Goal: Task Accomplishment & Management: Complete application form

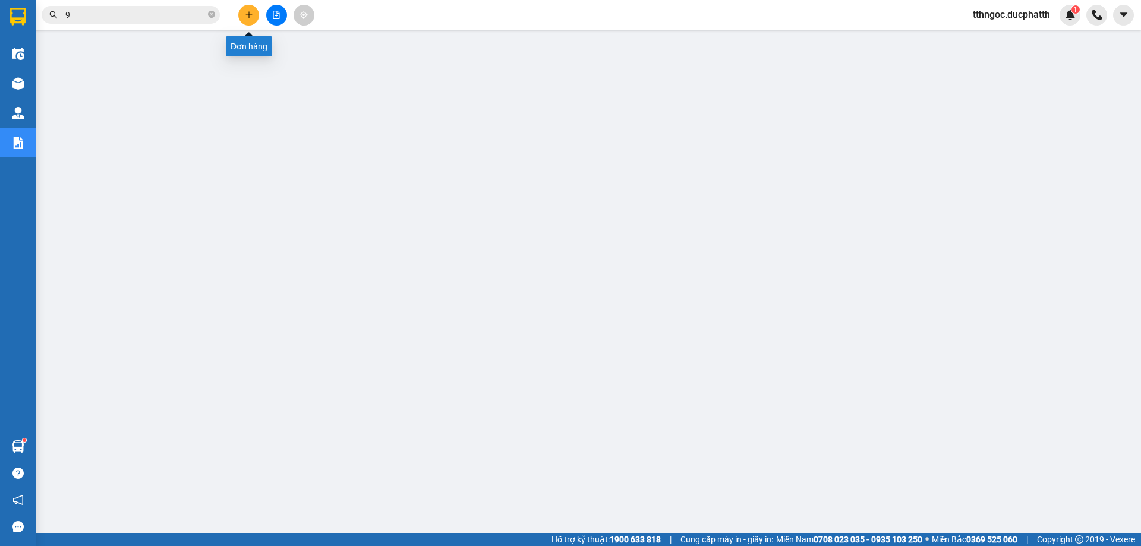
click at [248, 21] on button at bounding box center [248, 15] width 21 height 21
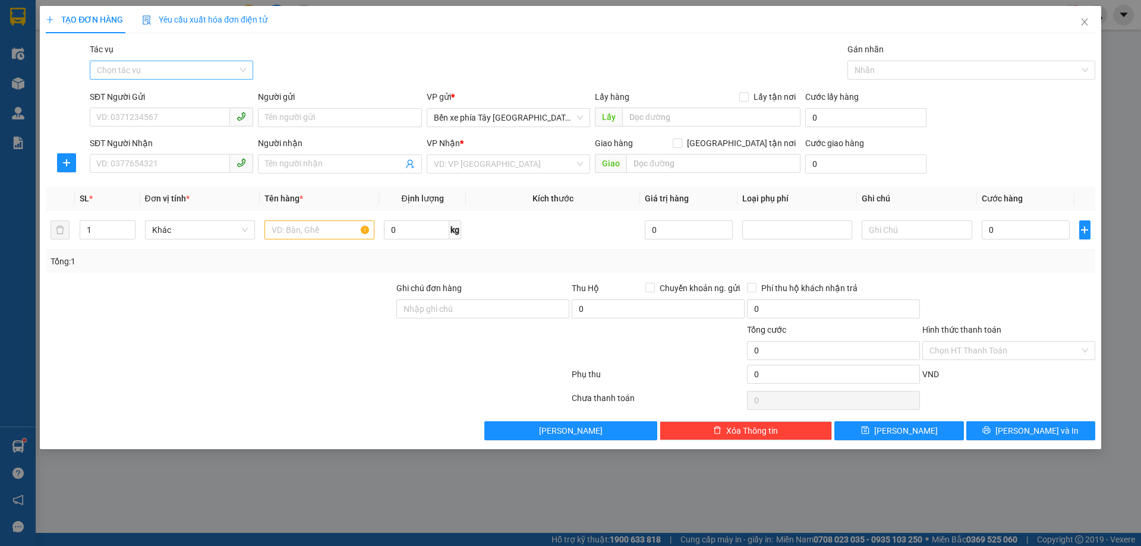
click at [149, 72] on input "Tác vụ" at bounding box center [167, 70] width 141 height 18
click at [161, 96] on div "Nhập hàng lên xe" at bounding box center [171, 93] width 149 height 13
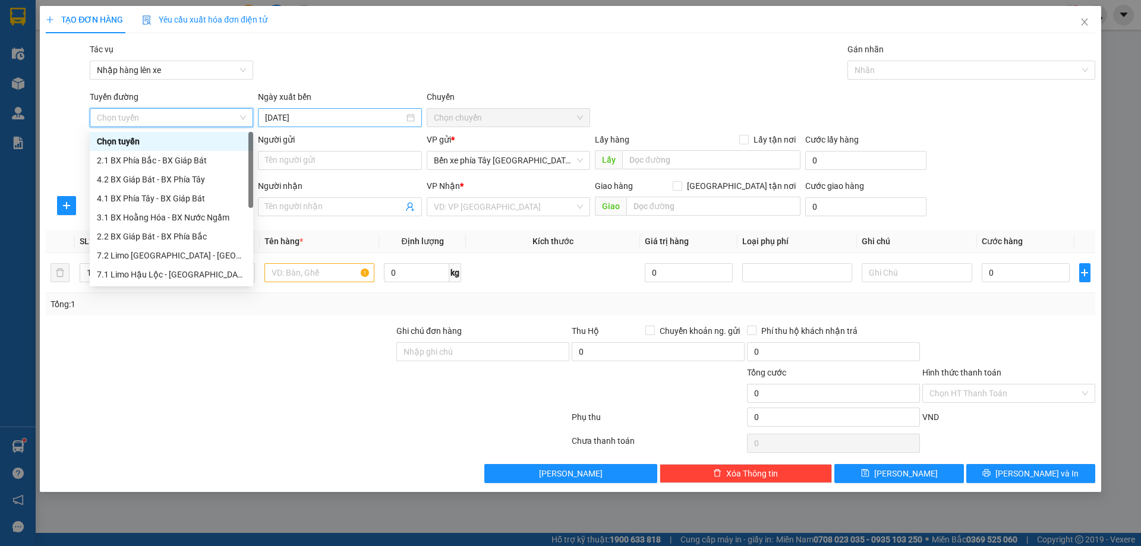
click at [353, 120] on input "14/10/2025" at bounding box center [334, 117] width 138 height 13
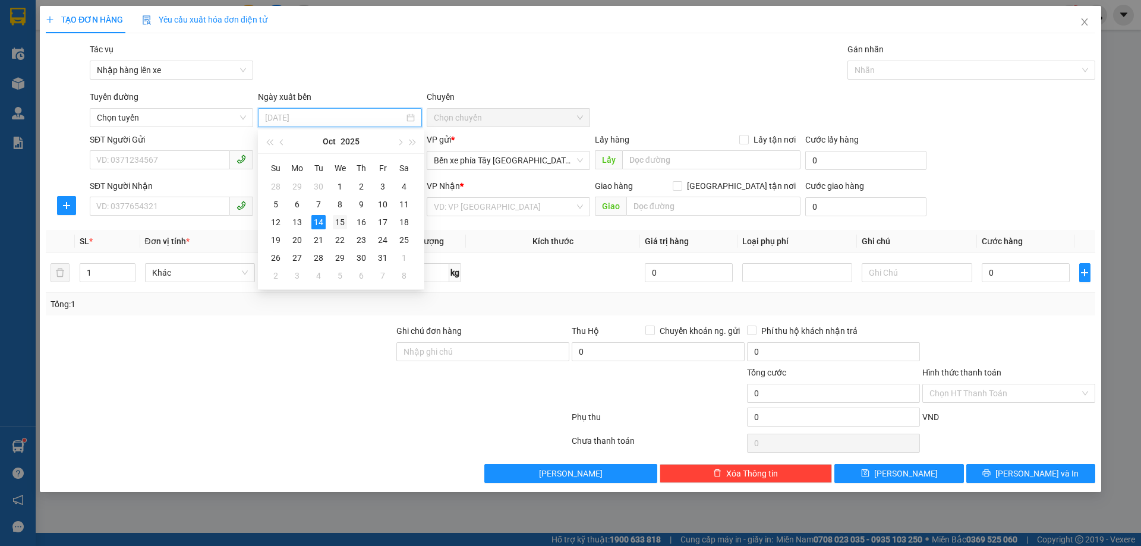
click at [336, 223] on div "15" at bounding box center [340, 222] width 14 height 14
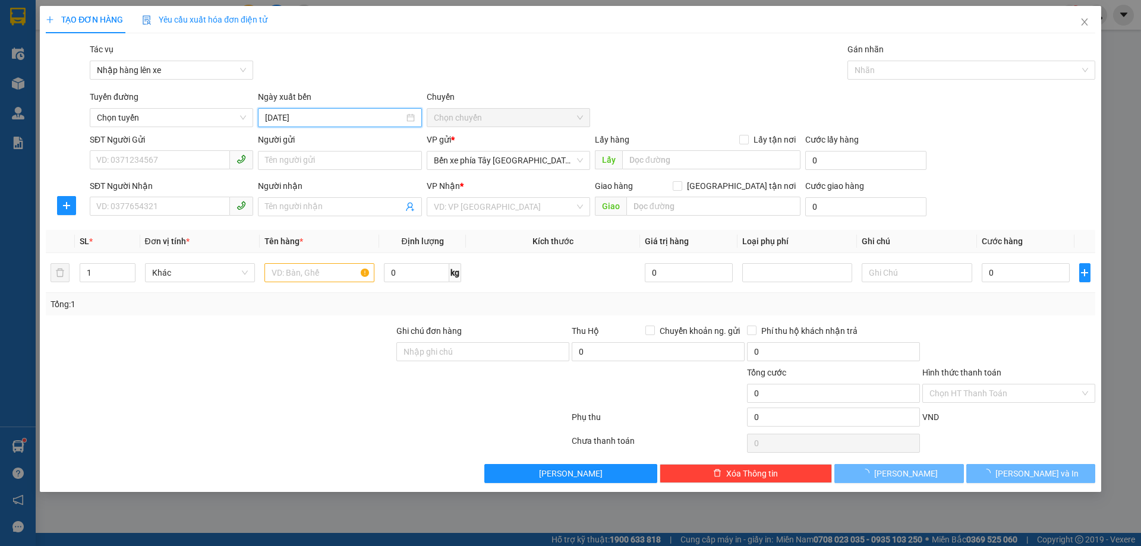
type input "15/10/2025"
click at [472, 118] on span "Chọn chuyến" at bounding box center [508, 118] width 149 height 18
click at [177, 167] on input "SĐT Người Gửi" at bounding box center [160, 159] width 140 height 19
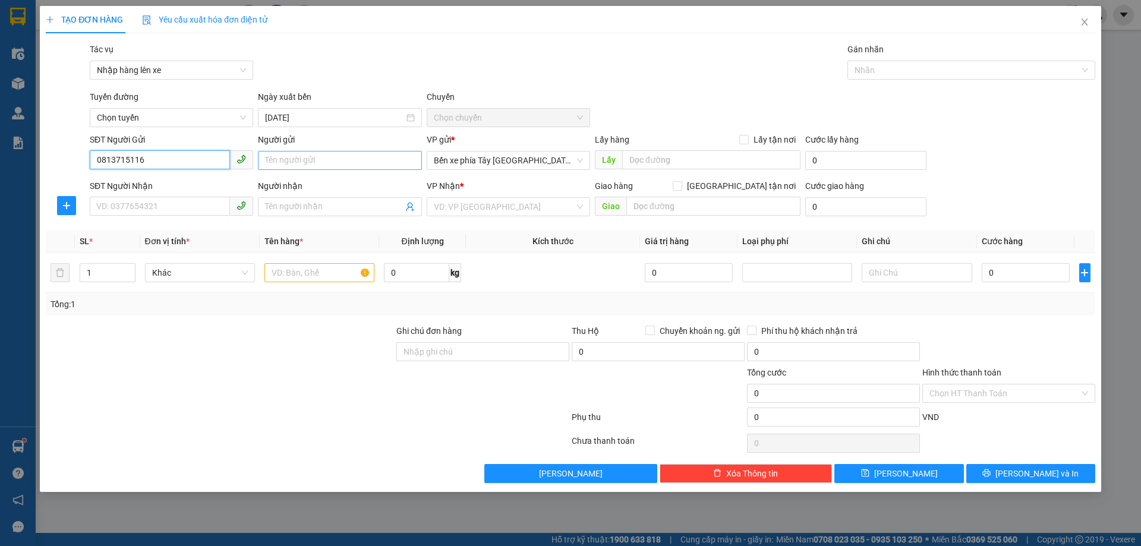
type input "0813715116"
click at [305, 161] on input "Người gửi" at bounding box center [339, 160] width 163 height 19
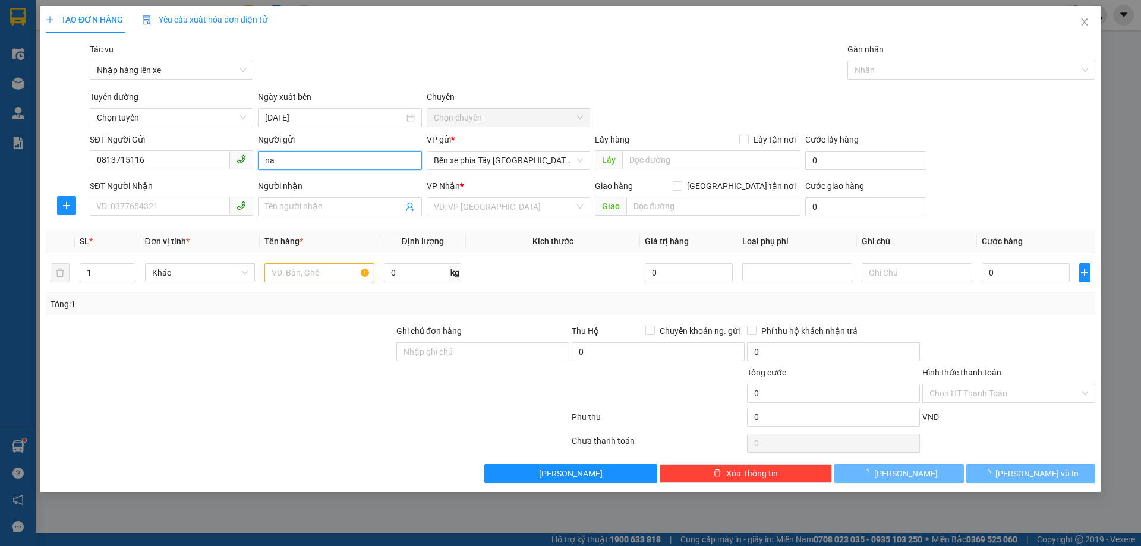
type input "n"
type input "anh thuận"
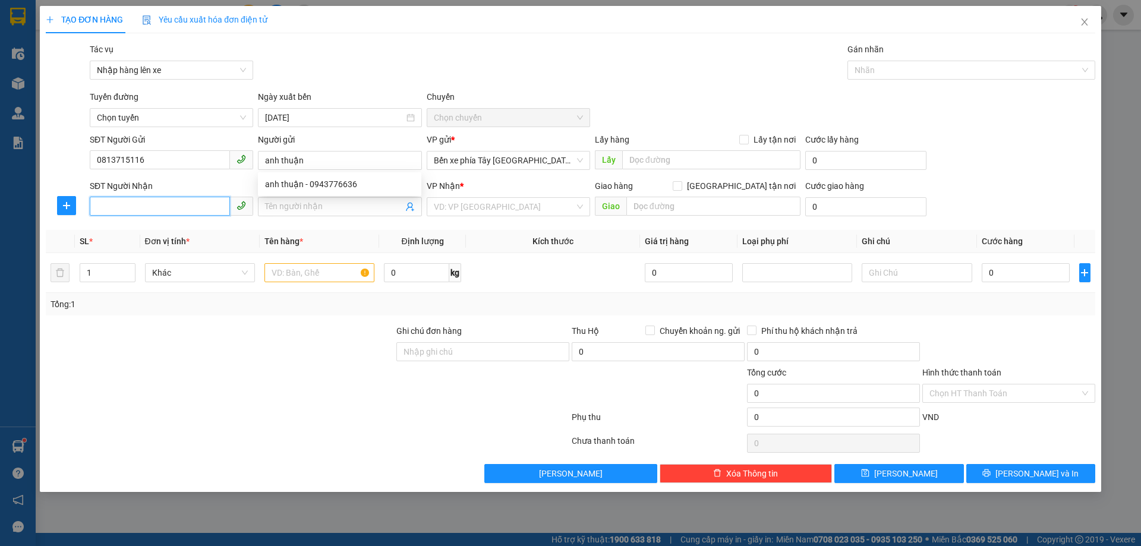
click at [193, 205] on input "SĐT Người Nhận" at bounding box center [160, 206] width 140 height 19
type input "03258229902"
click at [317, 207] on input "Người nhận" at bounding box center [333, 206] width 137 height 13
type input "anh quyền"
click at [128, 204] on input "03258229902" at bounding box center [160, 206] width 140 height 19
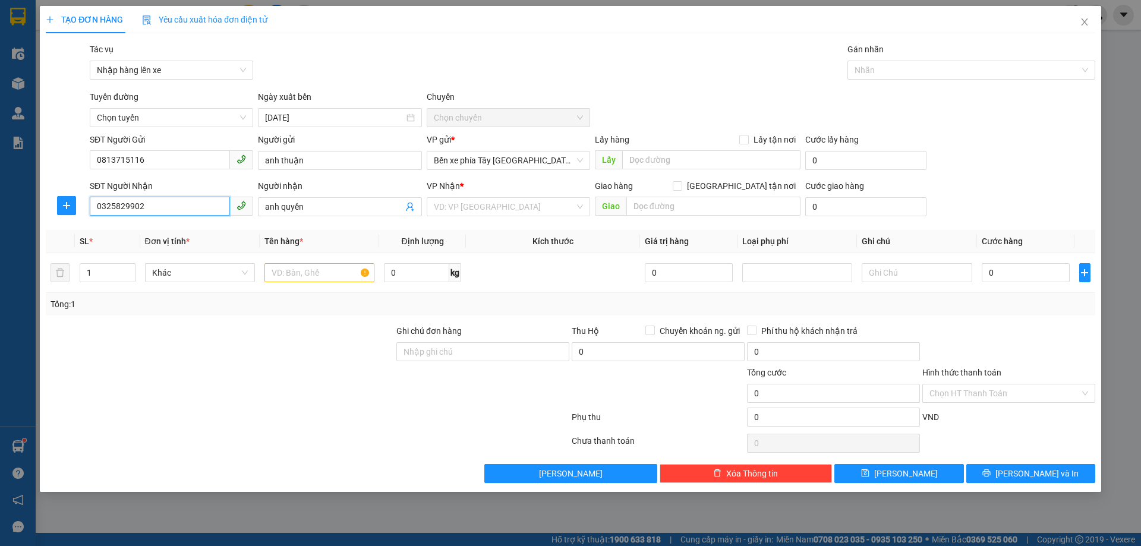
drag, startPoint x: 173, startPoint y: 206, endPoint x: 121, endPoint y: 204, distance: 52.3
click at [169, 205] on input "0325829902" at bounding box center [160, 206] width 140 height 19
type input "0325829902"
click at [460, 199] on input "search" at bounding box center [504, 207] width 141 height 18
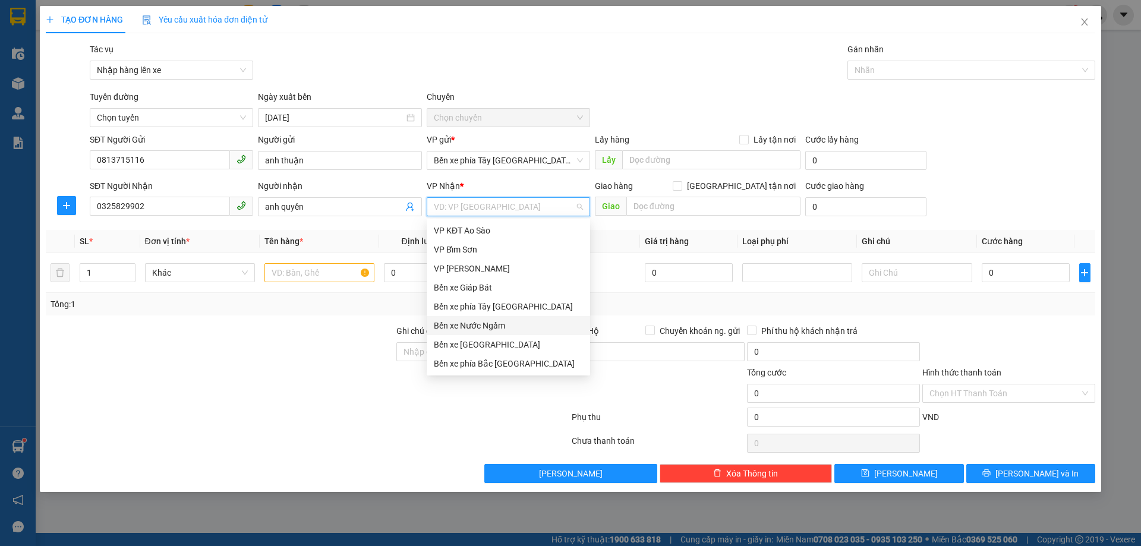
drag, startPoint x: 506, startPoint y: 324, endPoint x: 547, endPoint y: 296, distance: 49.3
click at [506, 324] on div "Bến xe Nước Ngầm" at bounding box center [508, 325] width 149 height 13
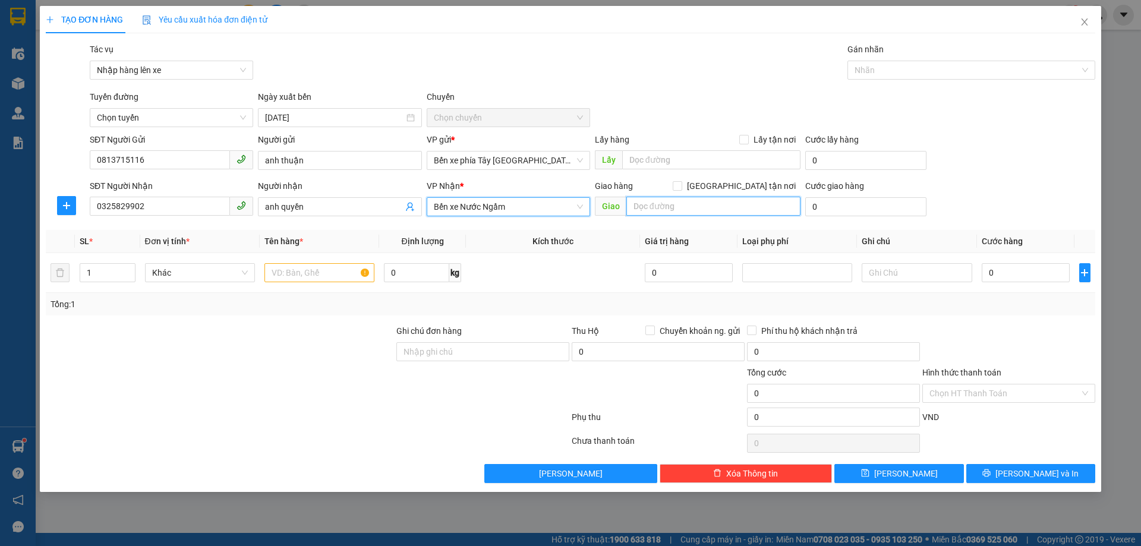
drag, startPoint x: 687, startPoint y: 202, endPoint x: 694, endPoint y: 202, distance: 6.5
click at [690, 202] on input "text" at bounding box center [713, 206] width 174 height 19
click at [682, 187] on span at bounding box center [678, 186] width 10 height 10
click at [681, 187] on input "Giao tận nơi" at bounding box center [677, 185] width 8 height 8
checkbox input "true"
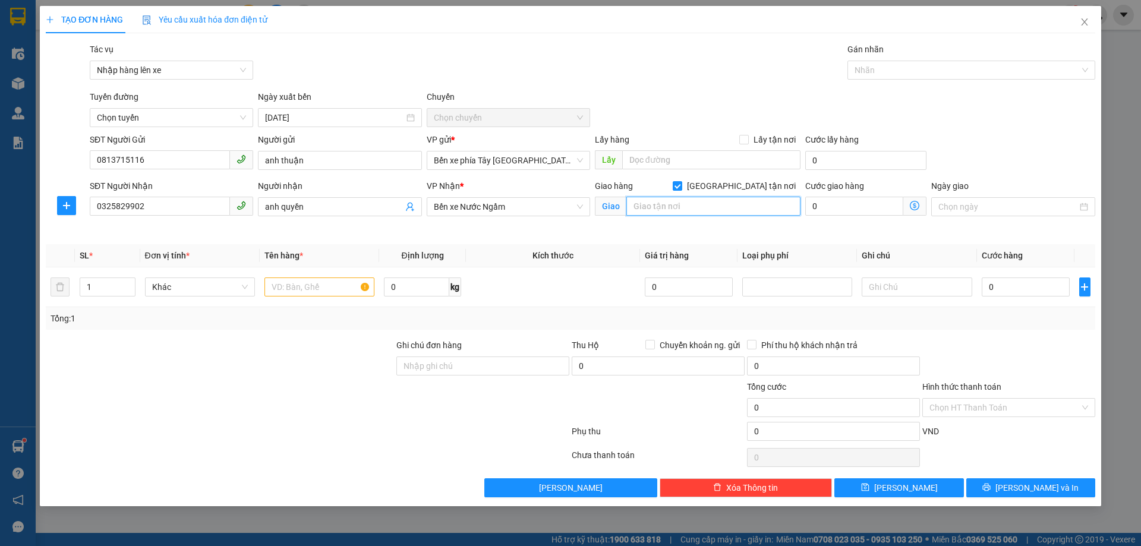
click at [712, 207] on input "text" at bounding box center [713, 206] width 174 height 19
type input "khu tập thể a4 phường trung trực, đống đa"
click at [914, 208] on icon "dollar-circle" at bounding box center [915, 206] width 10 height 10
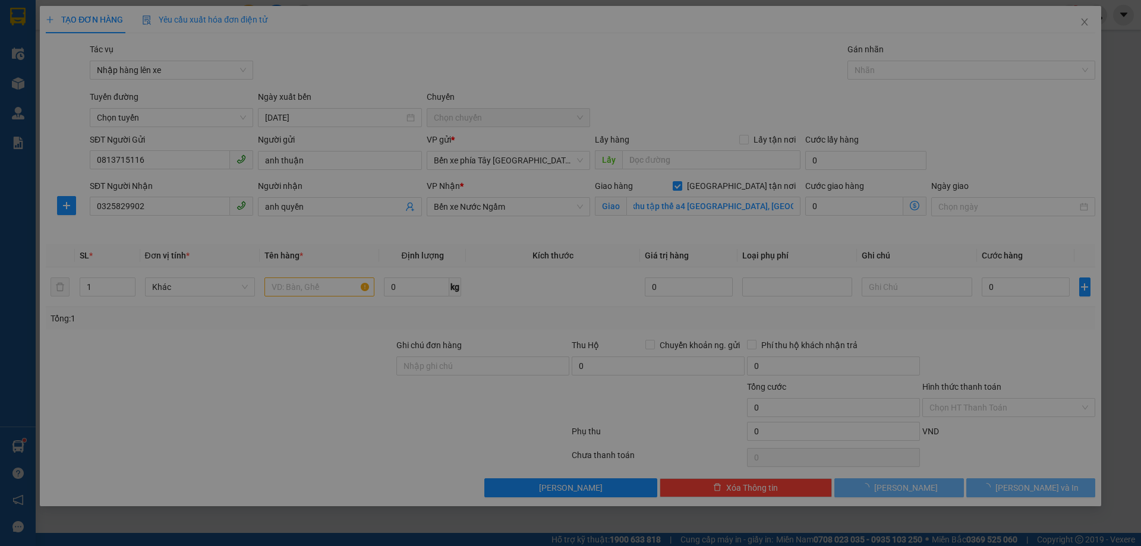
scroll to position [0, 0]
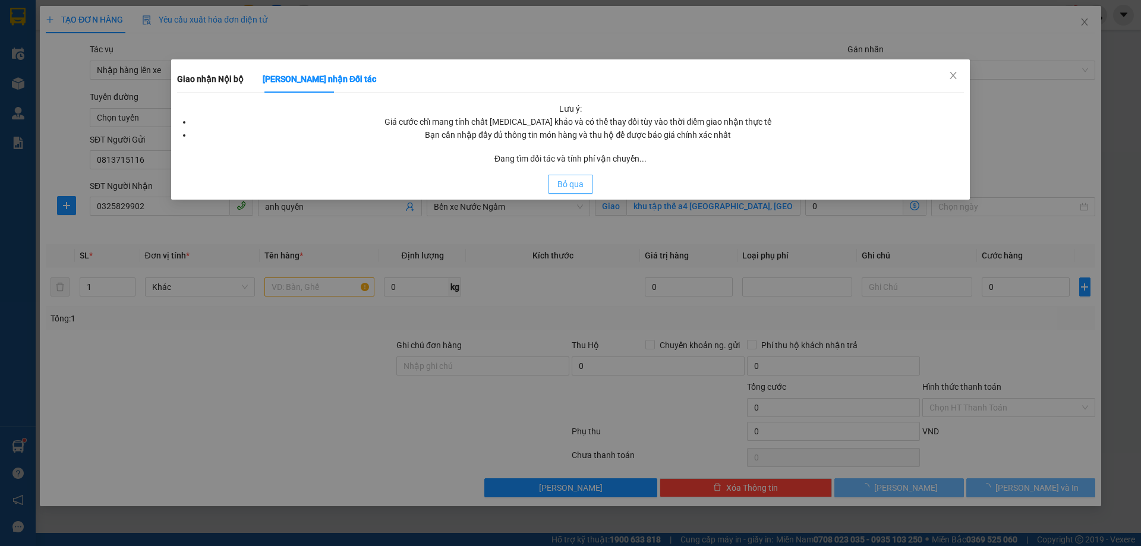
click at [576, 179] on span "Bỏ qua" at bounding box center [570, 184] width 26 height 13
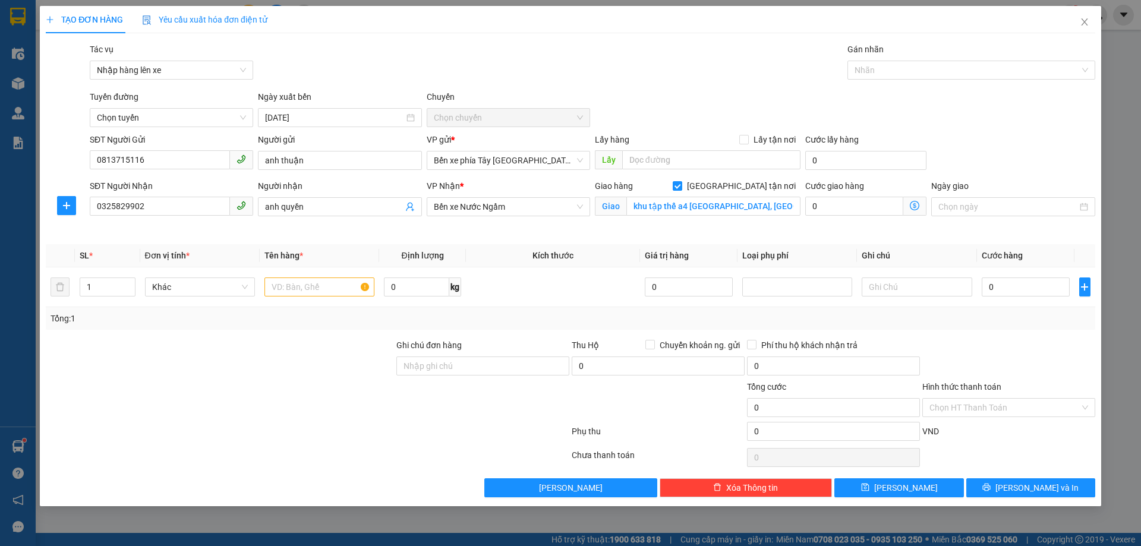
drag, startPoint x: 913, startPoint y: 206, endPoint x: 885, endPoint y: 212, distance: 29.1
click at [913, 206] on icon "dollar-circle" at bounding box center [915, 206] width 10 height 10
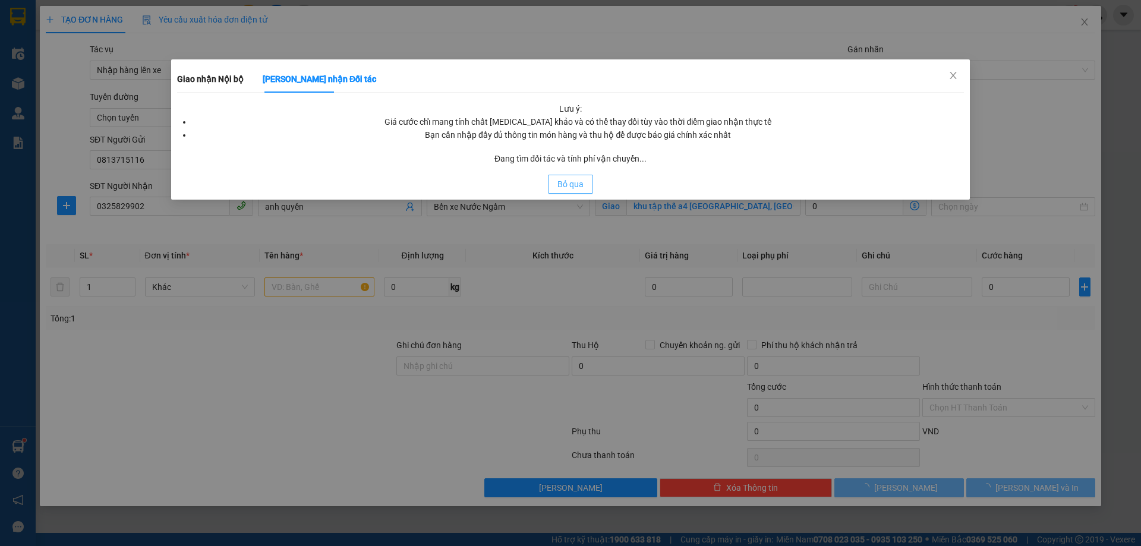
click at [569, 176] on button "Bỏ qua" at bounding box center [570, 184] width 45 height 19
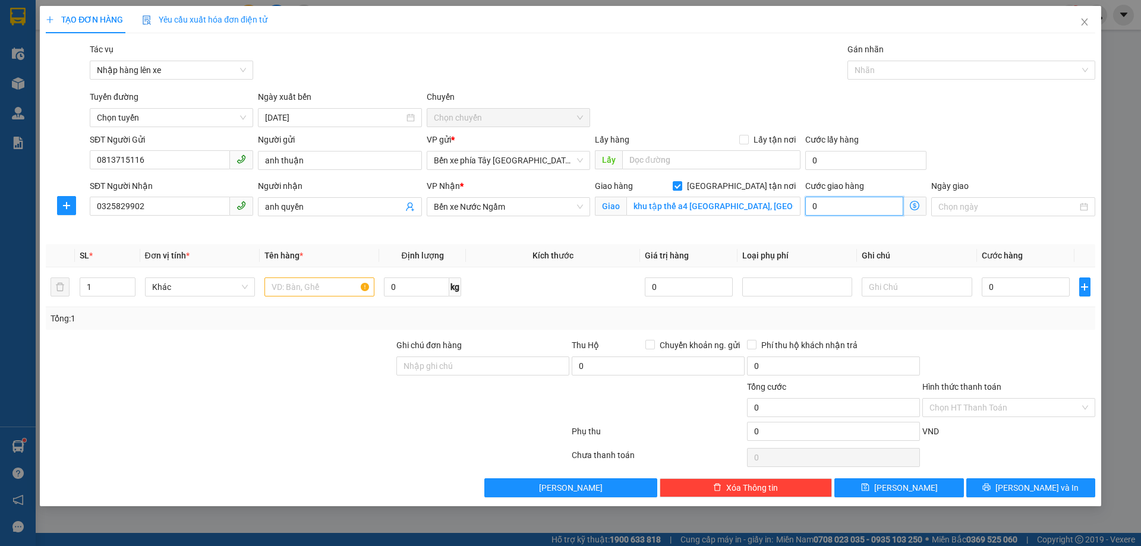
click at [851, 207] on input "0" at bounding box center [854, 206] width 98 height 19
click at [914, 204] on icon "dollar-circle" at bounding box center [915, 206] width 10 height 10
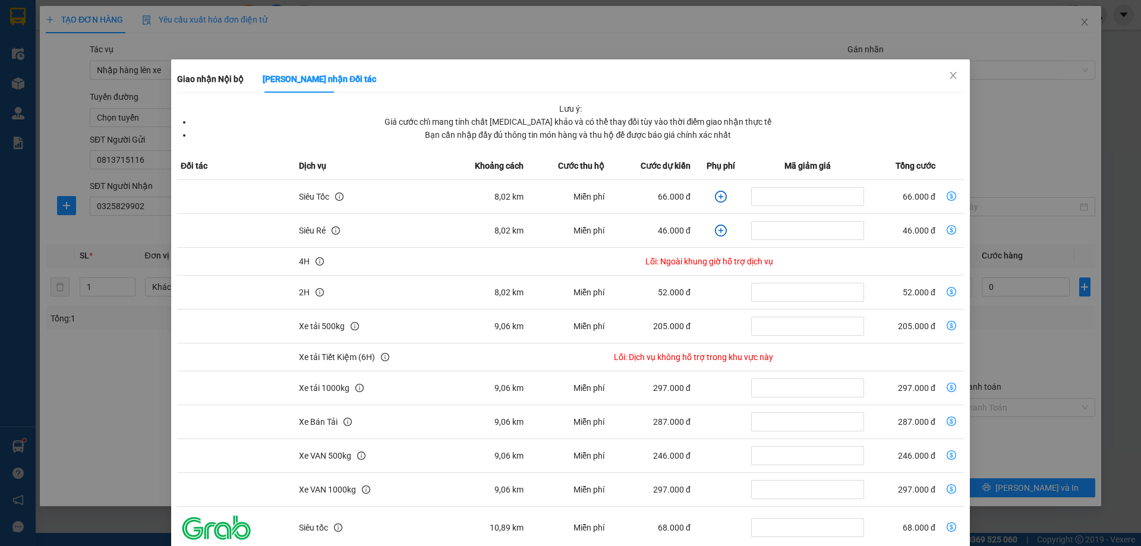
click at [577, 184] on td "Miễn phí" at bounding box center [567, 197] width 81 height 34
click at [715, 195] on icon "plus-circle" at bounding box center [721, 197] width 12 height 12
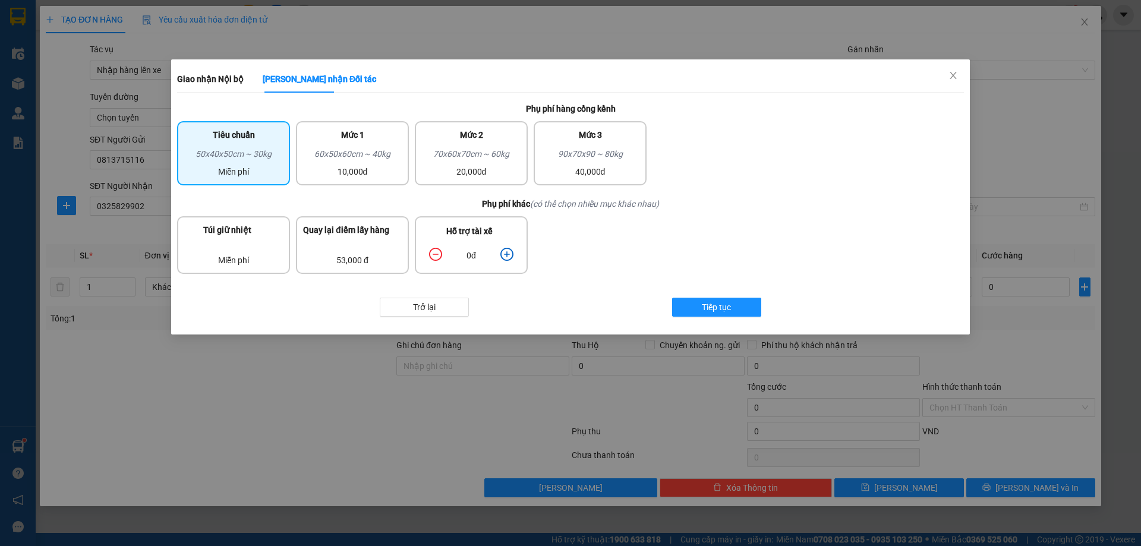
click at [512, 251] on icon "plus-circle" at bounding box center [506, 254] width 13 height 13
click at [700, 301] on button "Tiếp tục" at bounding box center [716, 307] width 89 height 19
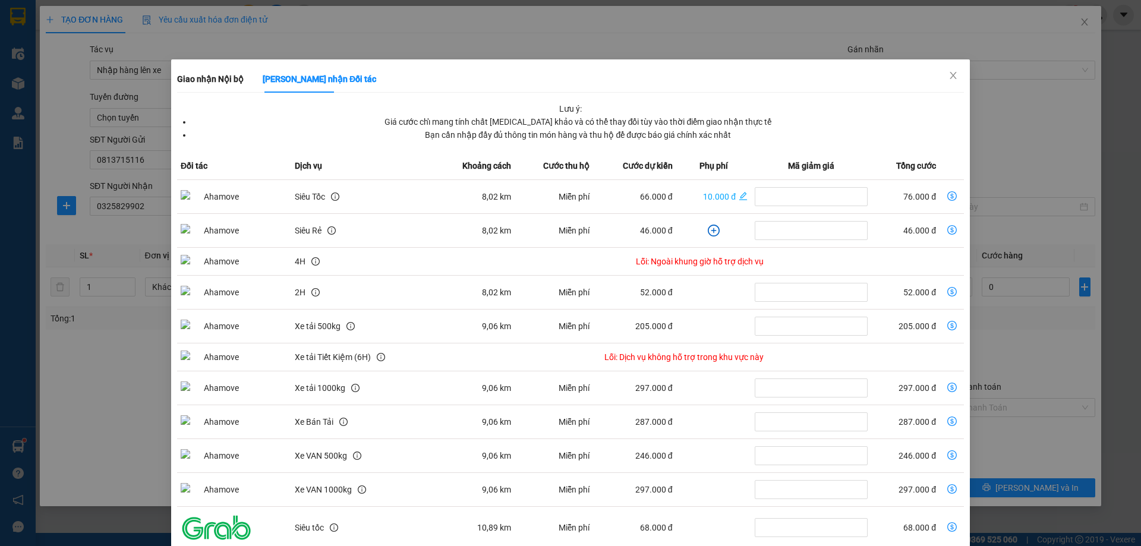
click at [947, 194] on icon "dollar-circle" at bounding box center [952, 196] width 10 height 10
type input "76.000"
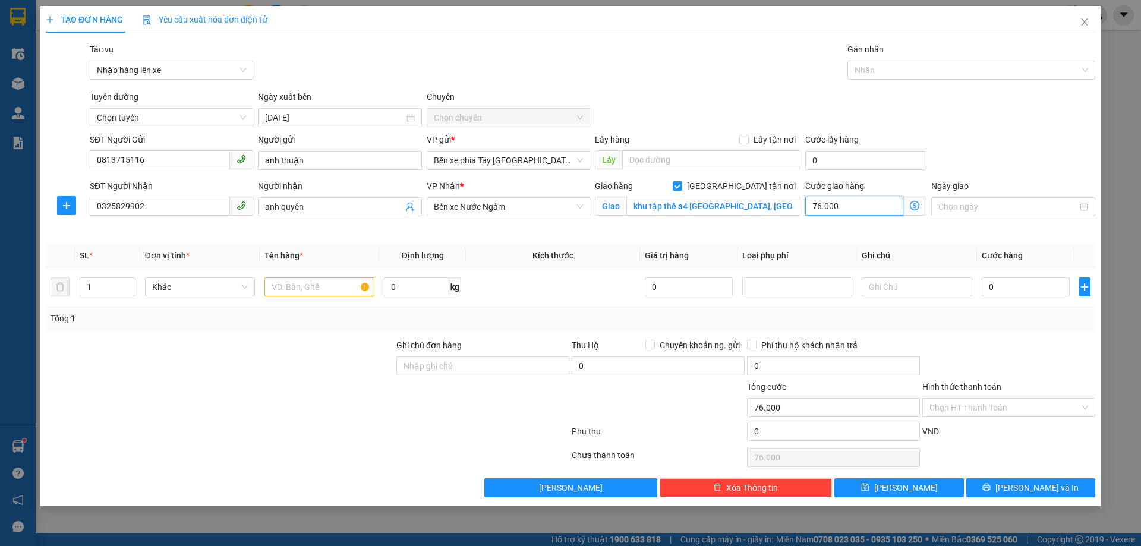
click at [850, 210] on input "76.000" at bounding box center [854, 206] width 98 height 19
type input "0"
type input "8"
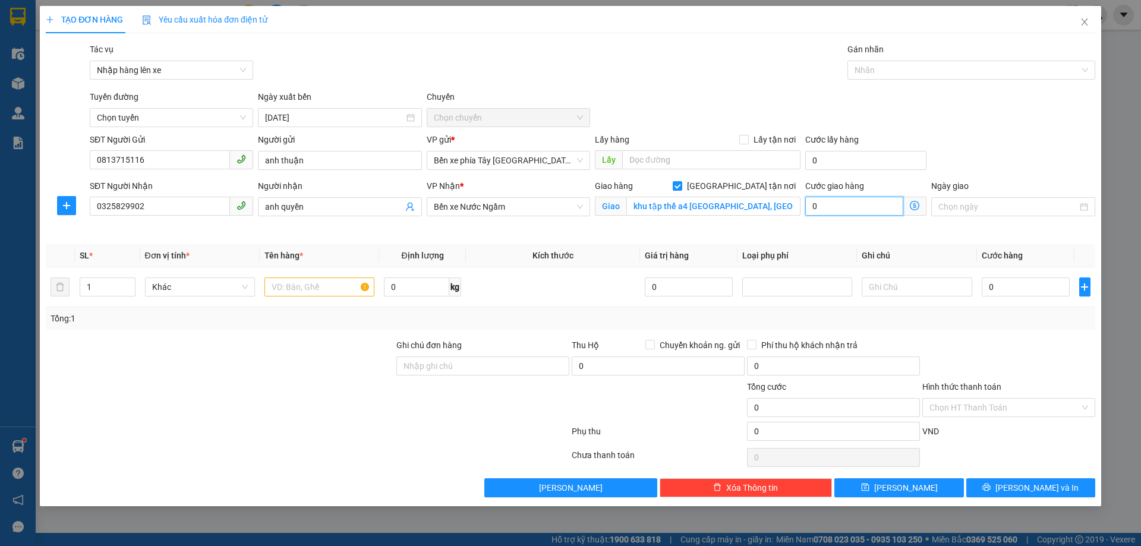
type input "8"
type input "80"
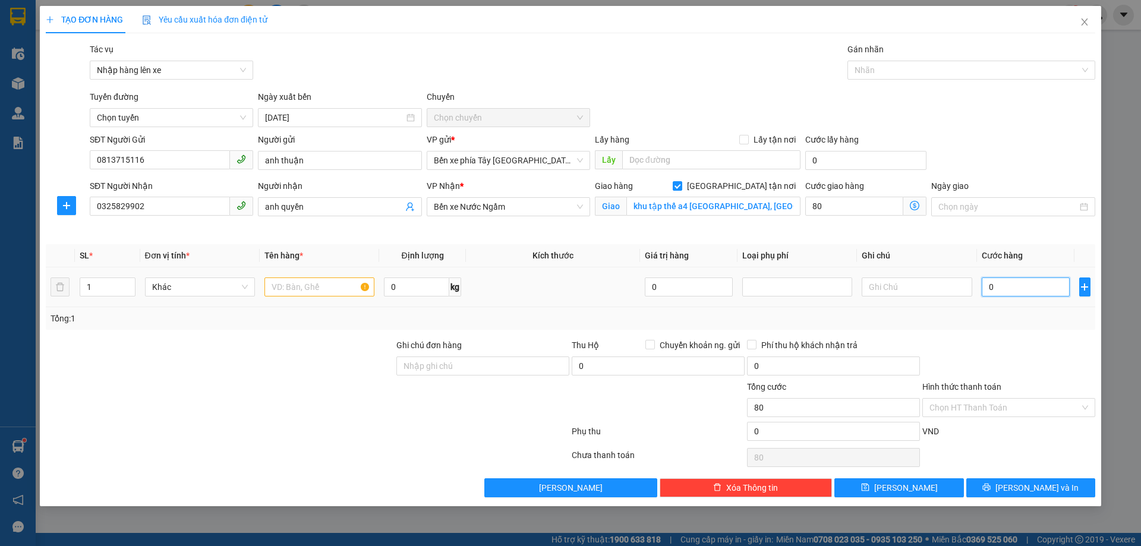
type input "80.000"
click at [1031, 282] on input "0" at bounding box center [1025, 286] width 89 height 19
type input "3"
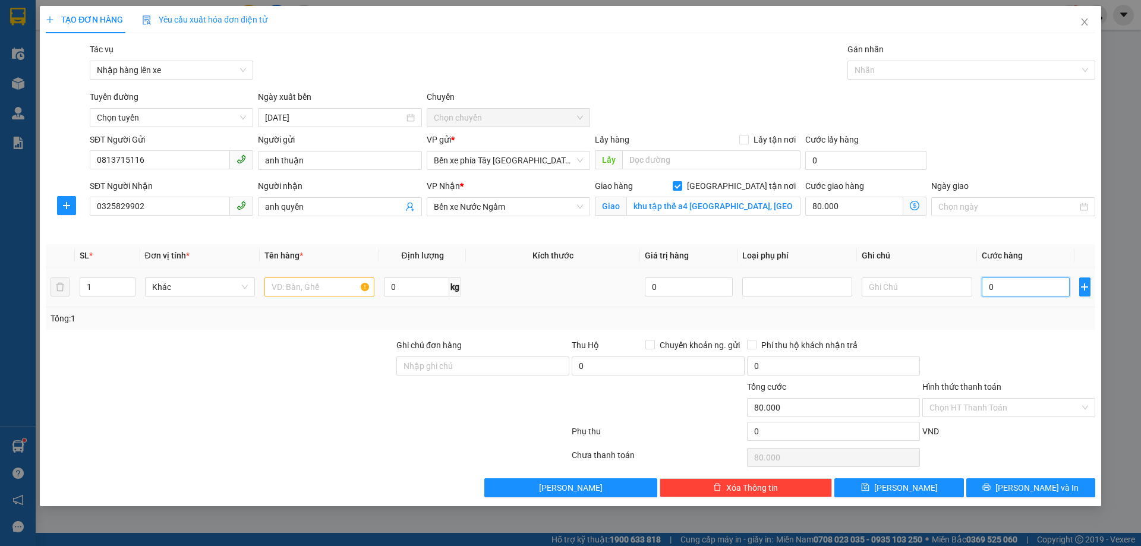
type input "80.003"
type input "30"
type input "80.030"
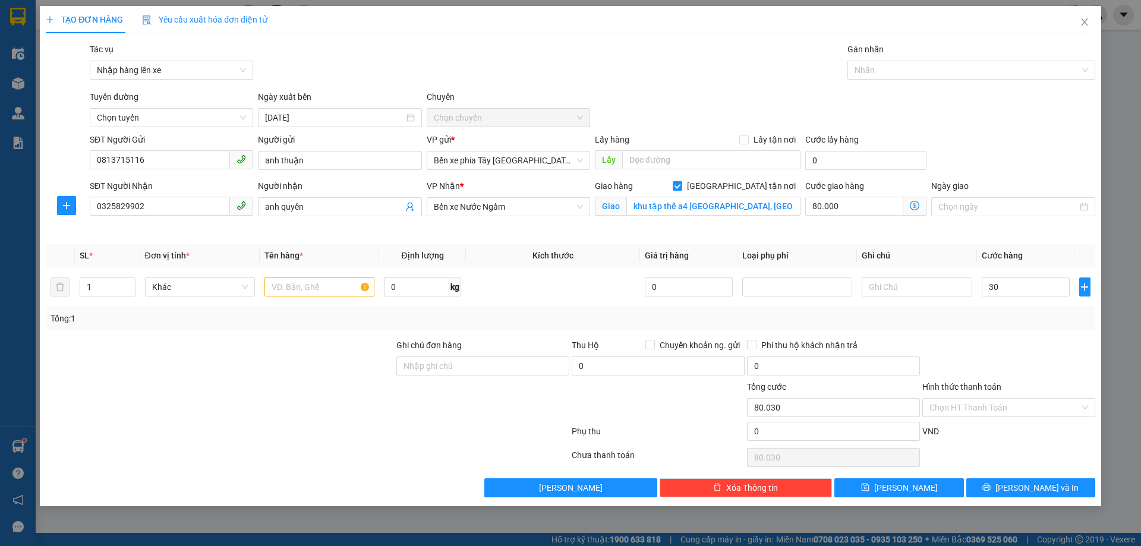
type input "30.000"
type input "110.000"
click at [1018, 333] on div "Transit Pickup Surcharge Ids Transit Deliver Surcharge Ids Transit Deliver Surc…" at bounding box center [570, 270] width 1049 height 454
click at [873, 207] on input "80.000" at bounding box center [854, 206] width 98 height 19
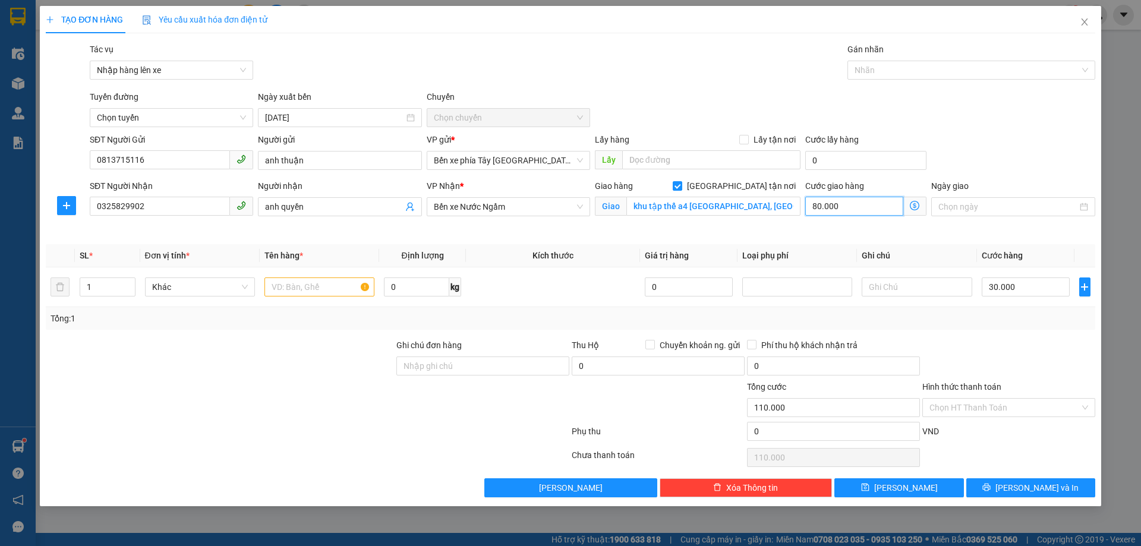
click at [873, 207] on input "80.000" at bounding box center [854, 206] width 98 height 19
click at [855, 210] on input "80.000" at bounding box center [854, 206] width 98 height 19
click at [681, 185] on input "Giao tận nơi" at bounding box center [677, 185] width 8 height 8
checkbox input "false"
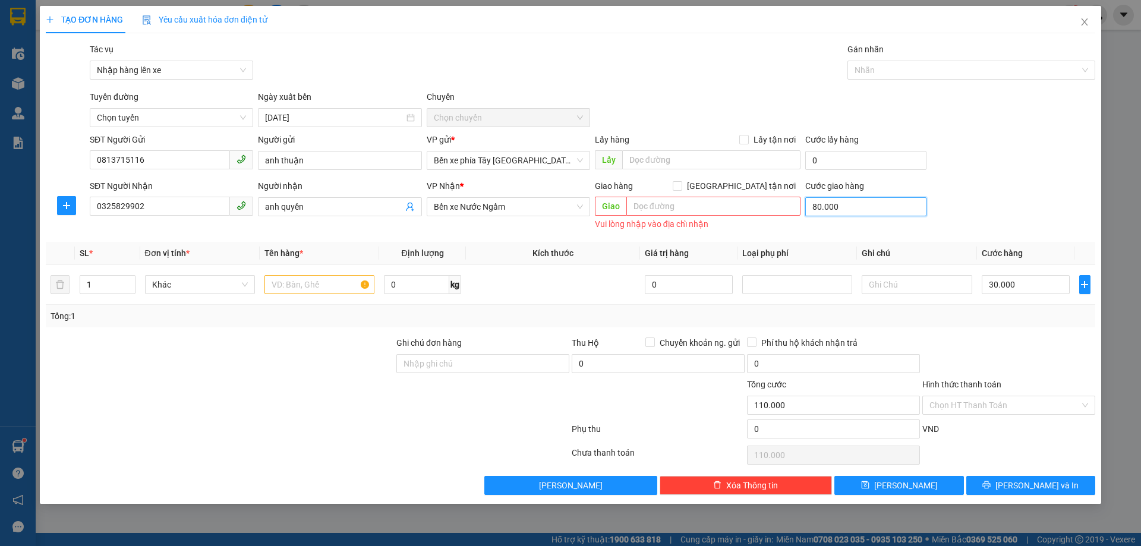
click at [857, 207] on input "80.000" at bounding box center [865, 206] width 121 height 19
type input "30.000"
type input "0"
click at [1057, 326] on div "Tổng: 1" at bounding box center [570, 316] width 1049 height 23
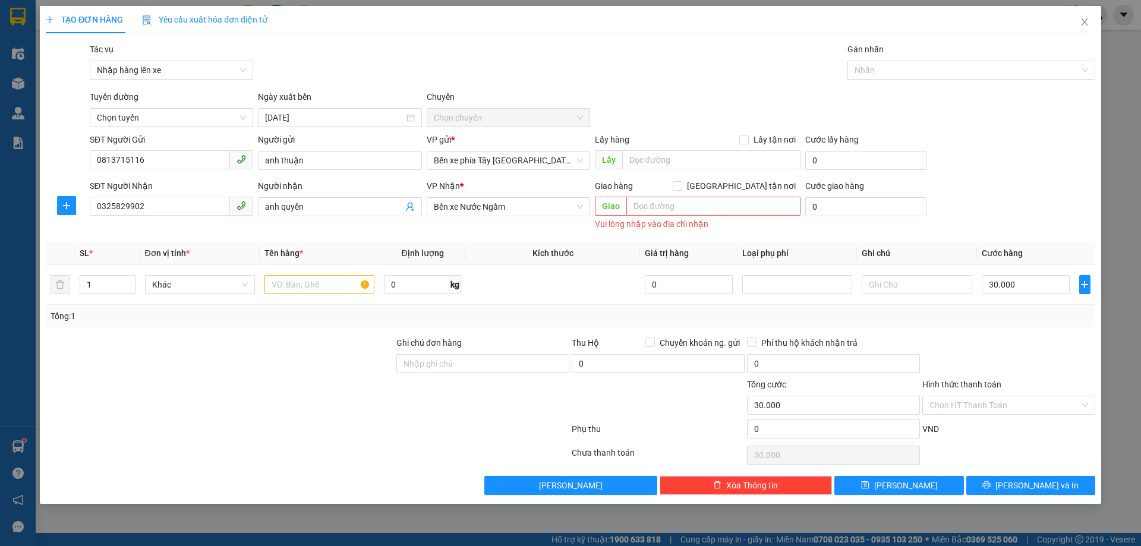
click at [563, 308] on div "Tổng: 1" at bounding box center [570, 316] width 1049 height 23
drag, startPoint x: 494, startPoint y: 364, endPoint x: 509, endPoint y: 353, distance: 18.0
click at [494, 364] on input "Ghi chú đơn hàng" at bounding box center [482, 363] width 173 height 19
click at [549, 311] on div "Tổng: 1" at bounding box center [570, 316] width 1040 height 13
click at [340, 286] on input "text" at bounding box center [319, 284] width 110 height 19
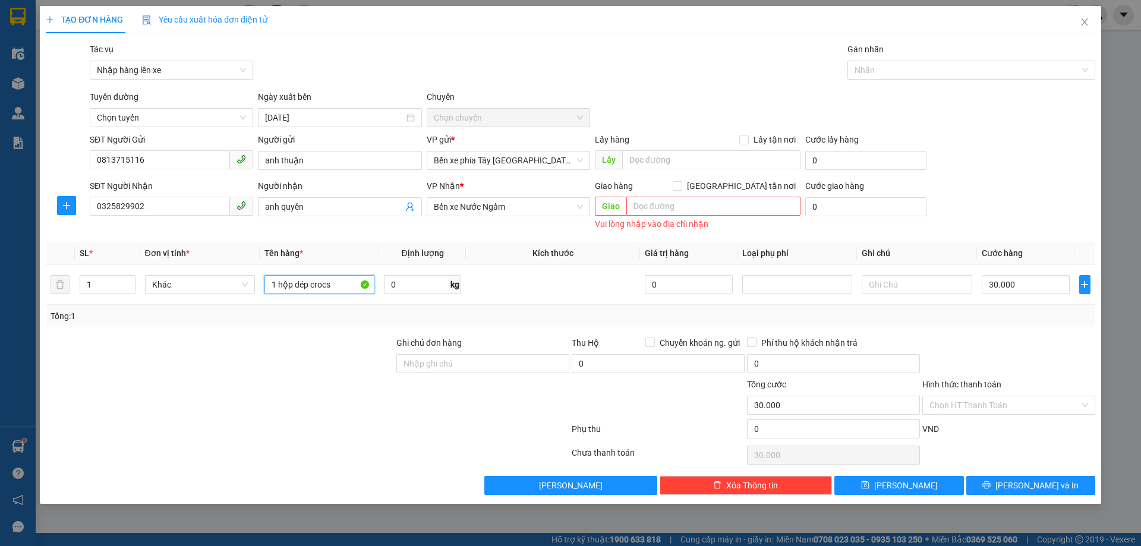
type input "1 hộp dép crocs"
click at [700, 232] on div "Giao hàng Giao tận nơi Giao Vui lòng nhập vào địa chỉ nhận" at bounding box center [698, 205] width 206 height 53
click at [982, 401] on input "Hình thức thanh toán" at bounding box center [1004, 405] width 150 height 18
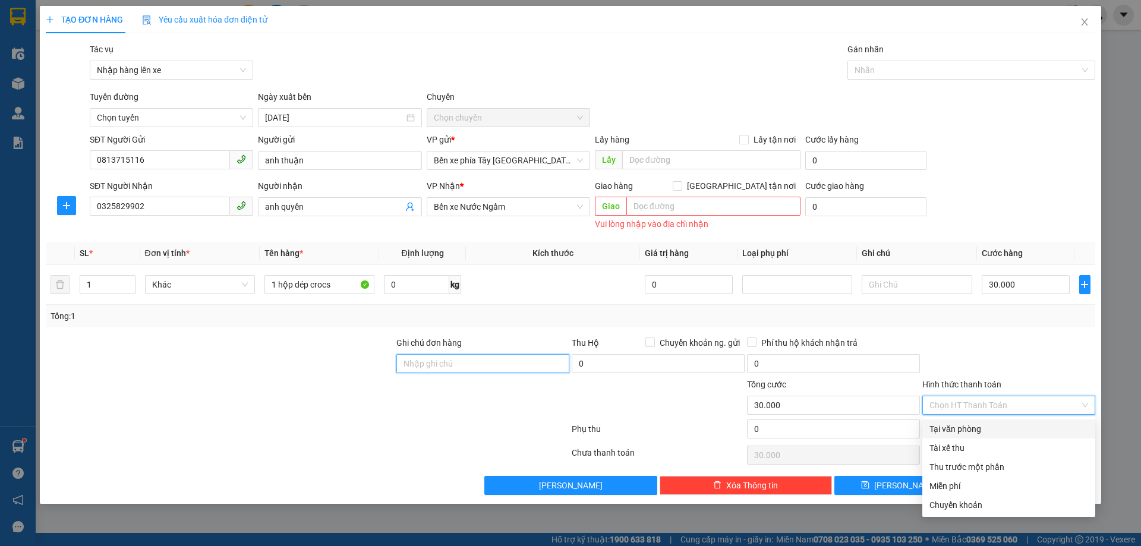
click at [475, 367] on input "Ghi chú đơn hàng" at bounding box center [482, 363] width 173 height 19
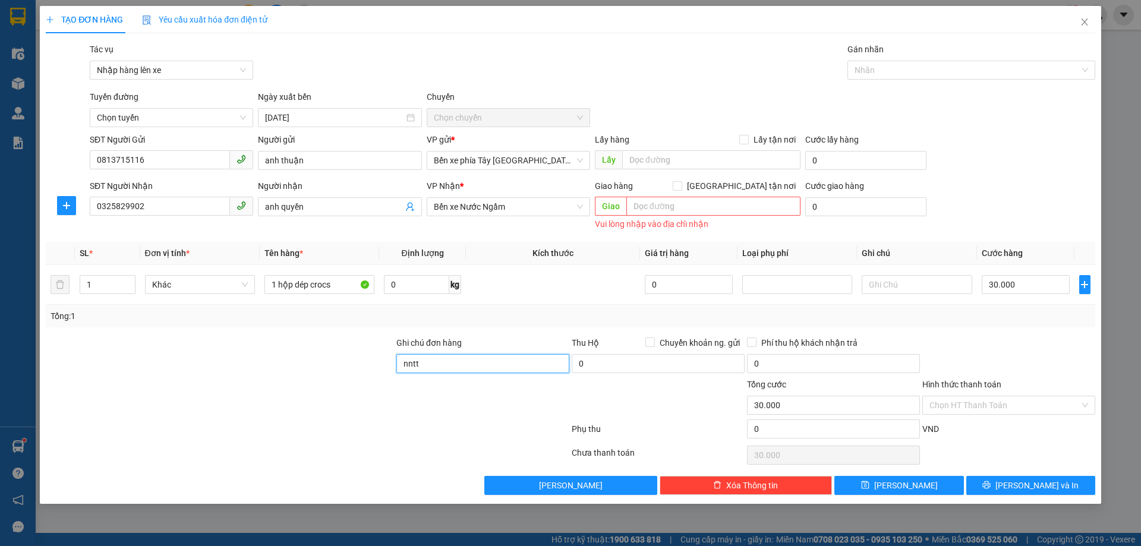
type input "nntt"
click at [1043, 430] on div "VND" at bounding box center [1008, 432] width 175 height 21
click at [1038, 487] on span "Lưu và In" at bounding box center [1036, 485] width 83 height 13
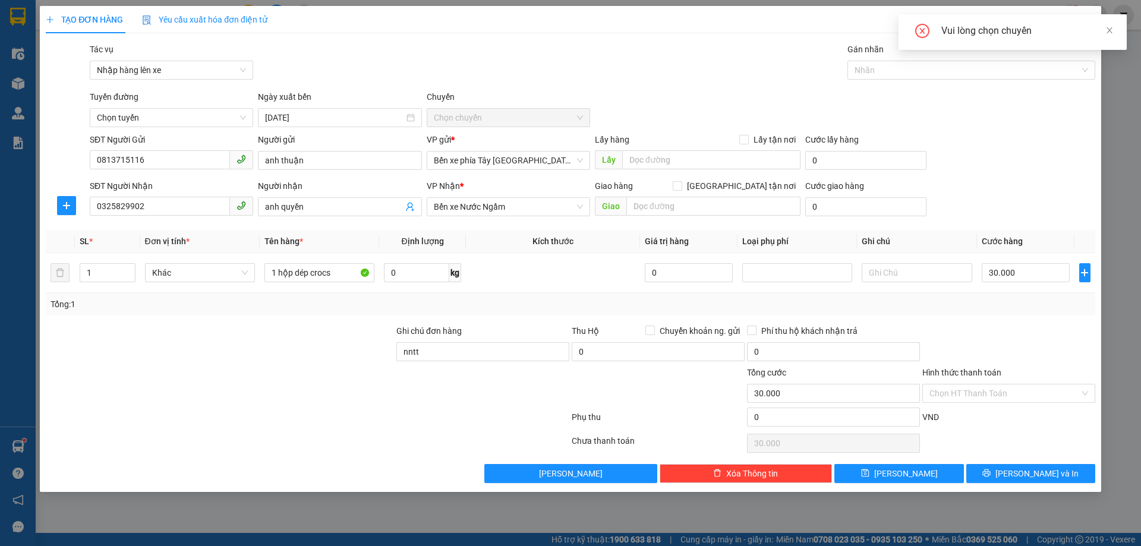
drag, startPoint x: 1107, startPoint y: 28, endPoint x: 933, endPoint y: 24, distance: 174.1
click at [1097, 26] on div "Vui lòng chọn chuyến" at bounding box center [1012, 32] width 228 height 36
click at [476, 118] on span "Chọn chuyến" at bounding box center [508, 118] width 149 height 18
click at [509, 121] on span "Chọn chuyến" at bounding box center [508, 118] width 149 height 18
drag, startPoint x: 519, startPoint y: 119, endPoint x: 503, endPoint y: 119, distance: 16.6
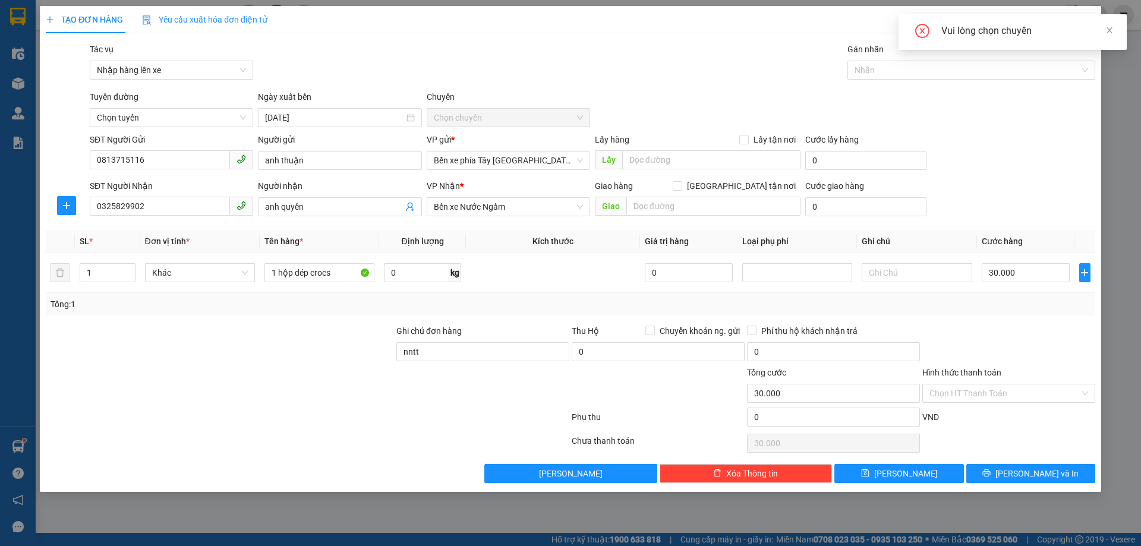
click at [520, 119] on span "Chọn chuyến" at bounding box center [508, 118] width 149 height 18
click at [283, 122] on input "15/10/2025" at bounding box center [334, 117] width 138 height 13
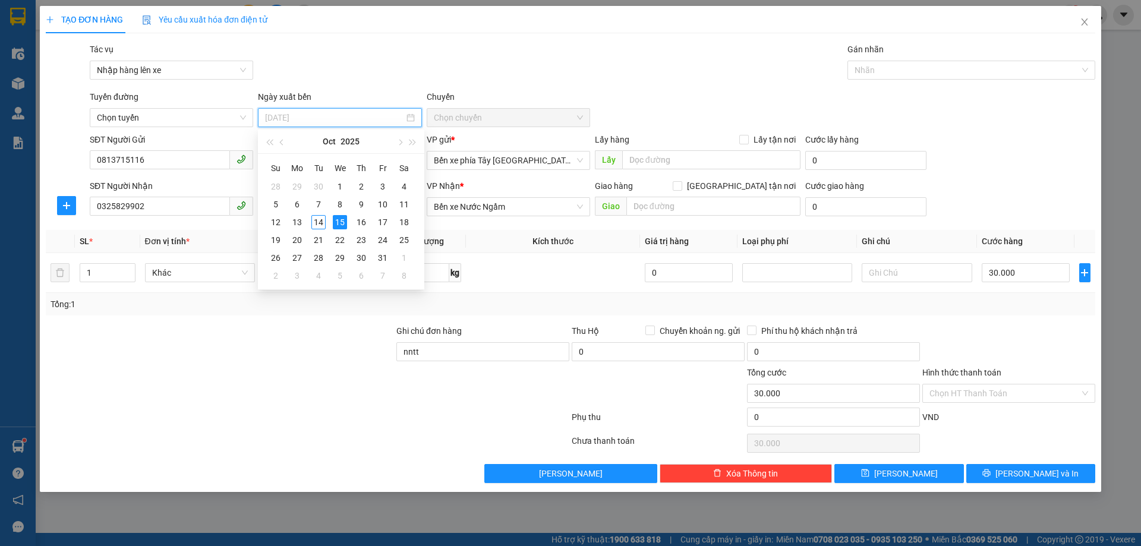
type input "15/10/2025"
click at [338, 225] on div "15" at bounding box center [340, 222] width 14 height 14
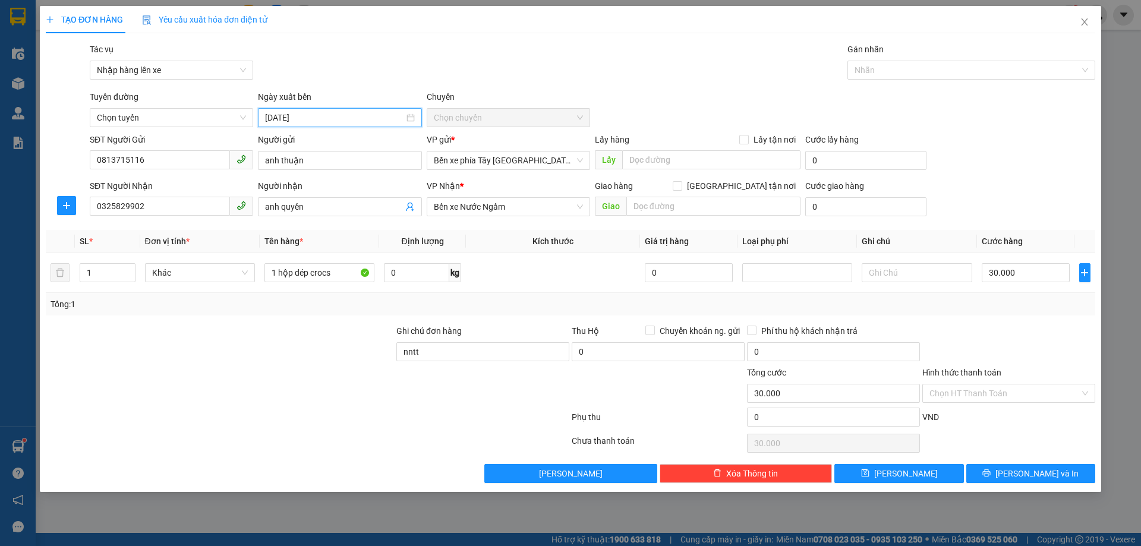
click at [515, 119] on span "Chọn chuyến" at bounding box center [508, 118] width 149 height 18
click at [517, 119] on span "Chọn chuyến" at bounding box center [508, 118] width 149 height 18
click at [569, 119] on span "Chọn chuyến" at bounding box center [508, 118] width 149 height 18
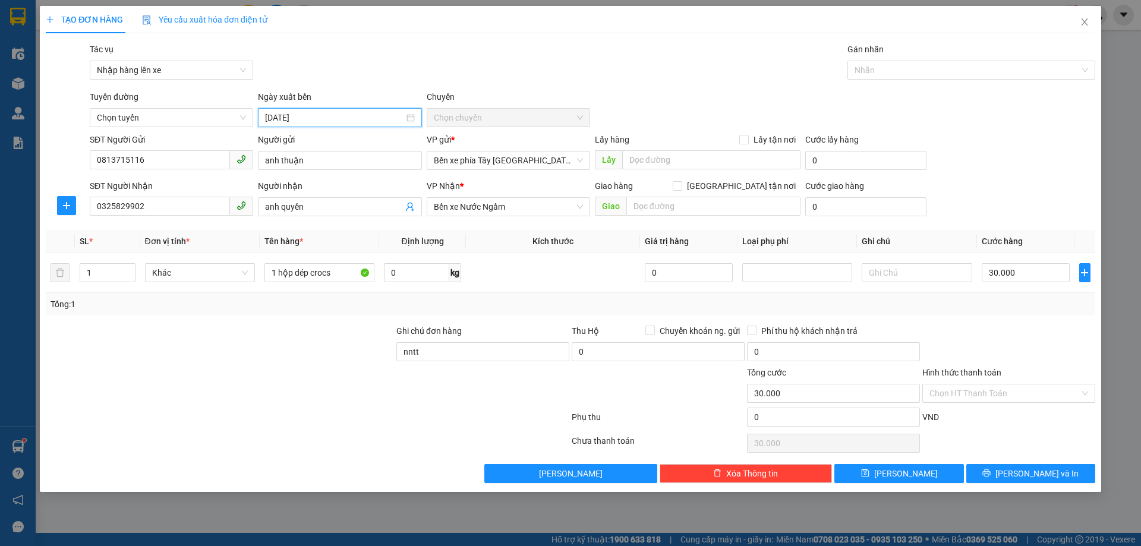
click at [569, 119] on span "Chọn chuyến" at bounding box center [508, 118] width 149 height 18
click at [538, 92] on div "Chuyến" at bounding box center [508, 99] width 163 height 18
click at [533, 89] on div "Transit Pickup Surcharge Ids Transit Deliver Surcharge Ids Transit Deliver Surc…" at bounding box center [570, 263] width 1049 height 440
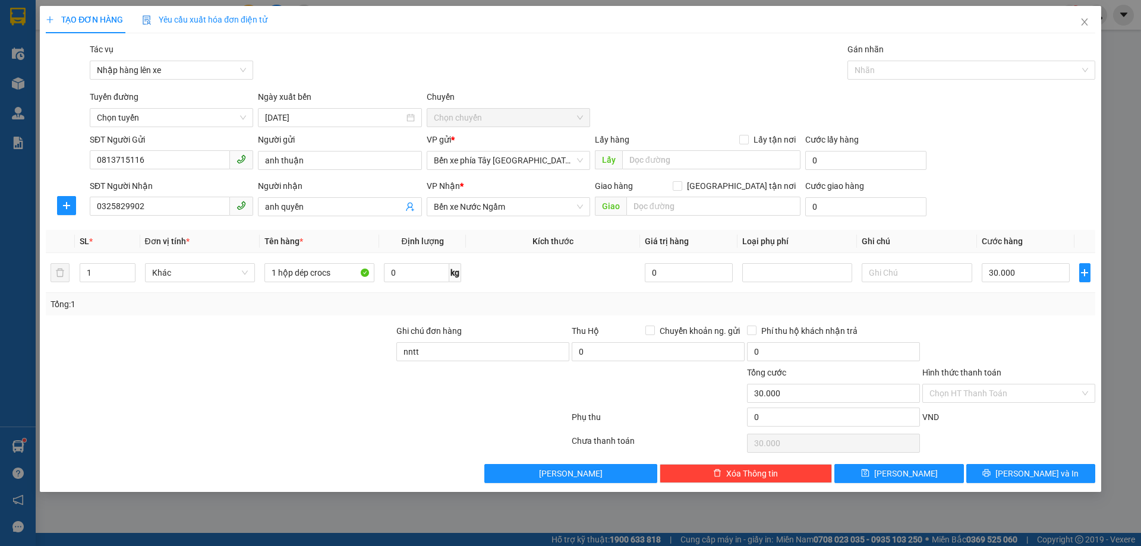
click at [554, 125] on span "Chọn chuyến" at bounding box center [508, 118] width 149 height 18
click at [549, 127] on div "Transit Pickup Surcharge Ids Transit Deliver Surcharge Ids Transit Deliver Surc…" at bounding box center [570, 263] width 1049 height 440
drag, startPoint x: 549, startPoint y: 127, endPoint x: 478, endPoint y: 109, distance: 73.1
click at [542, 127] on div "Transit Pickup Surcharge Ids Transit Deliver Surcharge Ids Transit Deliver Surc…" at bounding box center [570, 263] width 1049 height 440
click at [478, 109] on span "Chọn chuyến" at bounding box center [508, 118] width 149 height 18
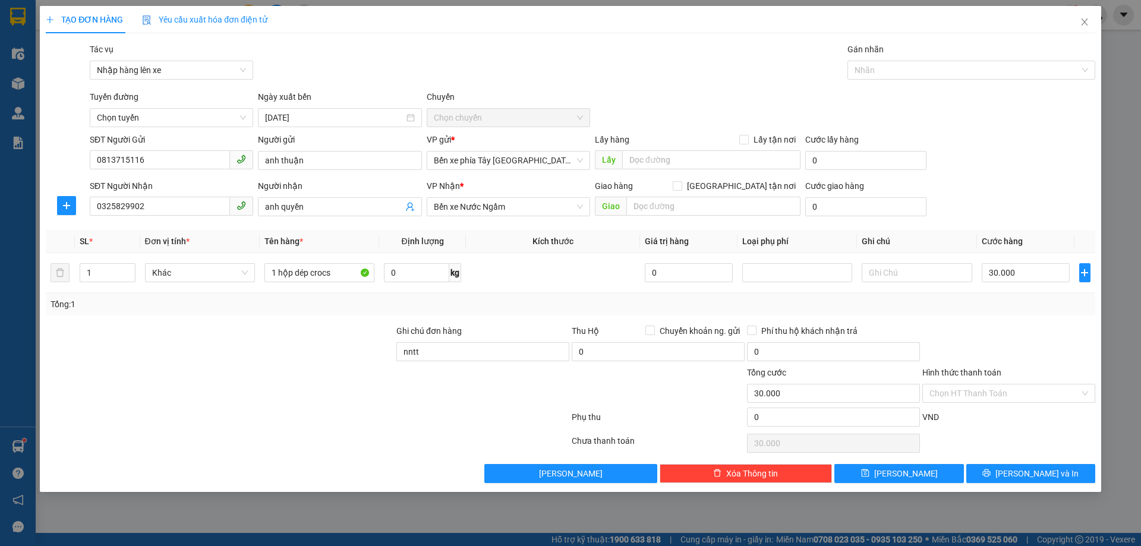
drag, startPoint x: 473, startPoint y: 119, endPoint x: 480, endPoint y: 121, distance: 6.8
click at [474, 121] on span "Chọn chuyến" at bounding box center [508, 118] width 149 height 18
drag, startPoint x: 540, startPoint y: 125, endPoint x: 585, endPoint y: 134, distance: 46.0
click at [563, 130] on div "Transit Pickup Surcharge Ids Transit Deliver Surcharge Ids Transit Deliver Surc…" at bounding box center [570, 263] width 1049 height 440
click at [617, 136] on span "Lấy hàng" at bounding box center [612, 140] width 34 height 10
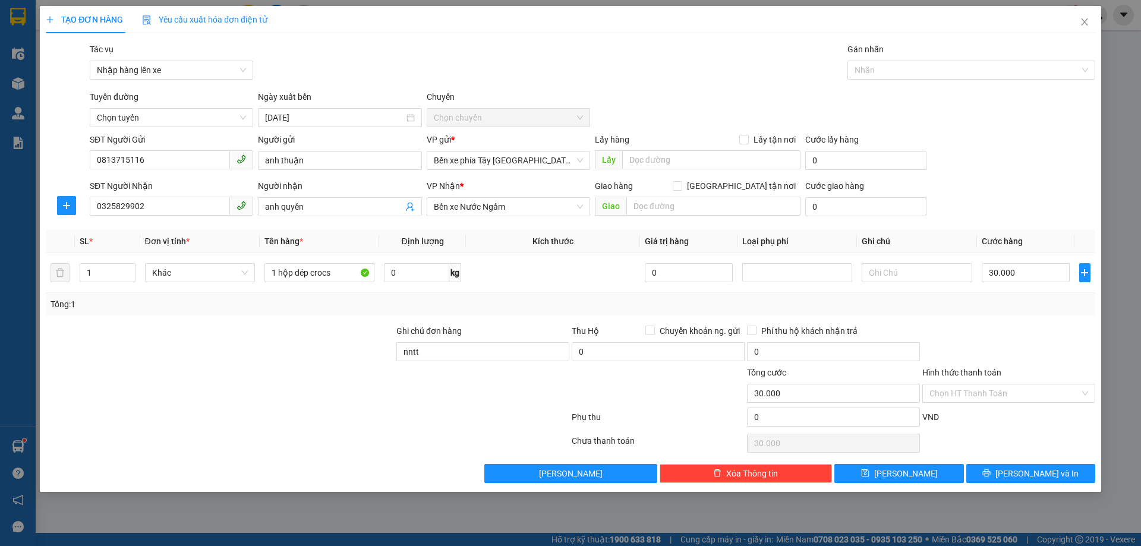
drag, startPoint x: 569, startPoint y: 132, endPoint x: 419, endPoint y: 105, distance: 152.9
click at [554, 132] on div "Transit Pickup Surcharge Ids Transit Deliver Surcharge Ids Transit Deliver Surc…" at bounding box center [570, 263] width 1049 height 440
click at [153, 69] on span "Nhập hàng lên xe" at bounding box center [171, 70] width 149 height 18
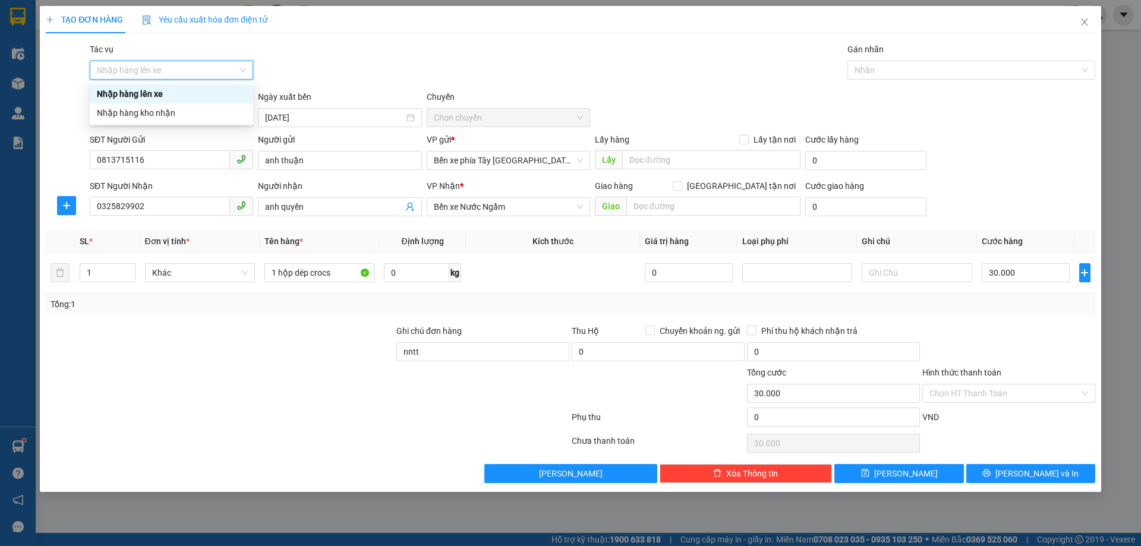
click at [171, 91] on div "Nhập hàng lên xe" at bounding box center [171, 93] width 149 height 13
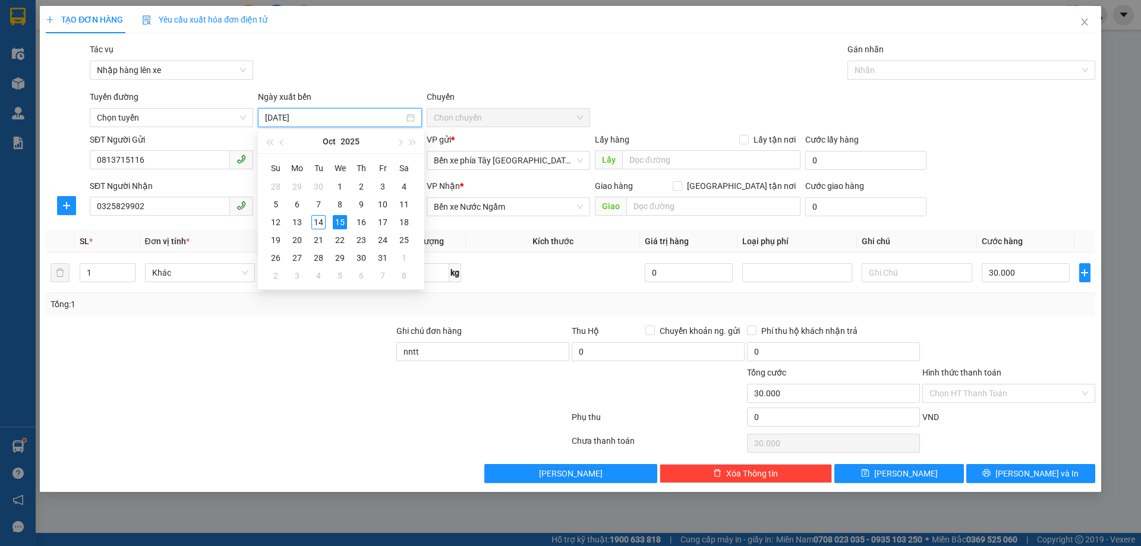
click at [302, 112] on input "15/10/2025" at bounding box center [334, 117] width 138 height 13
drag, startPoint x: 185, startPoint y: 123, endPoint x: 176, endPoint y: 123, distance: 8.9
click at [182, 123] on span "Chọn tuyến" at bounding box center [171, 118] width 149 height 18
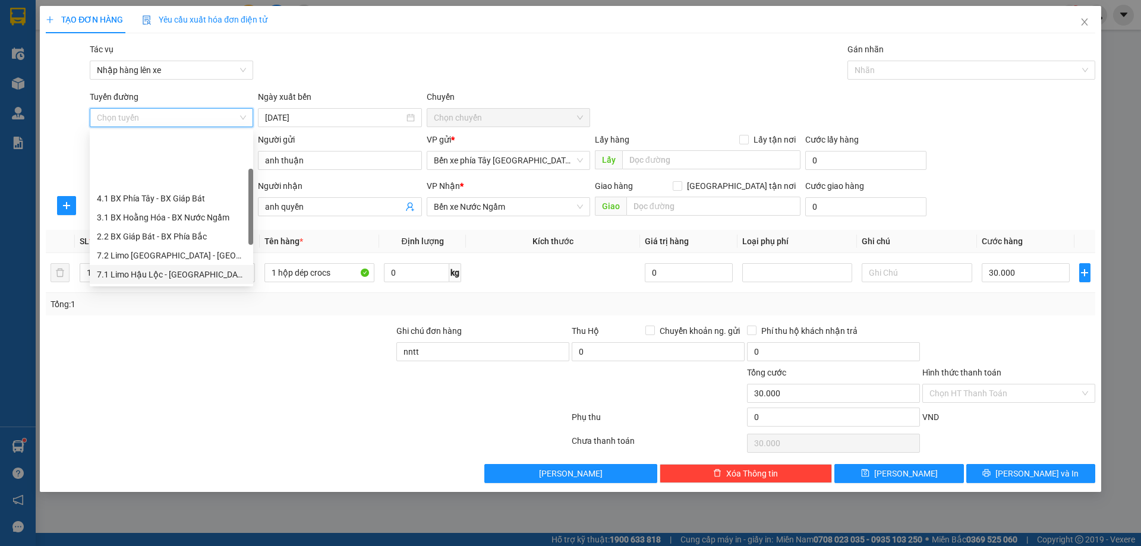
scroll to position [59, 0]
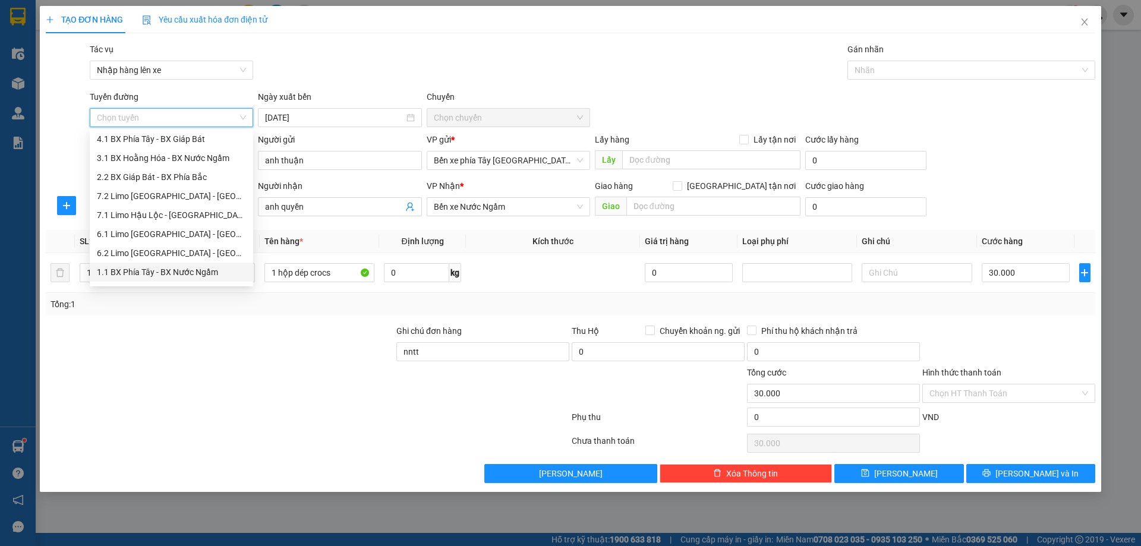
click at [190, 271] on div "1.1 BX Phía Tây - BX Nước Ngầm" at bounding box center [171, 272] width 149 height 13
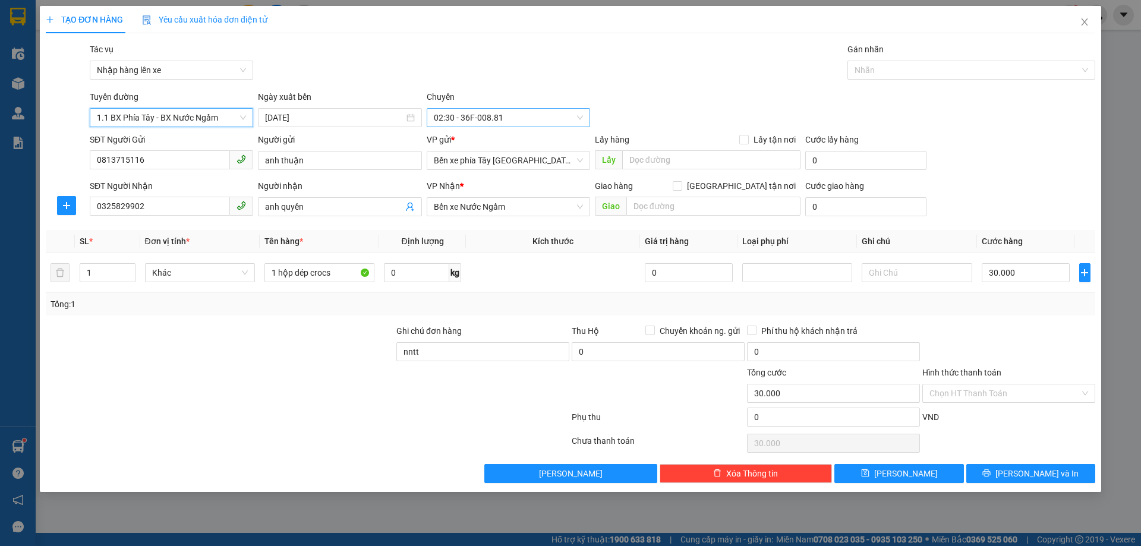
click at [523, 117] on span "02:30 - 36F-008.81" at bounding box center [508, 118] width 149 height 18
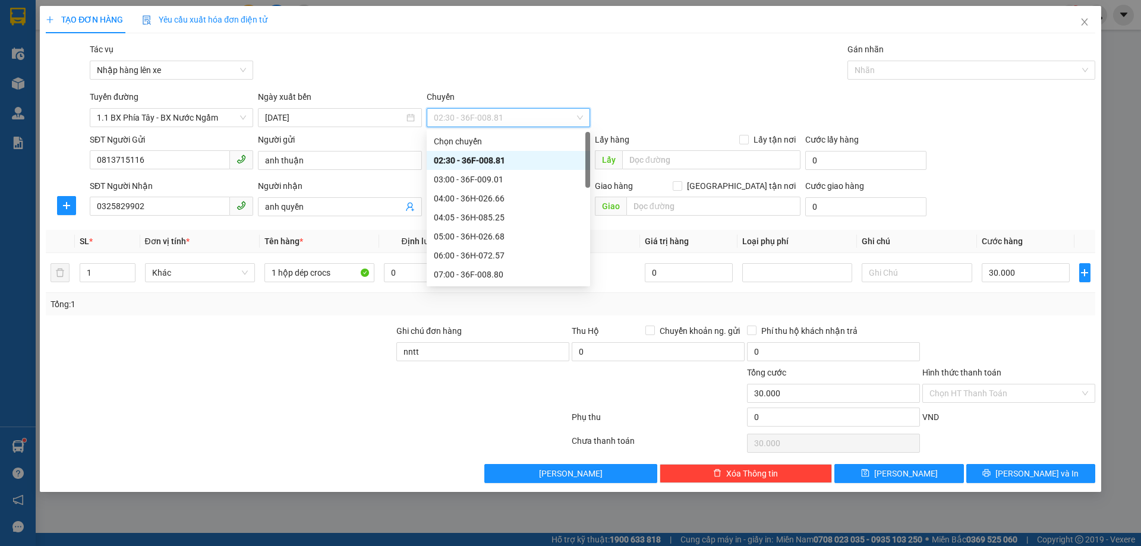
click at [498, 160] on div "02:30 - 36F-008.81" at bounding box center [508, 160] width 149 height 13
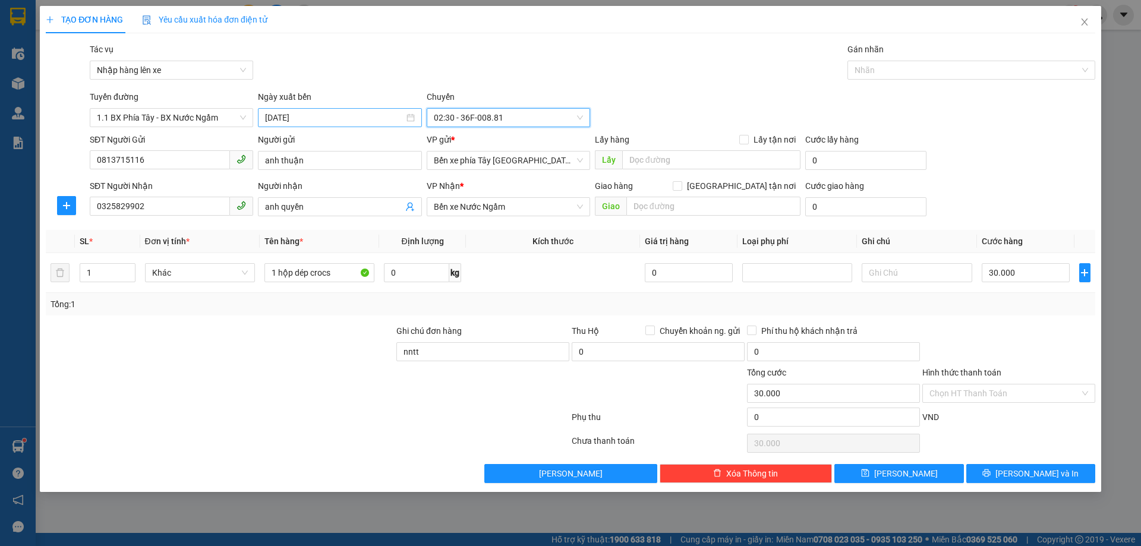
click at [325, 119] on input "14/10/2025" at bounding box center [334, 117] width 138 height 13
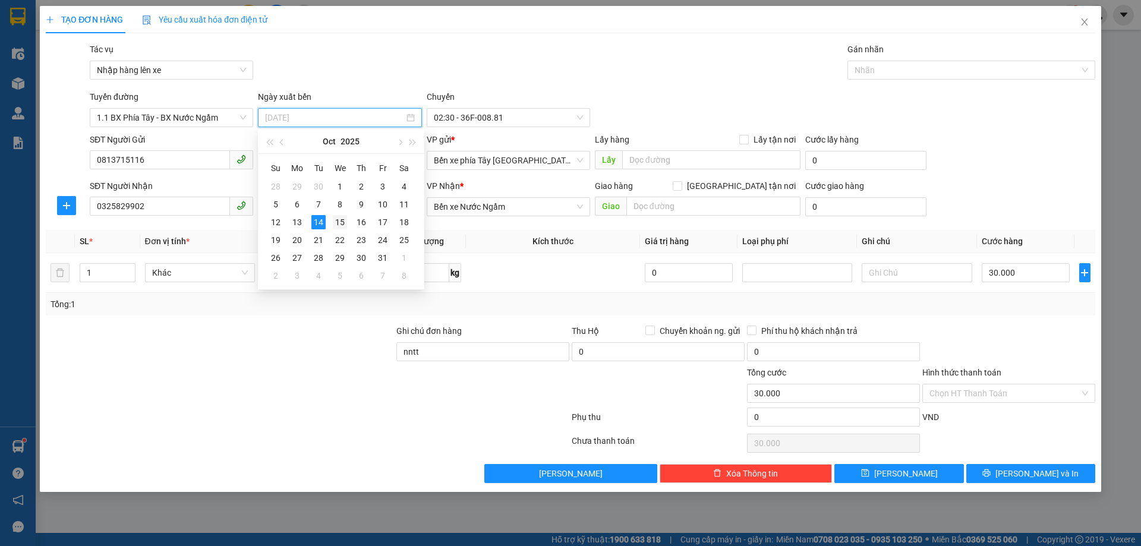
click at [340, 225] on div "15" at bounding box center [340, 222] width 14 height 14
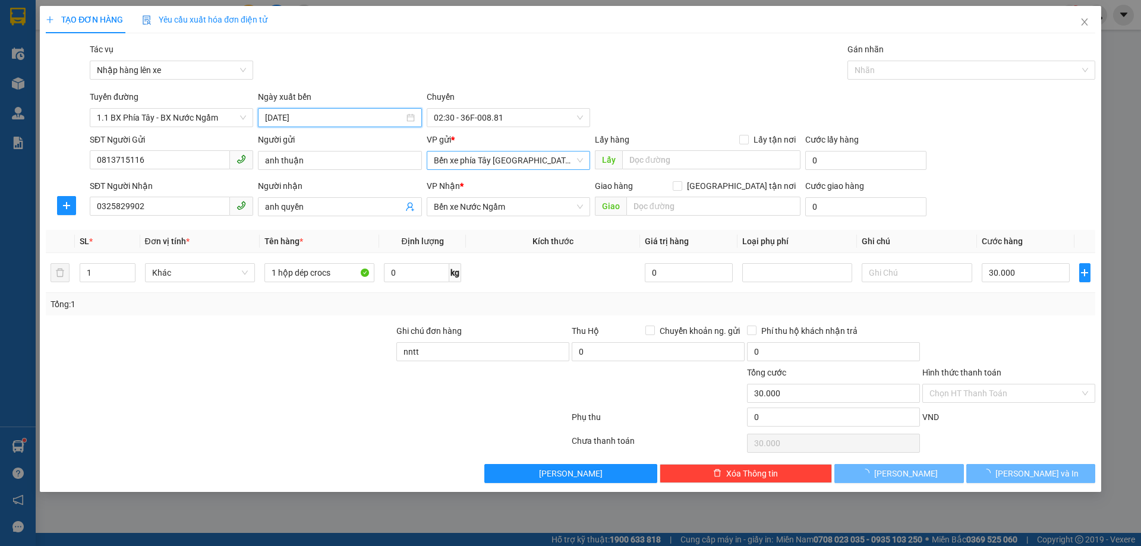
type input "15/10/2025"
click at [506, 118] on span "02:30" at bounding box center [508, 118] width 149 height 18
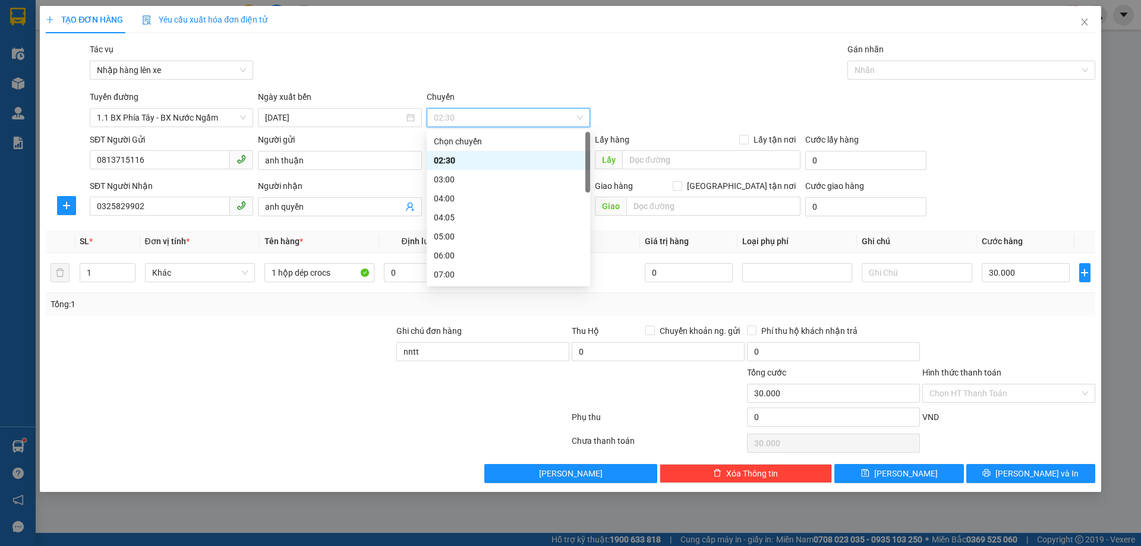
click at [469, 163] on div "02:30" at bounding box center [508, 160] width 149 height 13
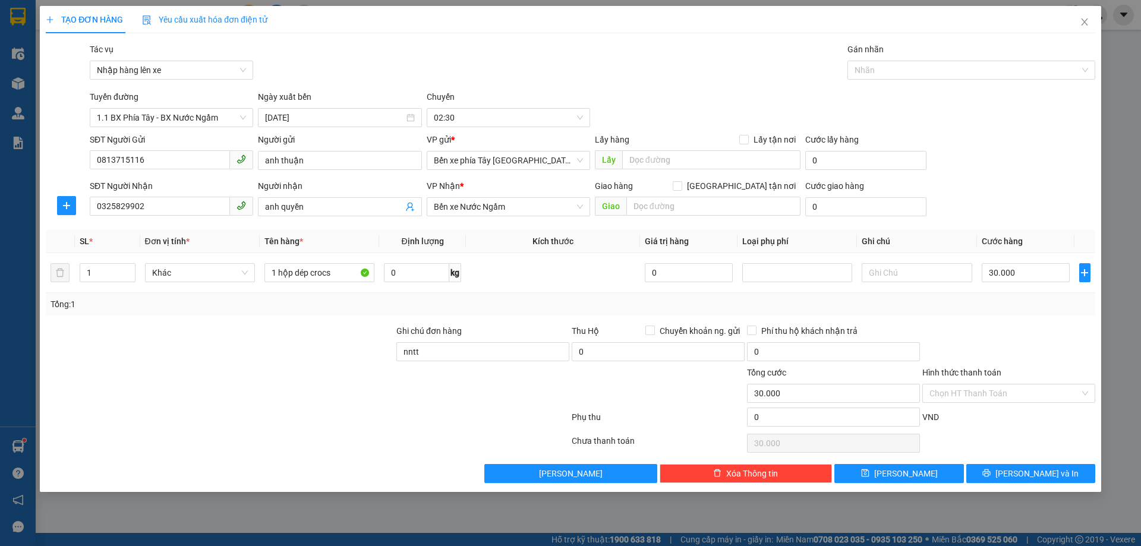
click at [746, 43] on div "Tác vụ Nhập hàng lên xe Gán nhãn Nhãn" at bounding box center [592, 64] width 1010 height 42
click at [1028, 474] on span "Lưu và In" at bounding box center [1036, 473] width 83 height 13
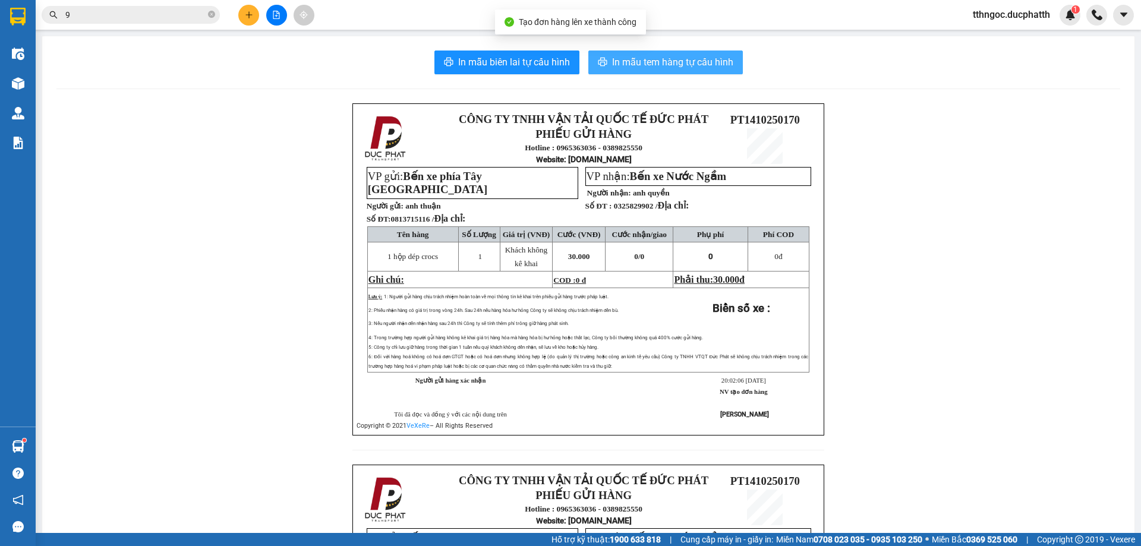
click at [677, 67] on span "In mẫu tem hàng tự cấu hình" at bounding box center [672, 62] width 121 height 15
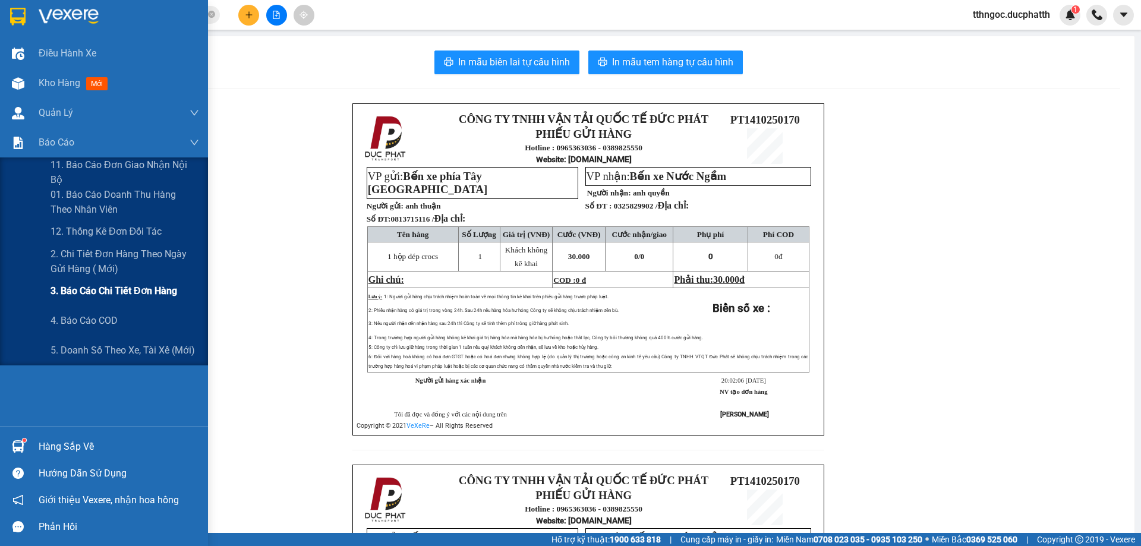
click at [68, 296] on span "3. Báo cáo chi tiết đơn hàng" at bounding box center [113, 290] width 127 height 15
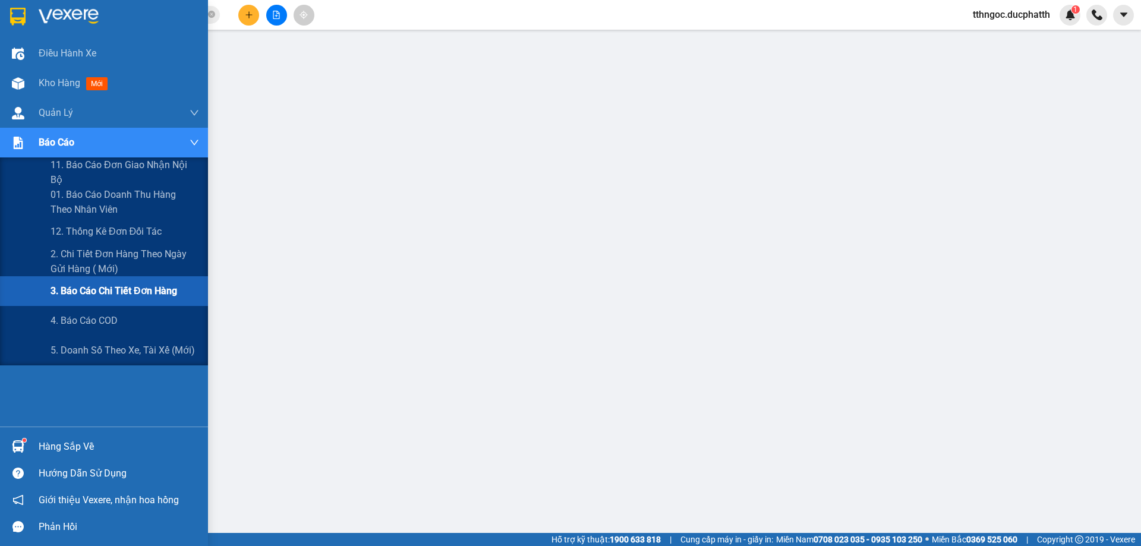
click at [78, 135] on div "Báo cáo" at bounding box center [119, 143] width 160 height 30
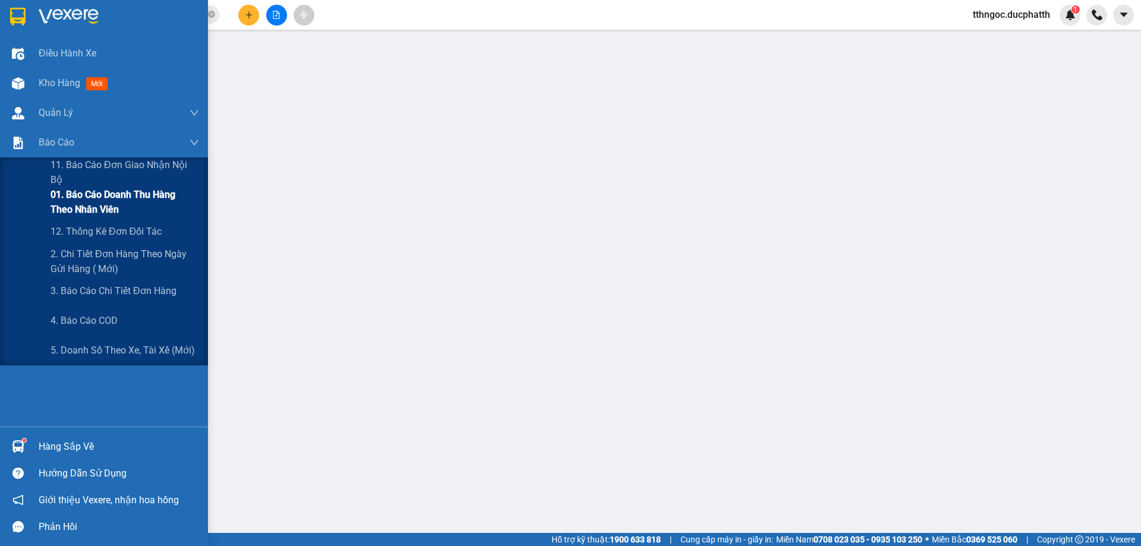
click at [111, 199] on span "01. Báo cáo doanh thu hàng theo nhân viên" at bounding box center [124, 202] width 149 height 30
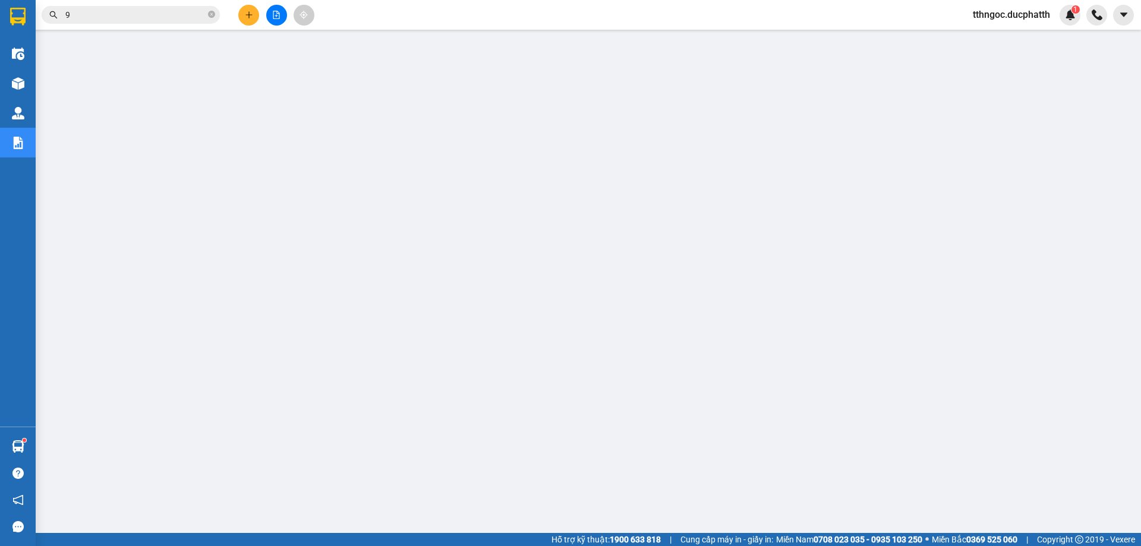
click at [97, 14] on input "9" at bounding box center [135, 14] width 140 height 13
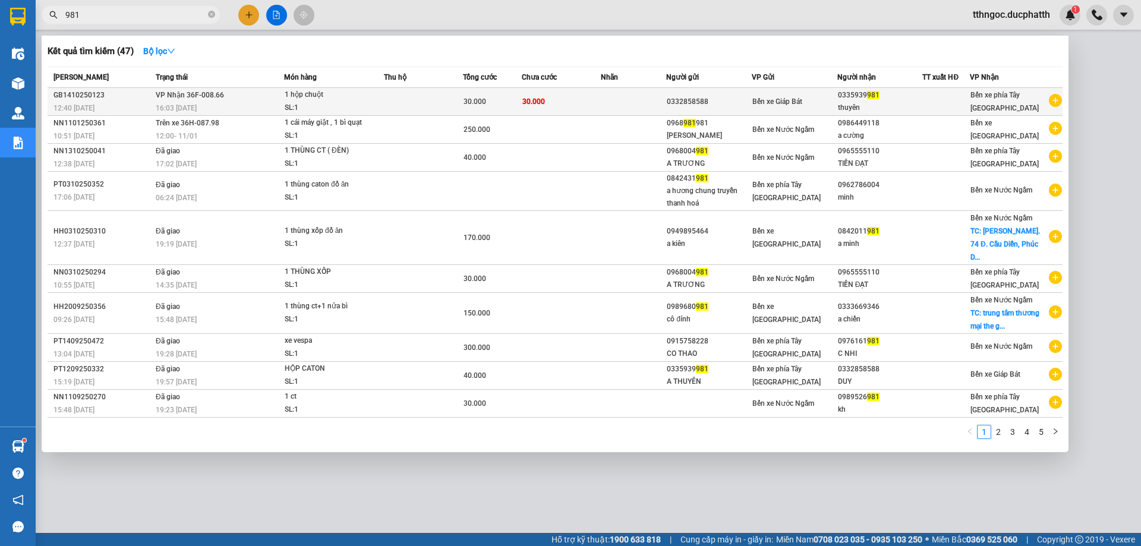
type input "981"
click at [617, 100] on td at bounding box center [634, 102] width 66 height 28
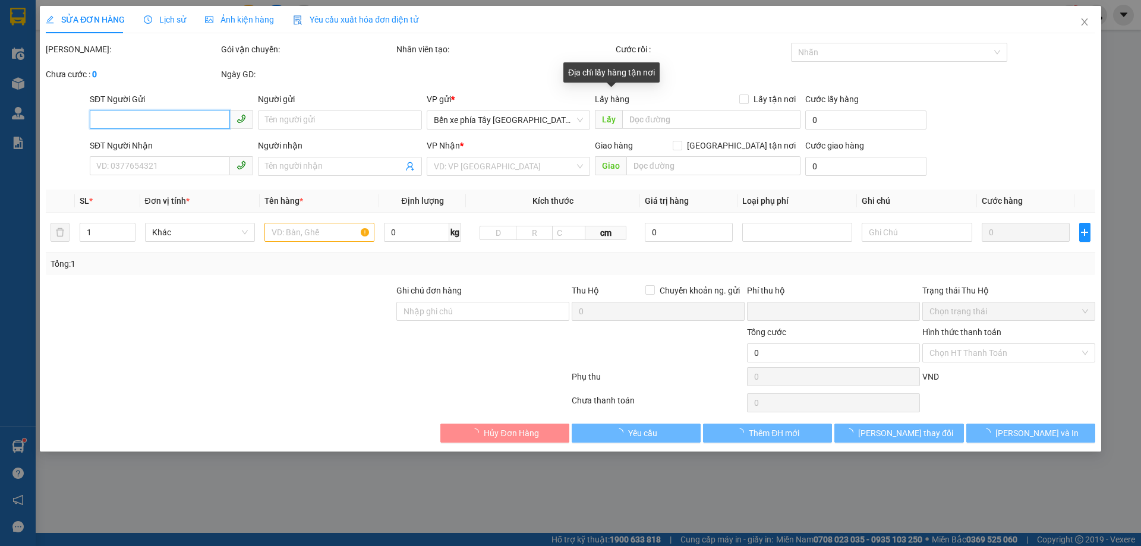
type input "0332858588"
type input "0335939981"
type input "thuyên"
type input "0"
type input "30.000"
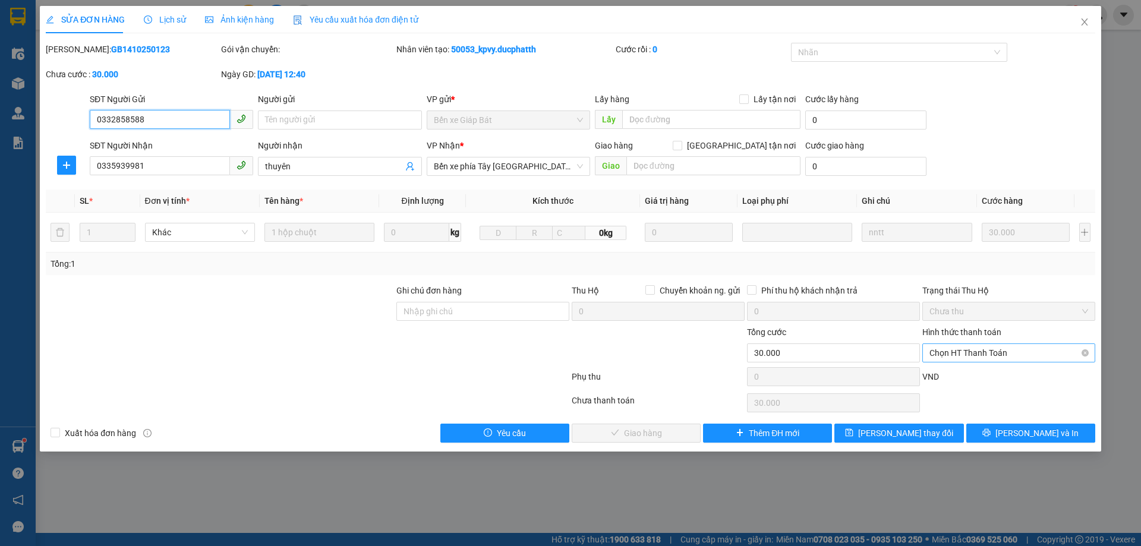
click at [975, 353] on span "Chọn HT Thanh Toán" at bounding box center [1008, 353] width 159 height 18
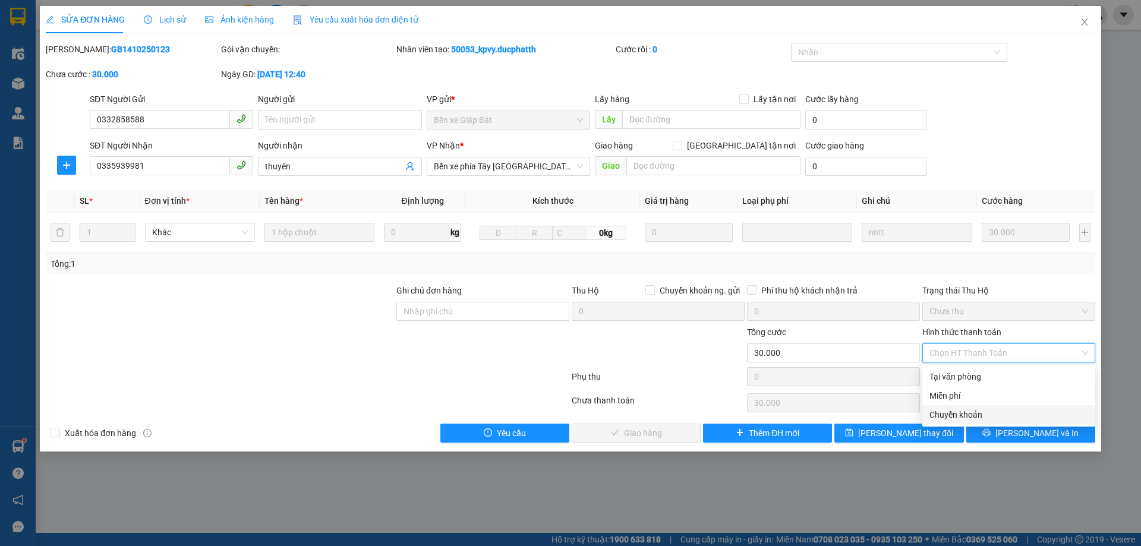
click at [985, 424] on div "Chuyển khoản" at bounding box center [1008, 414] width 173 height 19
type input "0"
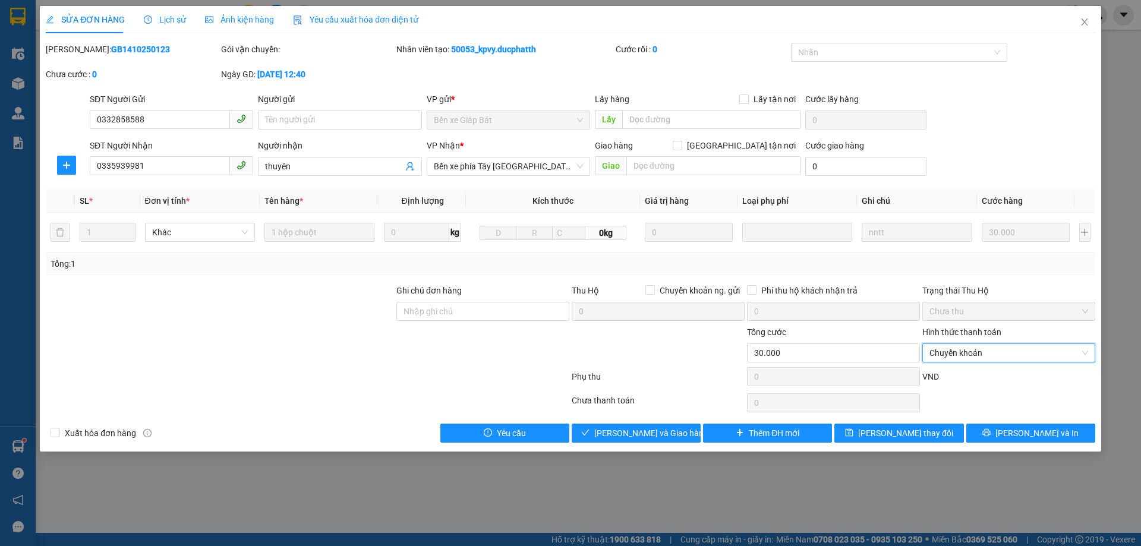
click at [521, 321] on div "Ghi chú đơn hàng" at bounding box center [482, 305] width 173 height 42
click at [506, 311] on input "Ghi chú đơn hàng" at bounding box center [482, 311] width 173 height 19
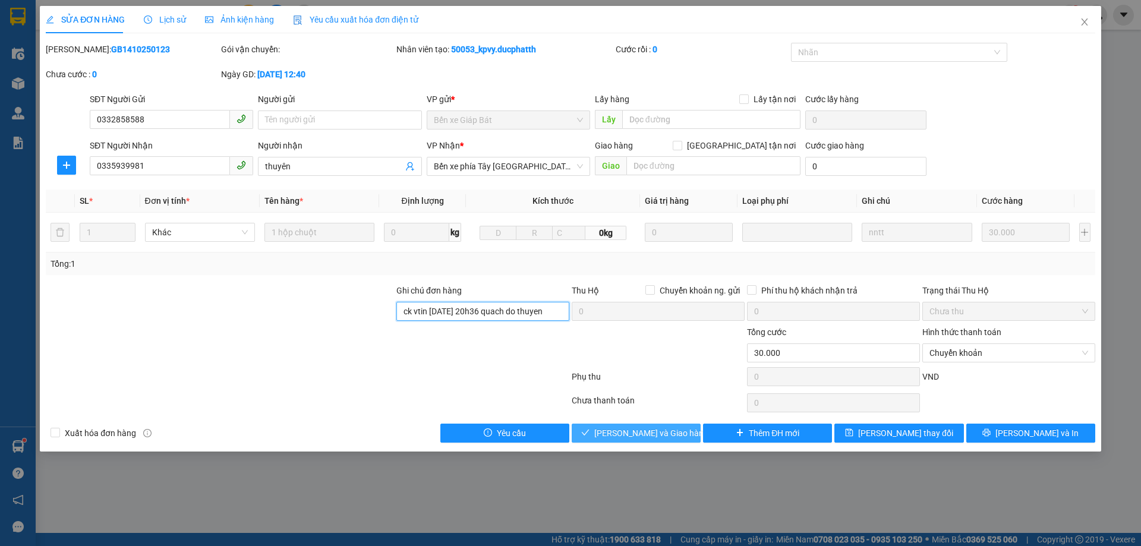
type input "ck vtin 14/10 20h36 quach do thuyen"
click at [631, 437] on span "Lưu và Giao hàng" at bounding box center [651, 433] width 114 height 13
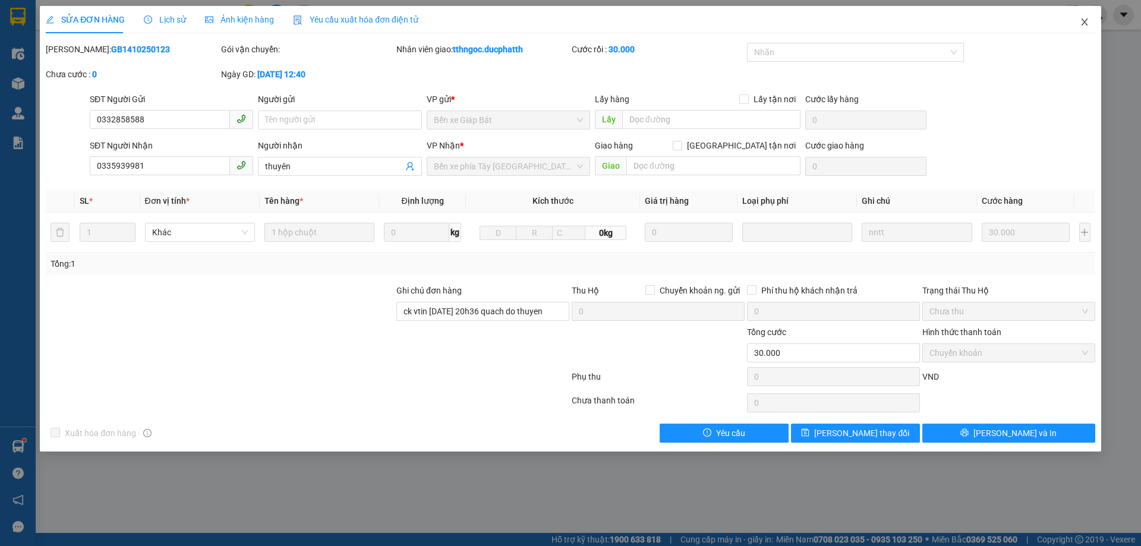
click at [1081, 18] on icon "close" at bounding box center [1084, 22] width 10 height 10
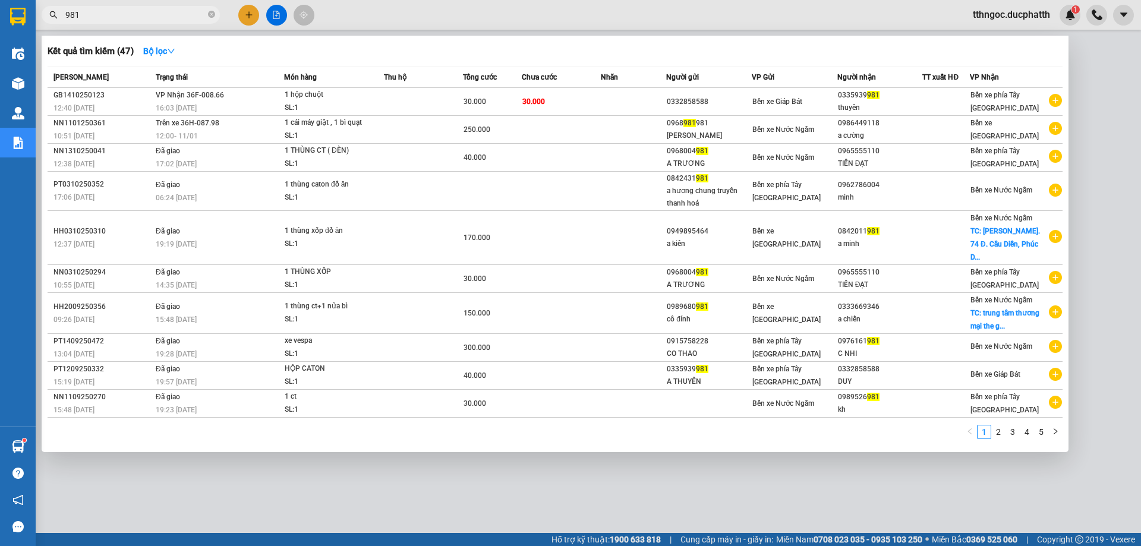
drag, startPoint x: 181, startPoint y: 17, endPoint x: 163, endPoint y: 17, distance: 17.2
click at [176, 17] on input "981" at bounding box center [135, 14] width 140 height 13
type input "9"
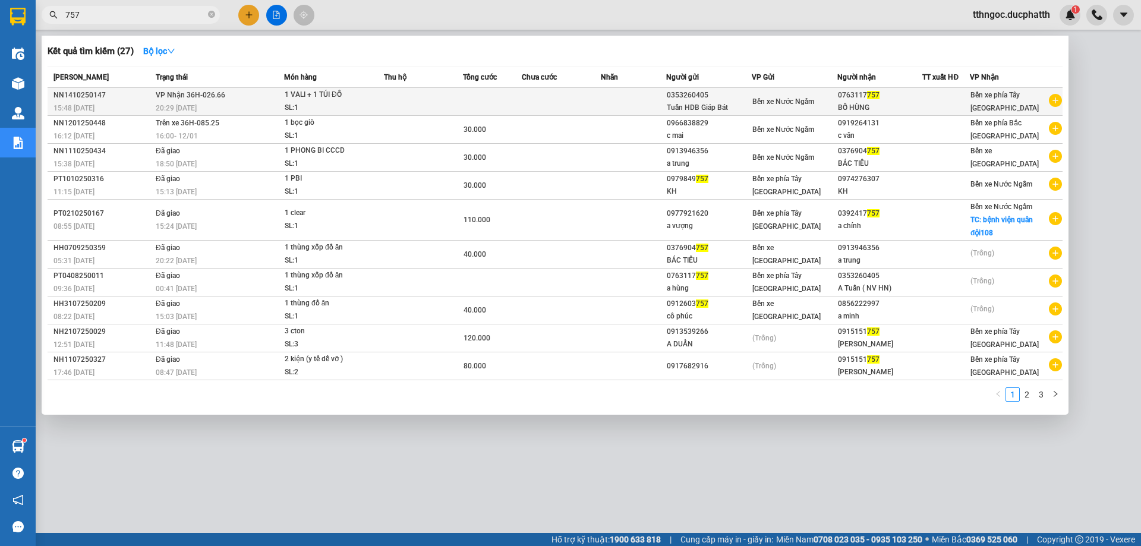
type input "757"
click at [582, 109] on td at bounding box center [561, 102] width 79 height 28
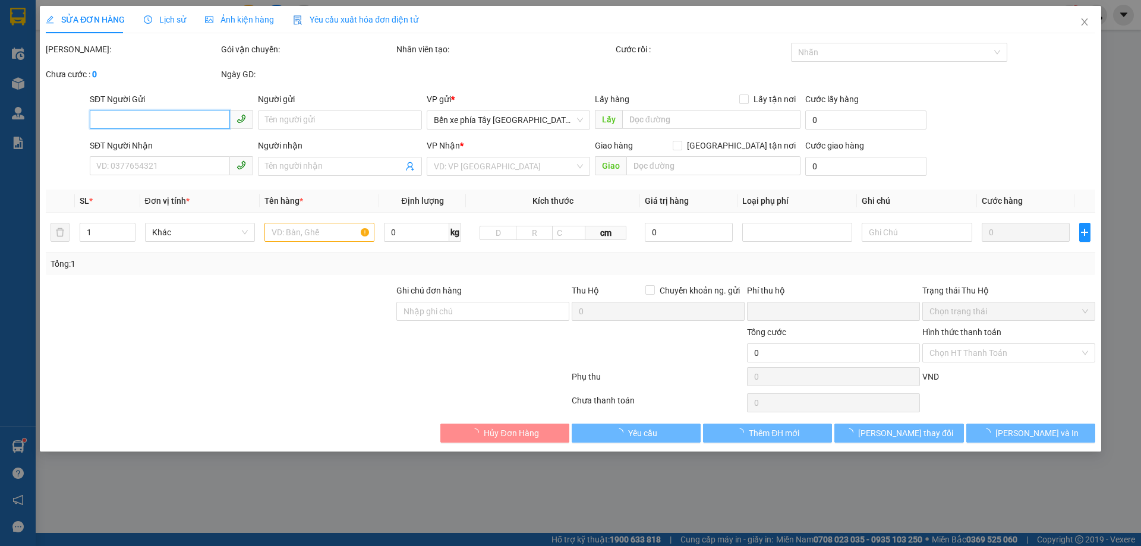
type input "0353260405"
type input "Tuấn HDB Giáp Bát"
type input "0763117757"
type input "BỐ HÙNG"
type input "0"
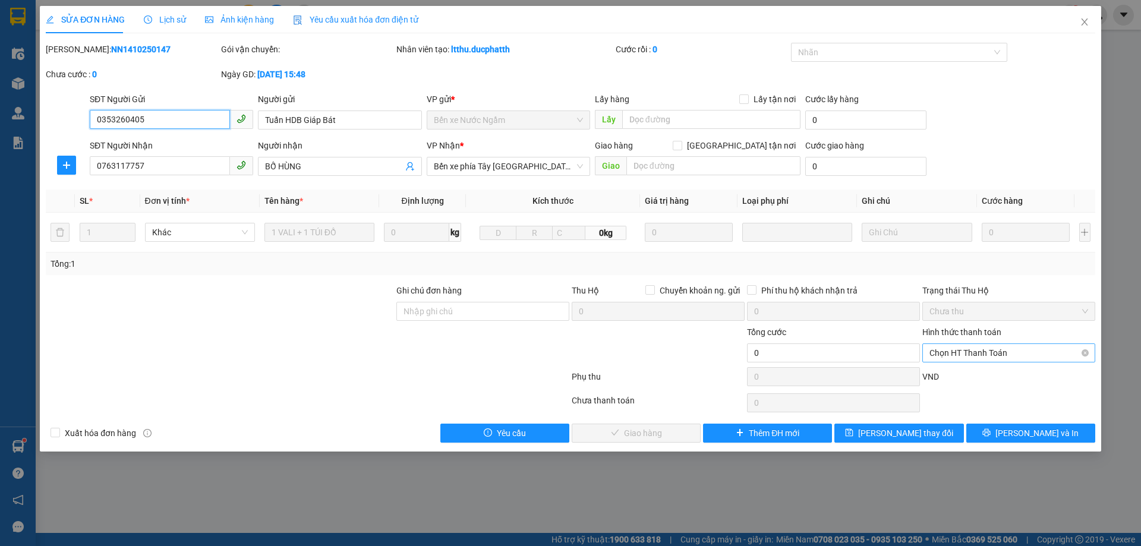
click at [1022, 358] on span "Chọn HT Thanh Toán" at bounding box center [1008, 353] width 159 height 18
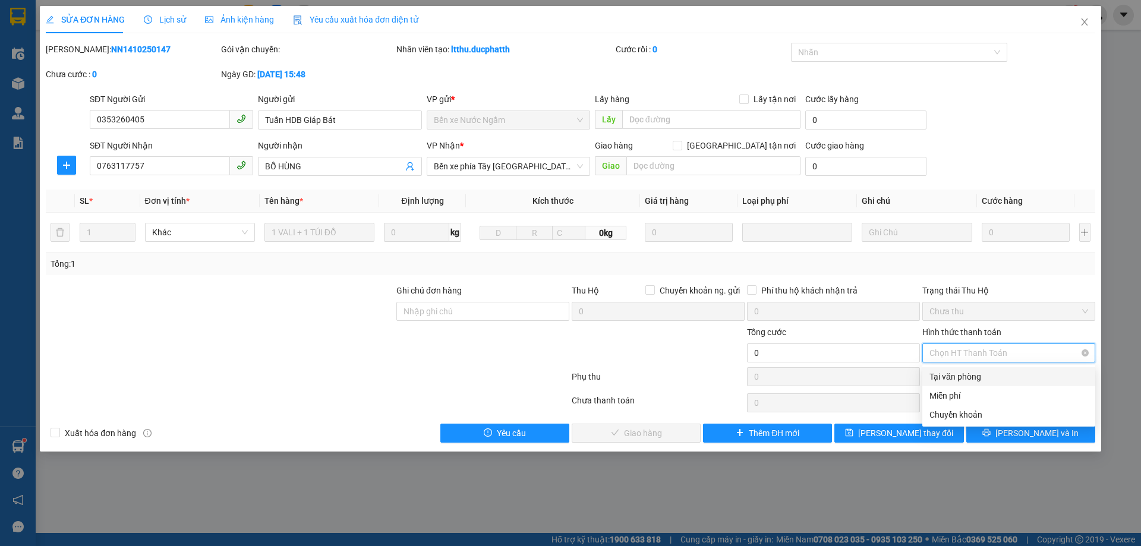
click at [1002, 362] on div "Chọn HT Thanh Toán" at bounding box center [1008, 352] width 173 height 19
drag, startPoint x: 1000, startPoint y: 358, endPoint x: 983, endPoint y: 353, distance: 18.3
click at [1000, 357] on span "Chọn HT Thanh Toán" at bounding box center [1008, 353] width 159 height 18
click at [607, 370] on div "Phụ thu" at bounding box center [657, 380] width 175 height 21
click at [1005, 348] on span "Chọn HT Thanh Toán" at bounding box center [1008, 353] width 159 height 18
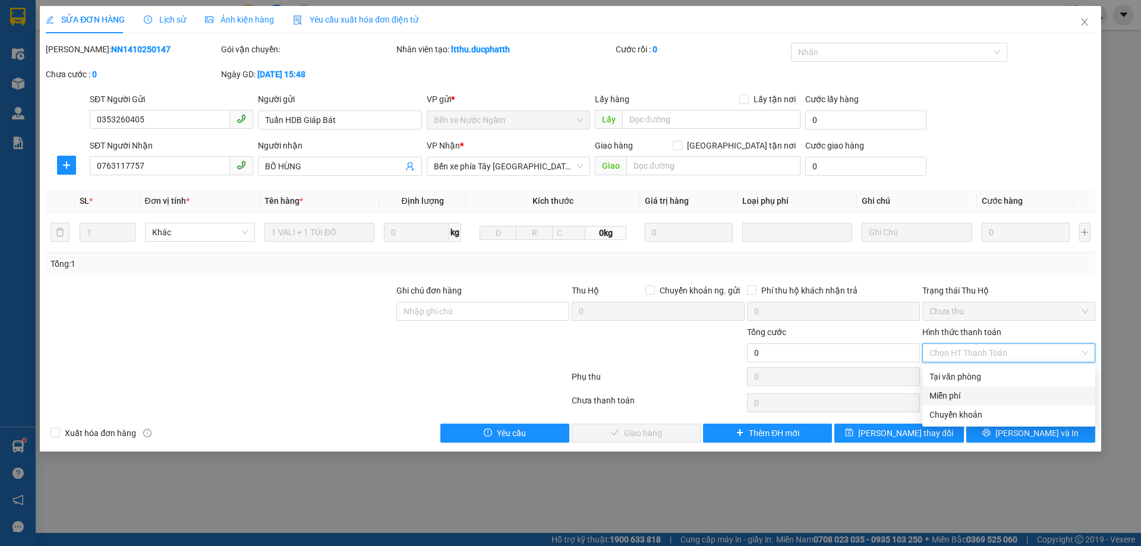
click at [999, 396] on div "Miễn phí" at bounding box center [1008, 395] width 159 height 13
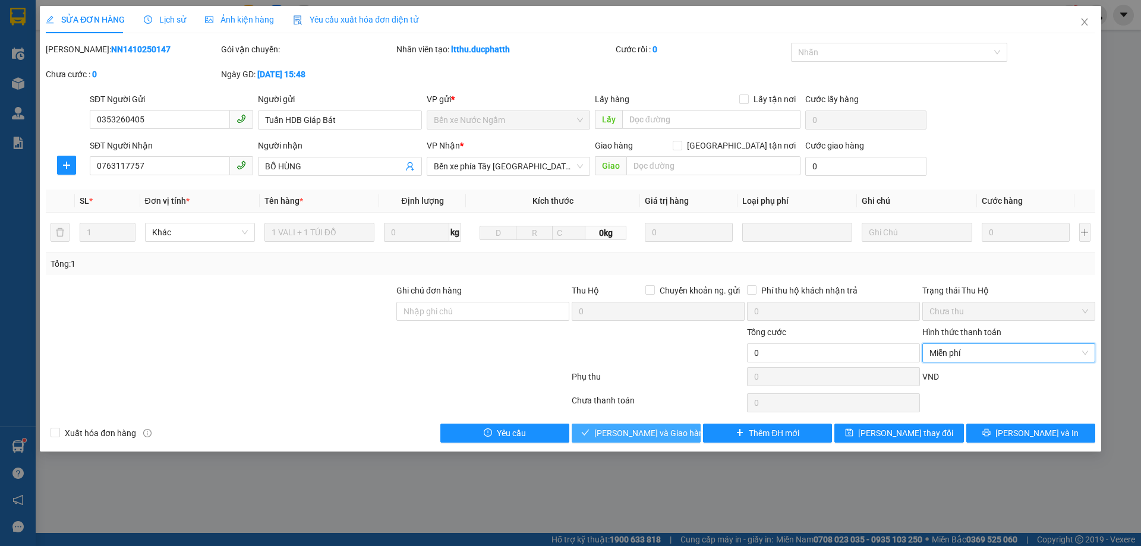
click at [652, 435] on span "Lưu và Giao hàng" at bounding box center [651, 433] width 114 height 13
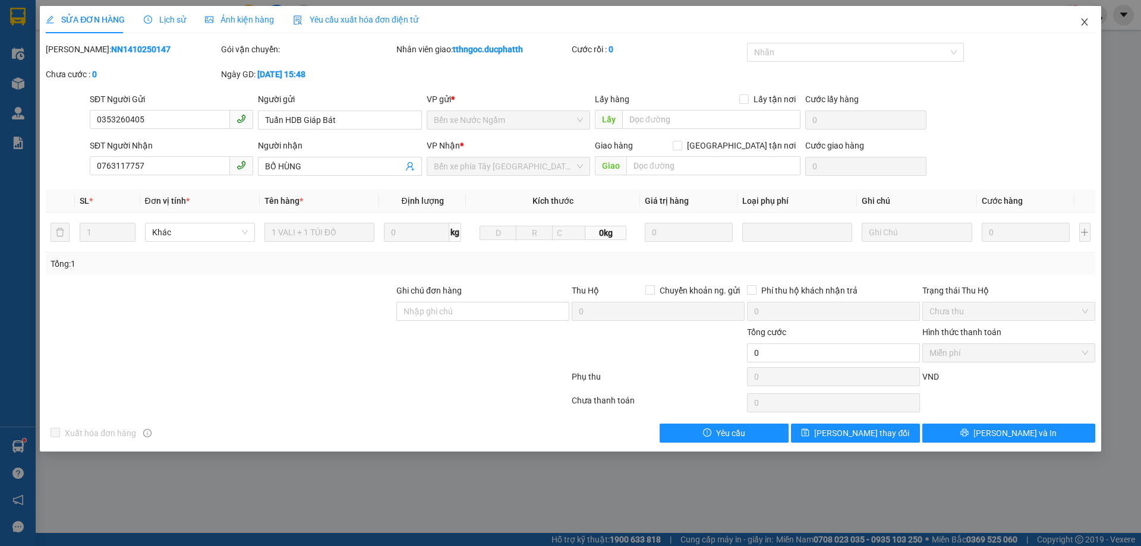
click at [1084, 25] on icon "close" at bounding box center [1084, 22] width 10 height 10
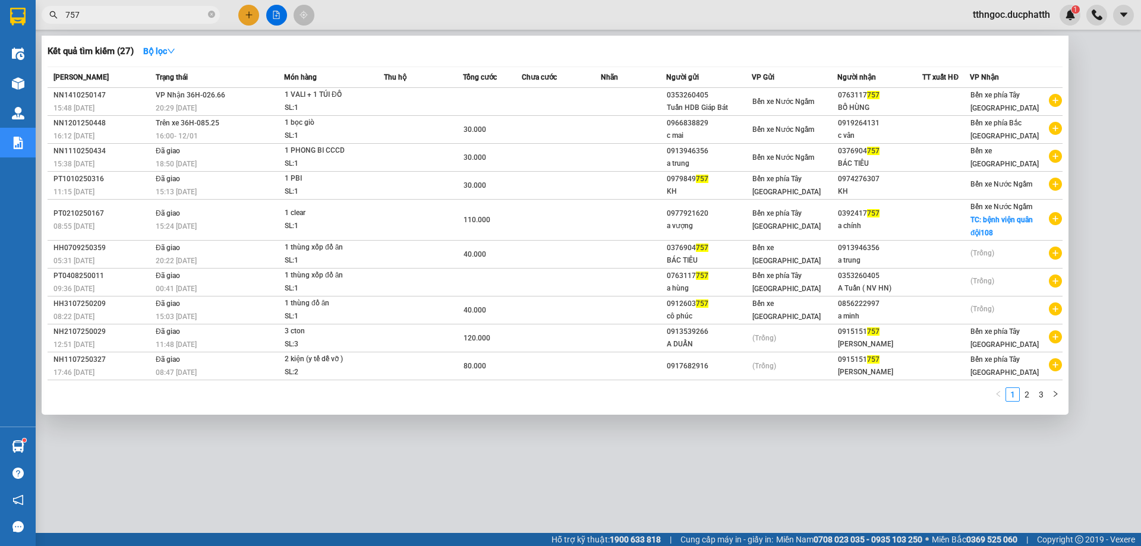
click at [148, 16] on input "757" at bounding box center [135, 14] width 140 height 13
type input "7"
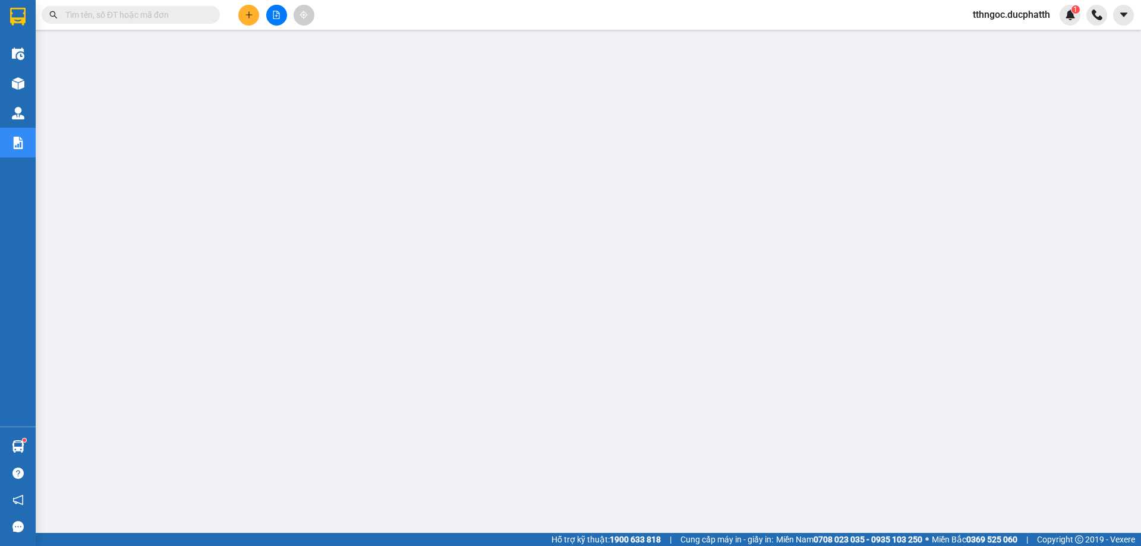
click at [271, 23] on button at bounding box center [276, 15] width 21 height 21
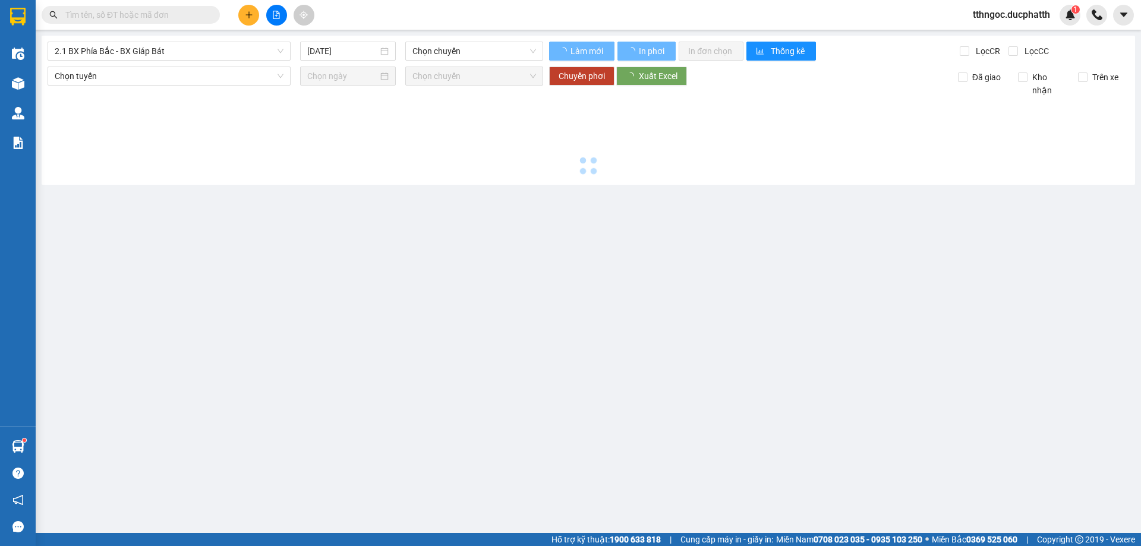
type input "14/10/2025"
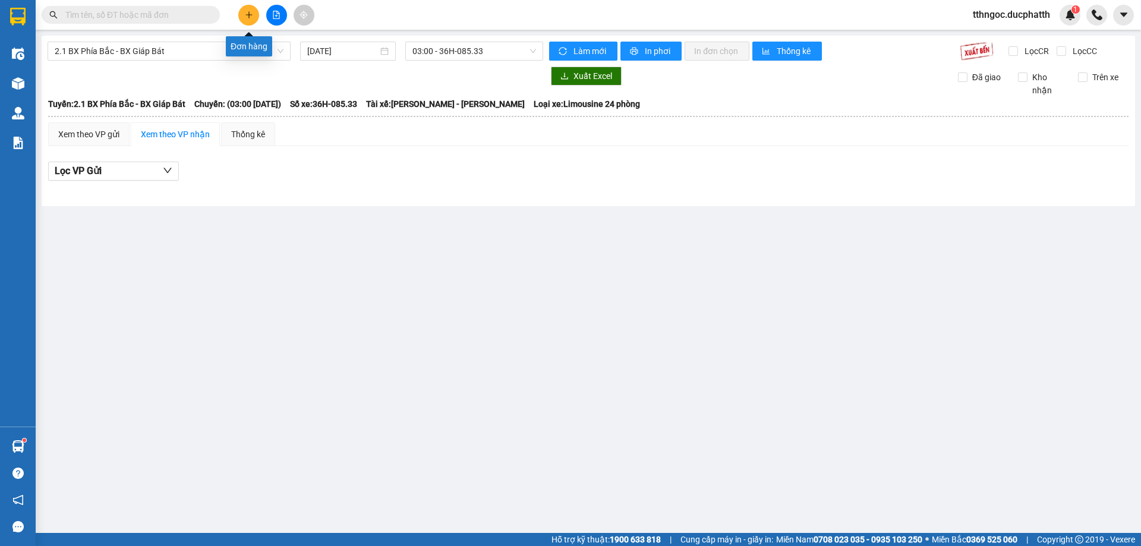
click at [245, 12] on icon "plus" at bounding box center [249, 15] width 8 height 8
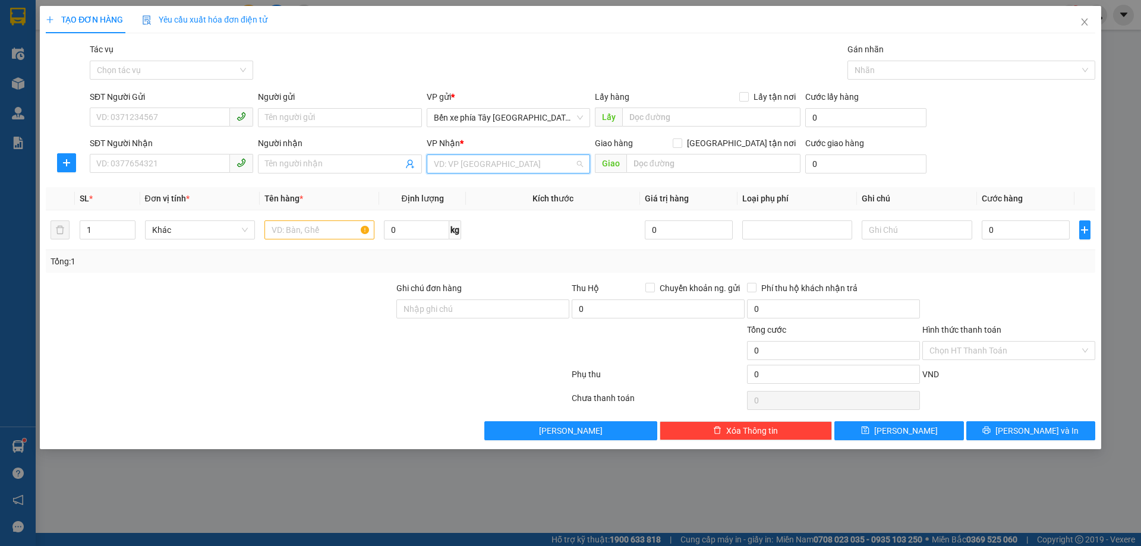
click at [531, 156] on input "search" at bounding box center [504, 164] width 141 height 18
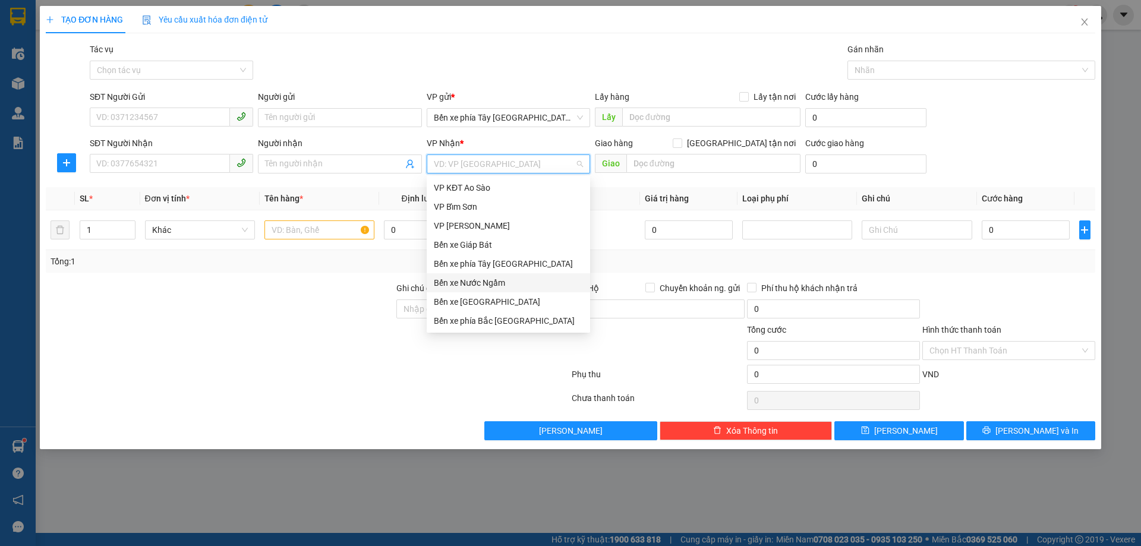
click at [514, 285] on div "Bến xe Nước Ngầm" at bounding box center [508, 282] width 149 height 13
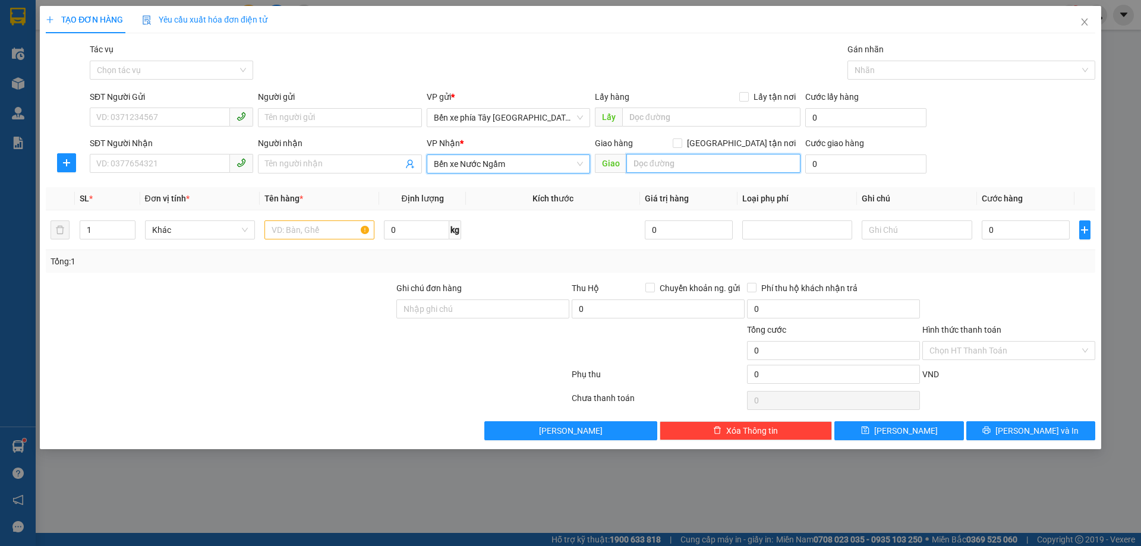
click at [653, 160] on input "text" at bounding box center [713, 163] width 174 height 19
click at [681, 138] on input "Giao tận nơi" at bounding box center [677, 142] width 8 height 8
checkbox input "true"
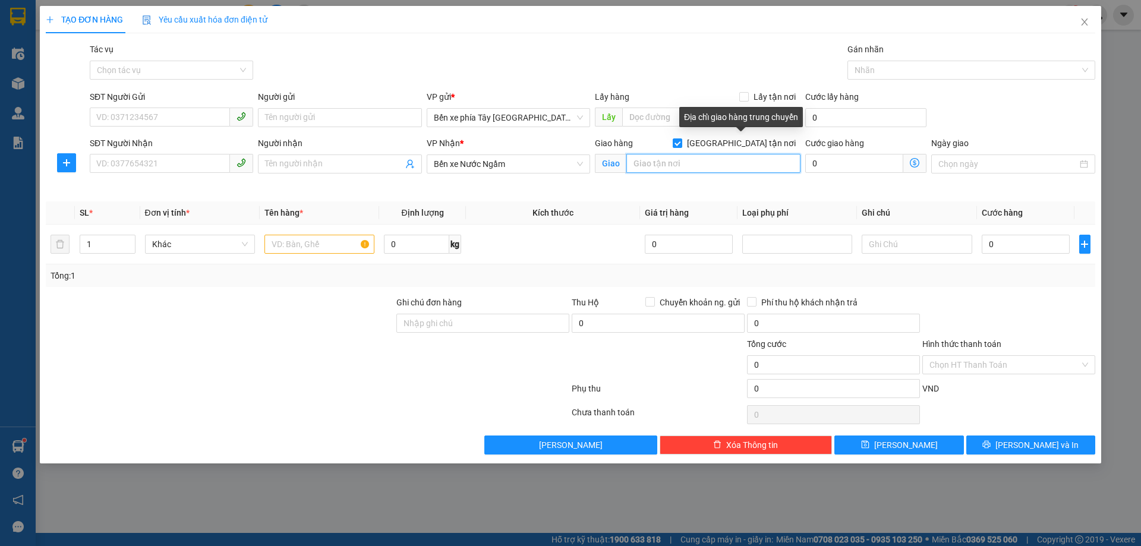
click at [731, 169] on input "text" at bounding box center [713, 163] width 174 height 19
type input "bến xe mỹ đình"
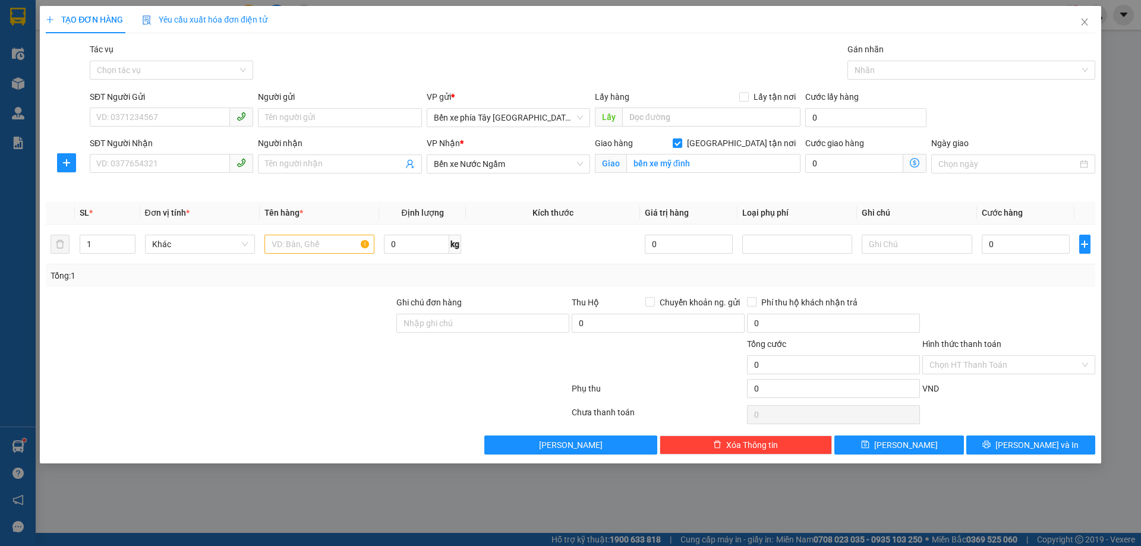
click at [914, 166] on icon "dollar-circle" at bounding box center [915, 163] width 10 height 10
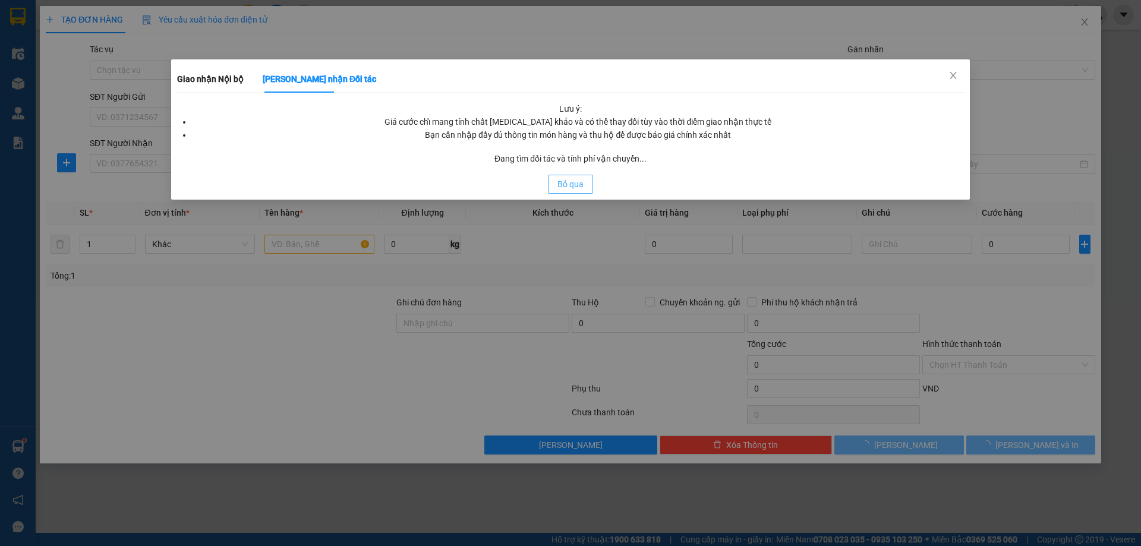
click at [557, 180] on div "Lưu ý: Giá cước chỉ mang tính chất tham khảo và có thể thay đổi tùy vào thời đi…" at bounding box center [570, 147] width 787 height 91
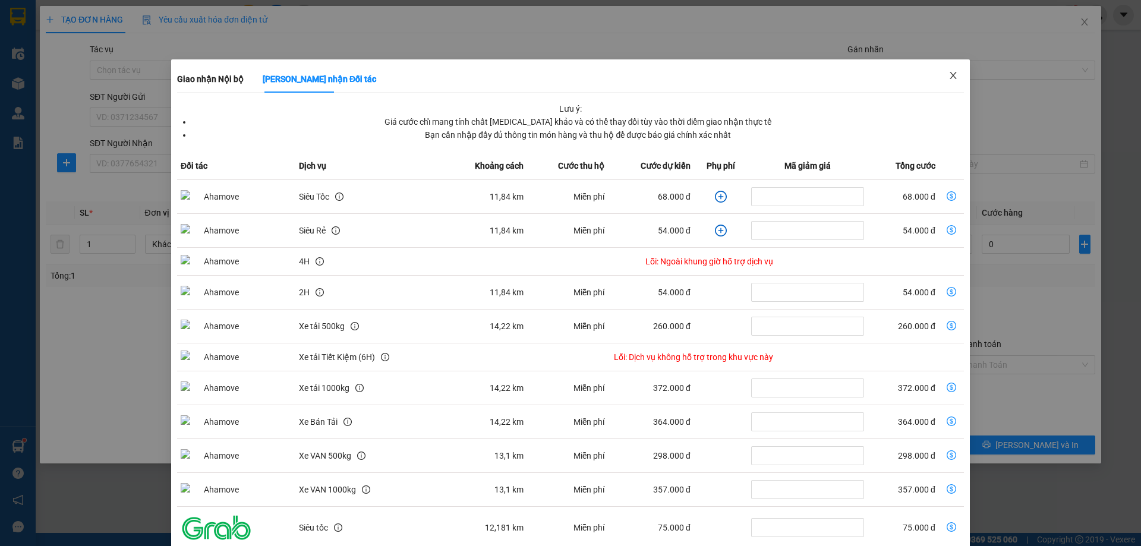
click at [939, 69] on span "Close" at bounding box center [952, 75] width 33 height 33
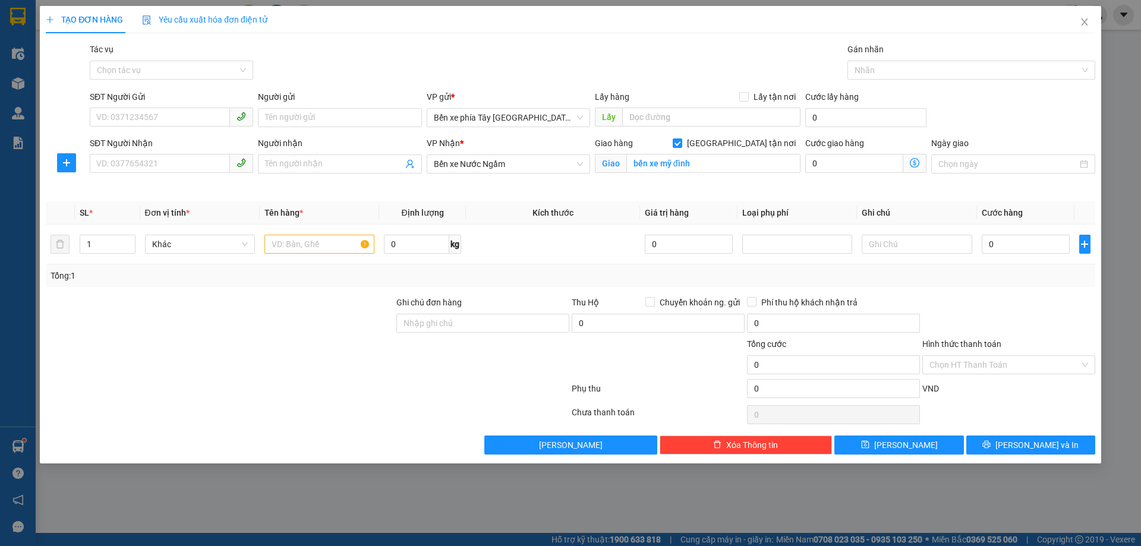
click at [912, 166] on icon "dollar-circle" at bounding box center [915, 163] width 10 height 10
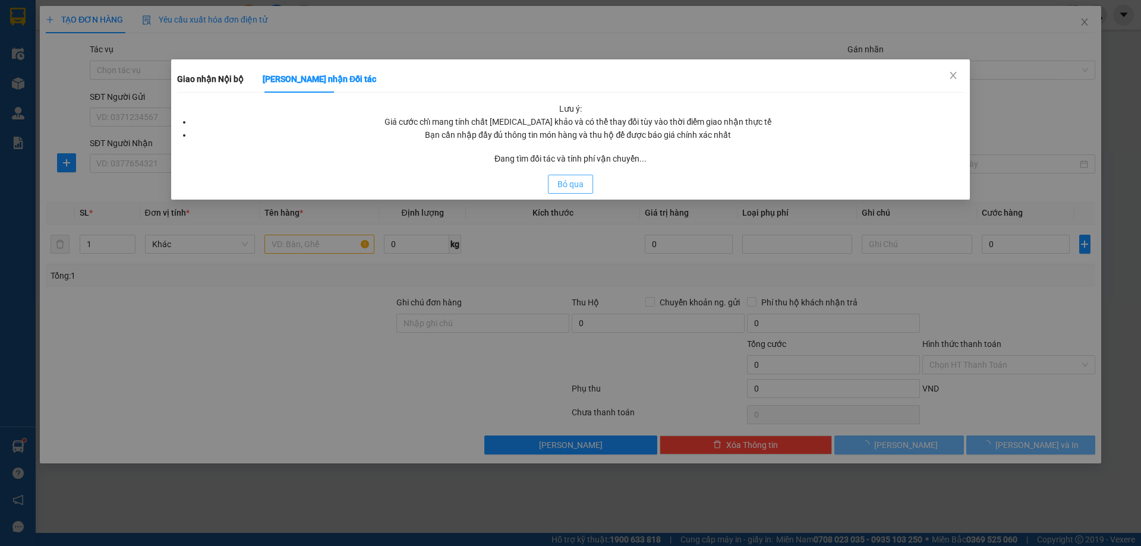
click at [575, 179] on span "Bỏ qua" at bounding box center [570, 184] width 26 height 13
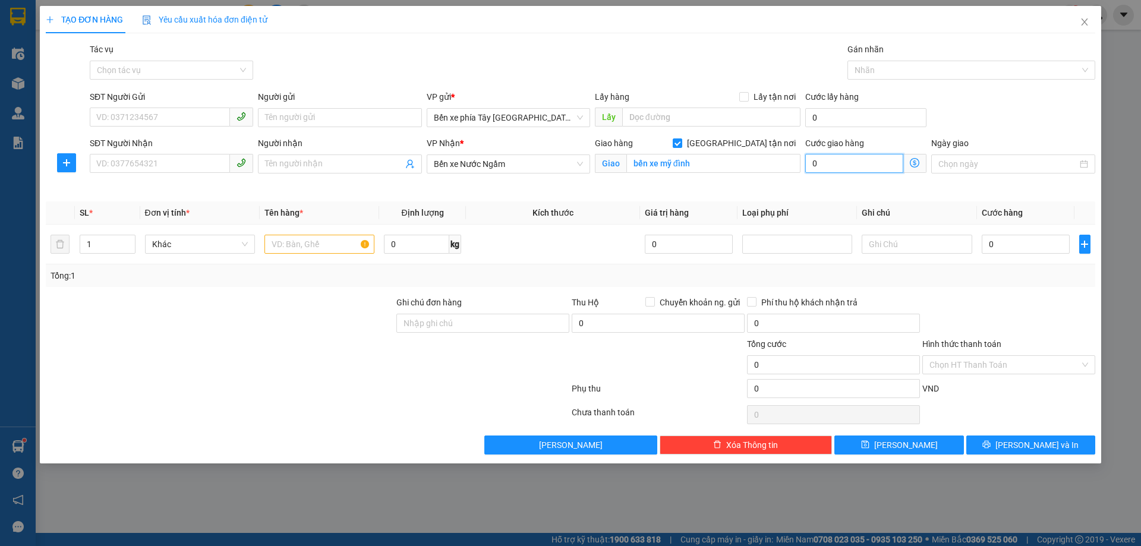
click at [858, 169] on input "0" at bounding box center [854, 163] width 98 height 19
click at [909, 163] on span "Giao nhận Nội bộ Giao nhận Đối tác Lưu ý: Giá cước chỉ mang tính chất tham khảo…" at bounding box center [914, 163] width 23 height 19
click at [917, 161] on icon "dollar-circle" at bounding box center [915, 163] width 10 height 10
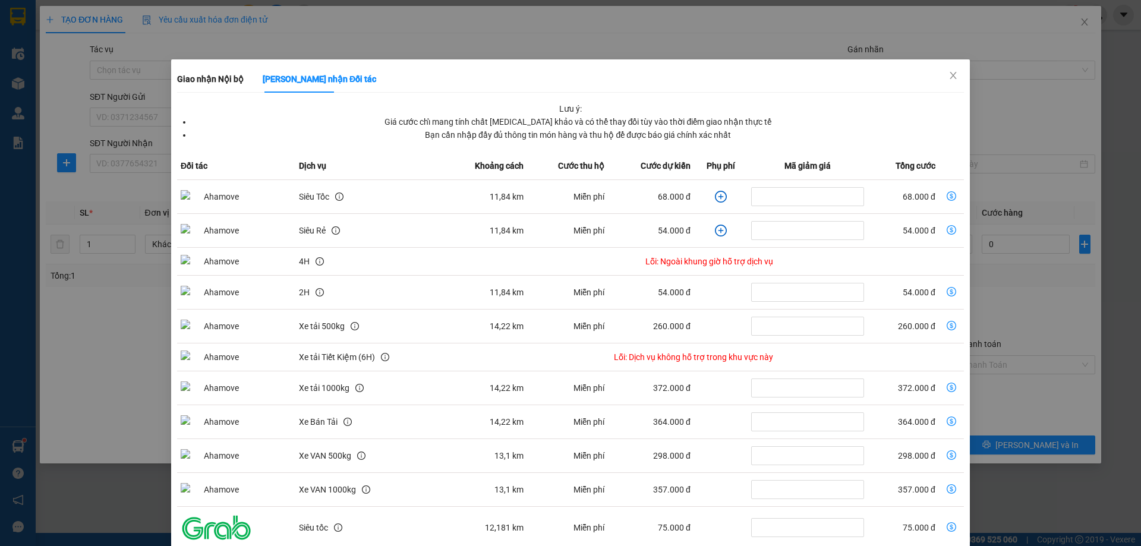
click at [715, 195] on icon "plus-circle" at bounding box center [721, 197] width 12 height 12
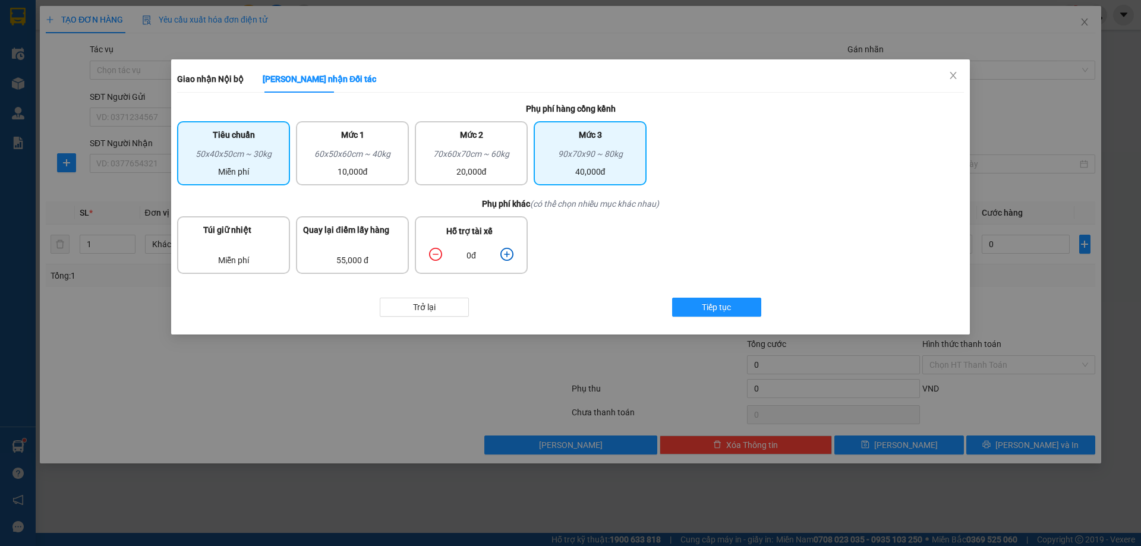
click at [620, 147] on div "Mức 3" at bounding box center [590, 137] width 99 height 19
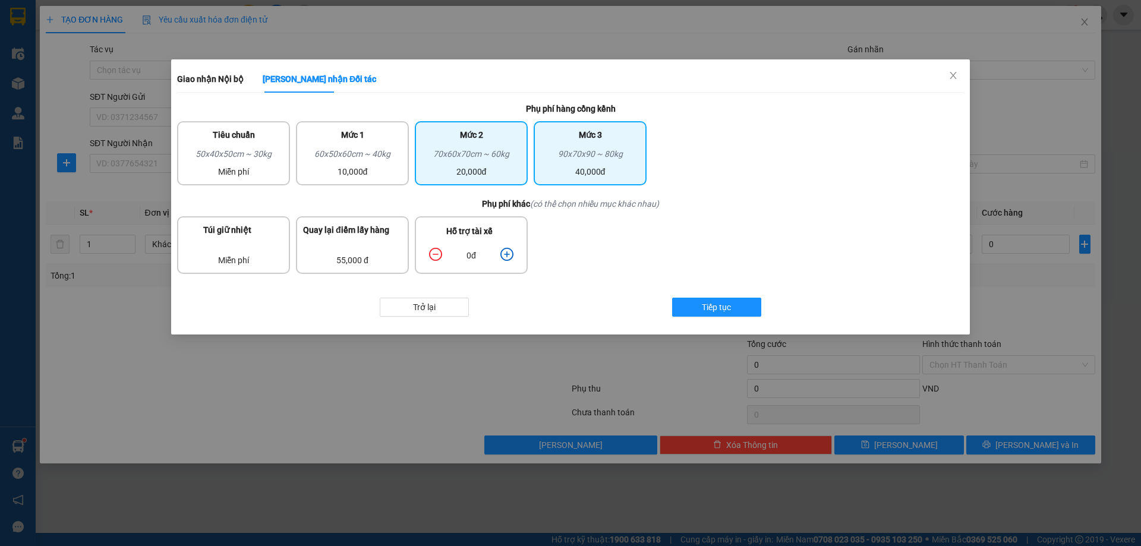
click at [476, 141] on div "Mức 2" at bounding box center [471, 137] width 99 height 19
click at [576, 169] on div "40,000đ" at bounding box center [590, 171] width 99 height 13
click at [481, 150] on div "70x60x70cm ~ 60kg" at bounding box center [471, 156] width 99 height 18
click at [509, 253] on icon "plus-circle" at bounding box center [506, 254] width 13 height 13
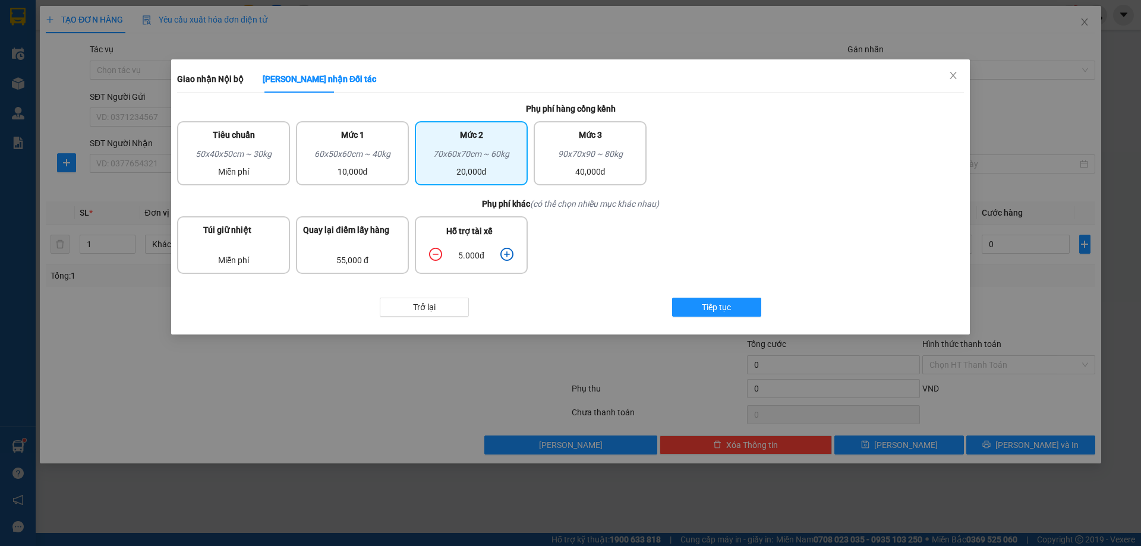
click at [509, 253] on icon "plus-circle" at bounding box center [506, 254] width 13 height 13
click at [438, 254] on icon "minus-circle" at bounding box center [435, 254] width 13 height 13
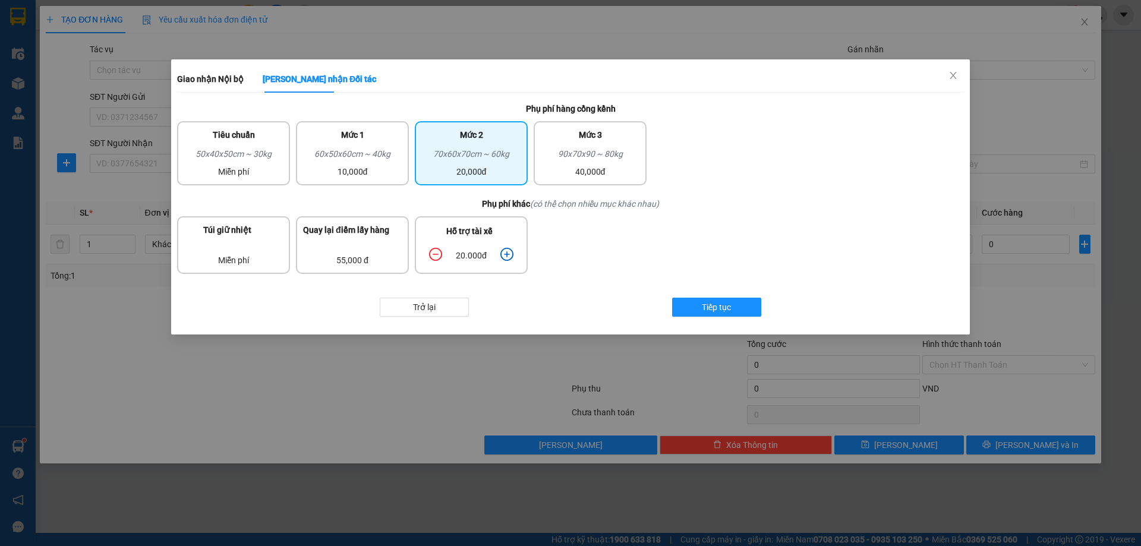
click at [437, 251] on icon "minus-circle" at bounding box center [435, 254] width 13 height 13
click at [698, 307] on button "Tiếp tục" at bounding box center [716, 307] width 89 height 19
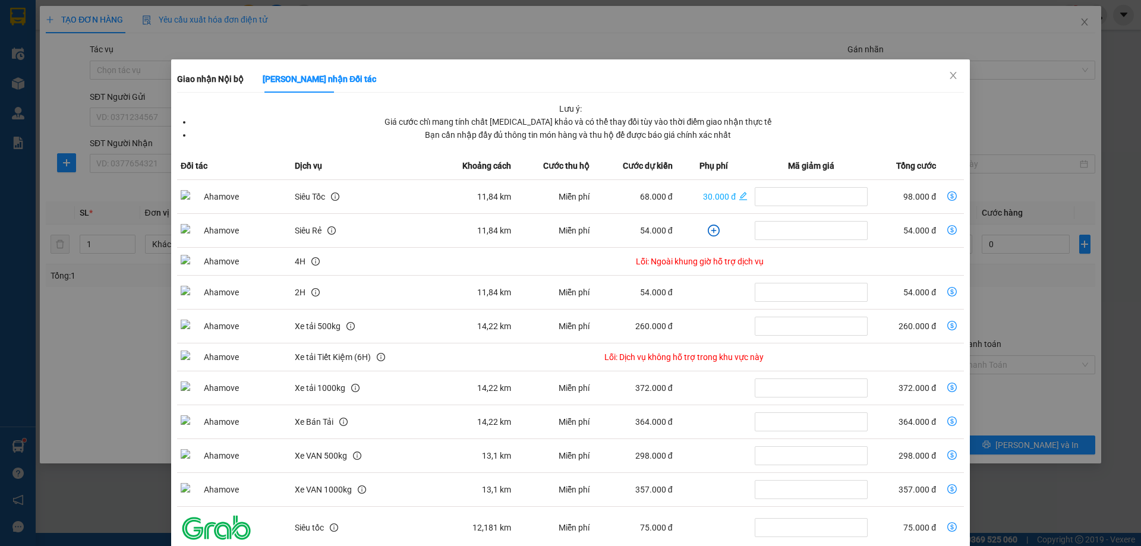
click at [947, 197] on icon "dollar-circle" at bounding box center [952, 196] width 10 height 10
type input "98.000"
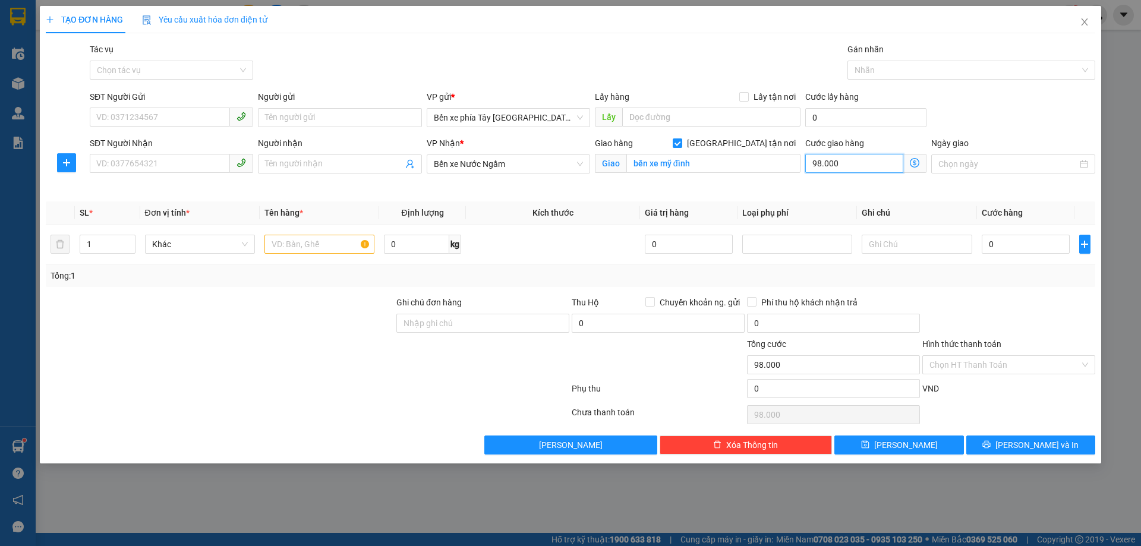
click at [847, 166] on input "98.000" at bounding box center [854, 163] width 98 height 19
type input "0"
type input "1"
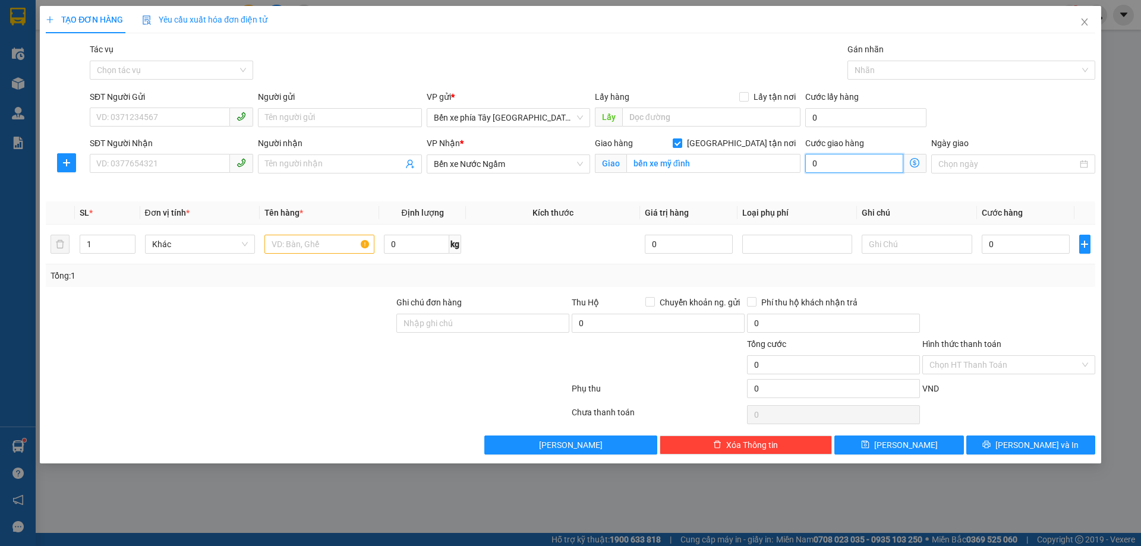
type input "1"
type input "10"
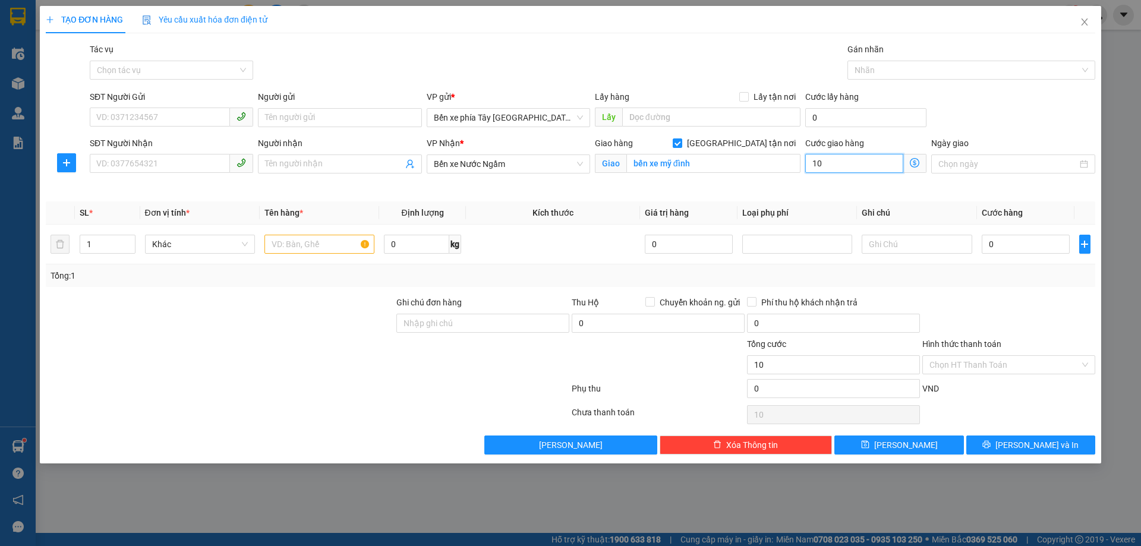
type input "100"
type input "100.000"
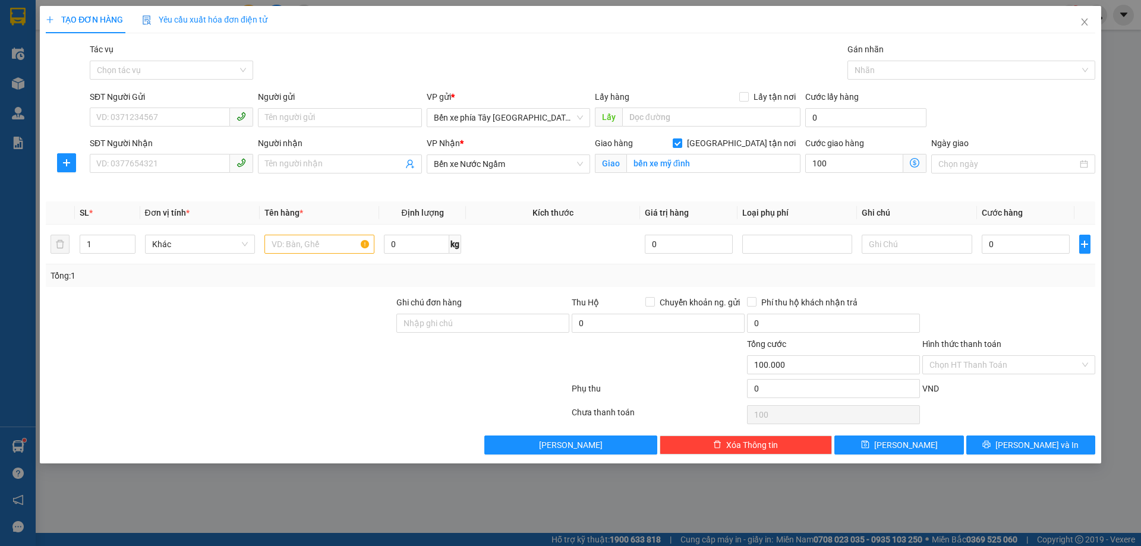
type input "100.000"
click at [831, 201] on div "Transit Pickup Surcharge Ids Transit Deliver Surcharge Ids Transit Deliver Surc…" at bounding box center [570, 249] width 1049 height 412
click at [914, 163] on icon "dollar-circle" at bounding box center [915, 163] width 10 height 10
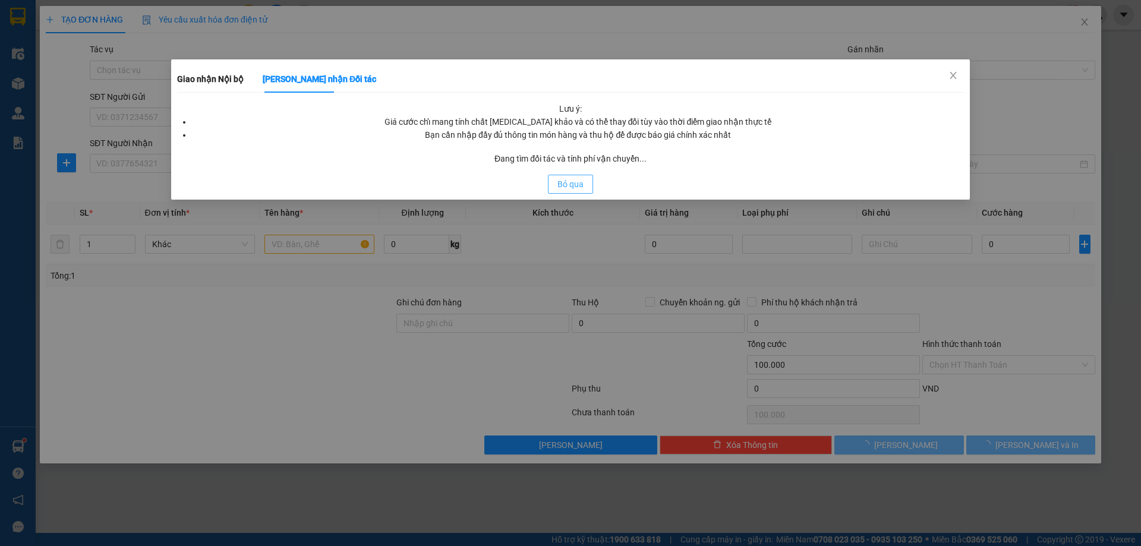
click at [572, 184] on span "Bỏ qua" at bounding box center [570, 184] width 26 height 13
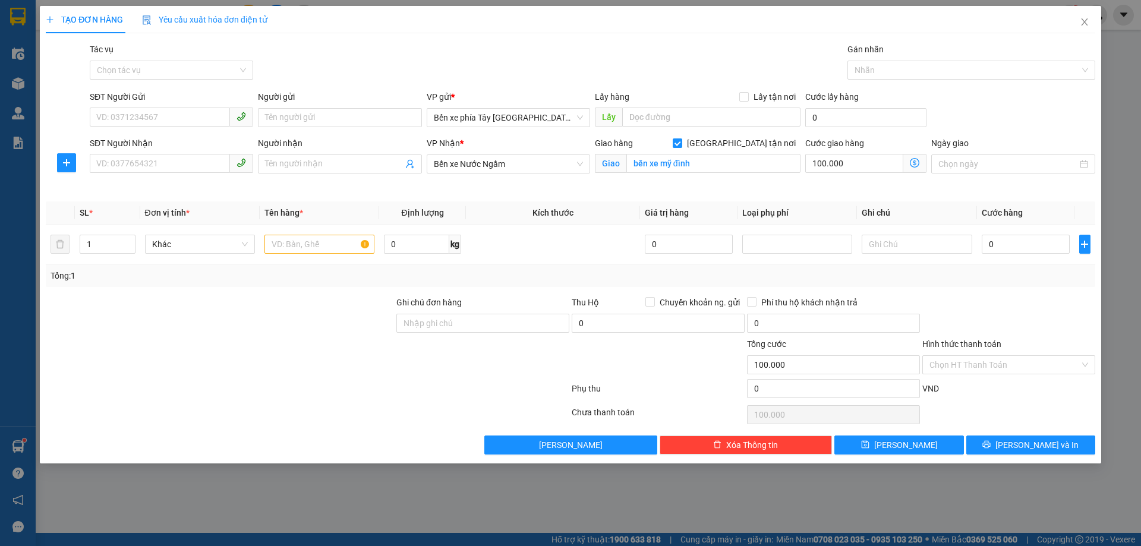
click at [914, 155] on span "Giao nhận Nội bộ Giao nhận Đối tác Lưu ý: Giá cước chỉ mang tính chất tham khảo…" at bounding box center [914, 163] width 23 height 19
click at [914, 159] on icon "dollar-circle" at bounding box center [915, 163] width 10 height 10
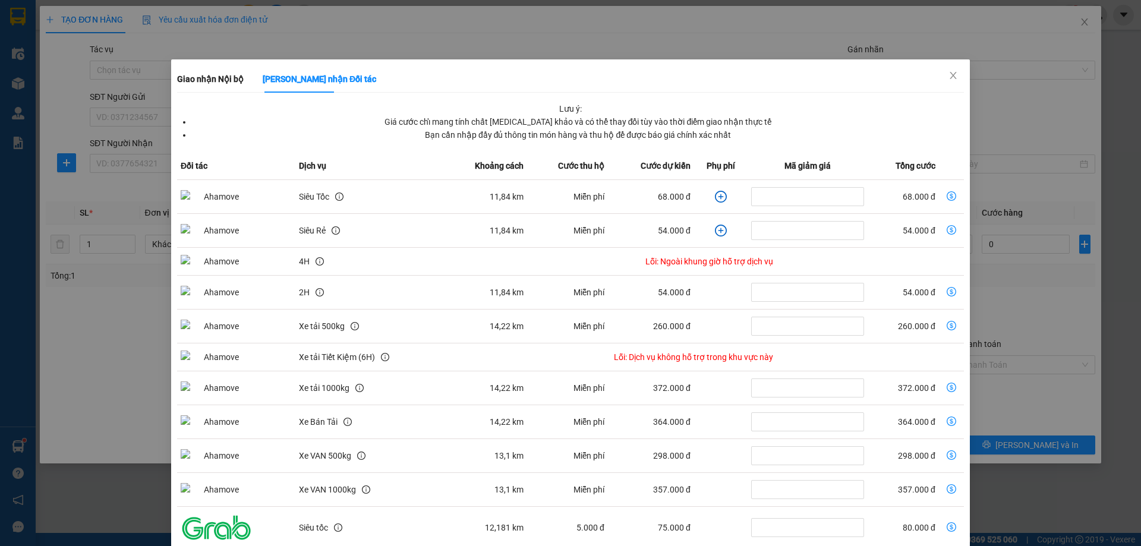
click at [718, 197] on icon "plus-circle" at bounding box center [720, 196] width 5 height 5
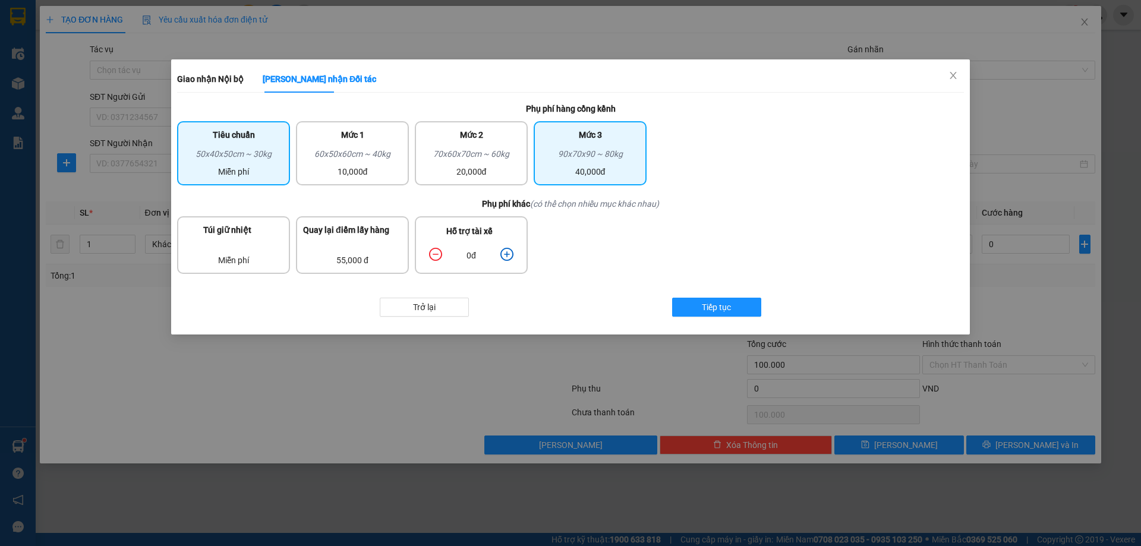
click at [560, 135] on div "Mức 3" at bounding box center [590, 137] width 99 height 19
click at [506, 254] on icon "plus-circle" at bounding box center [506, 253] width 5 height 5
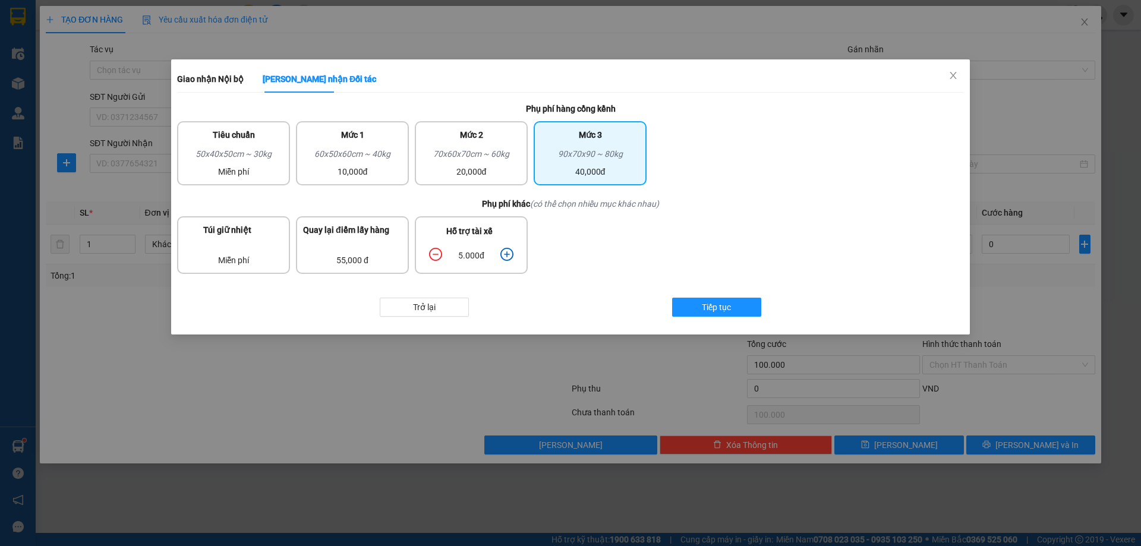
click at [506, 254] on icon "plus-circle" at bounding box center [506, 253] width 5 height 5
click at [713, 310] on span "Tiếp tục" at bounding box center [716, 307] width 29 height 13
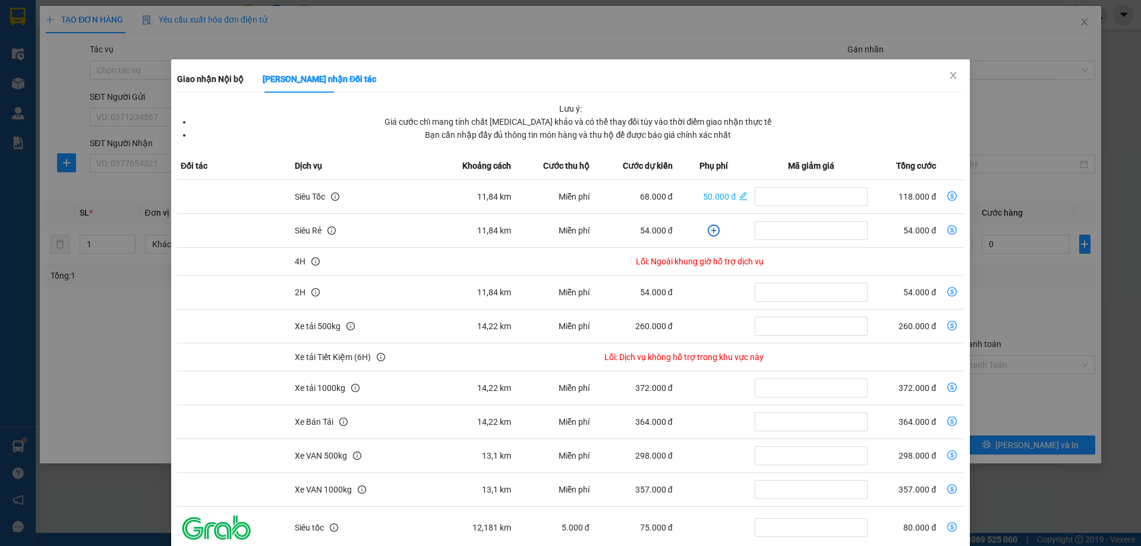
click at [947, 195] on icon "dollar-circle" at bounding box center [952, 196] width 10 height 10
type input "118.000"
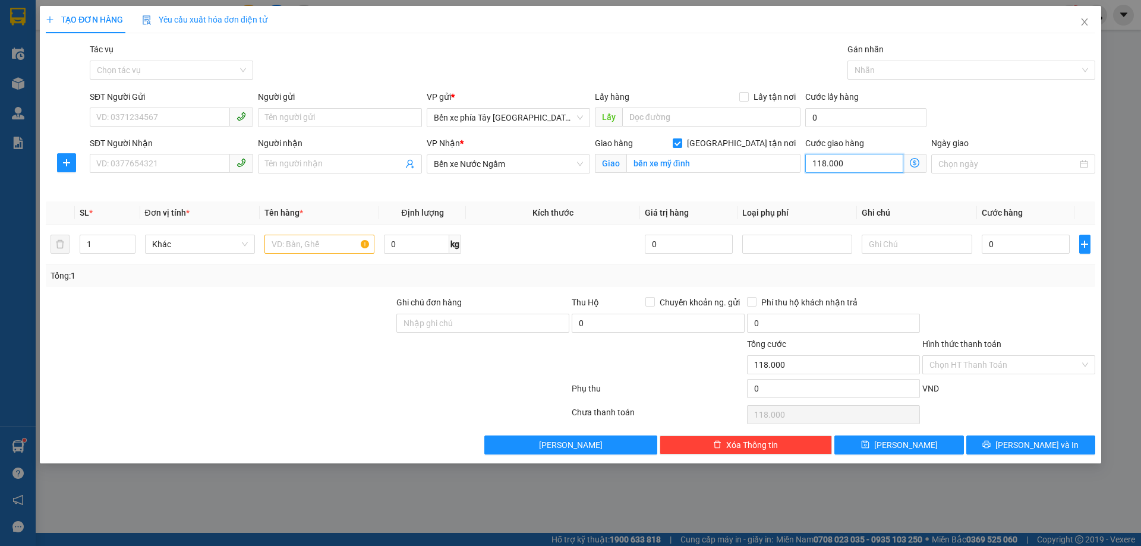
click at [851, 164] on input "118.000" at bounding box center [854, 163] width 98 height 19
type input "0"
type input "1"
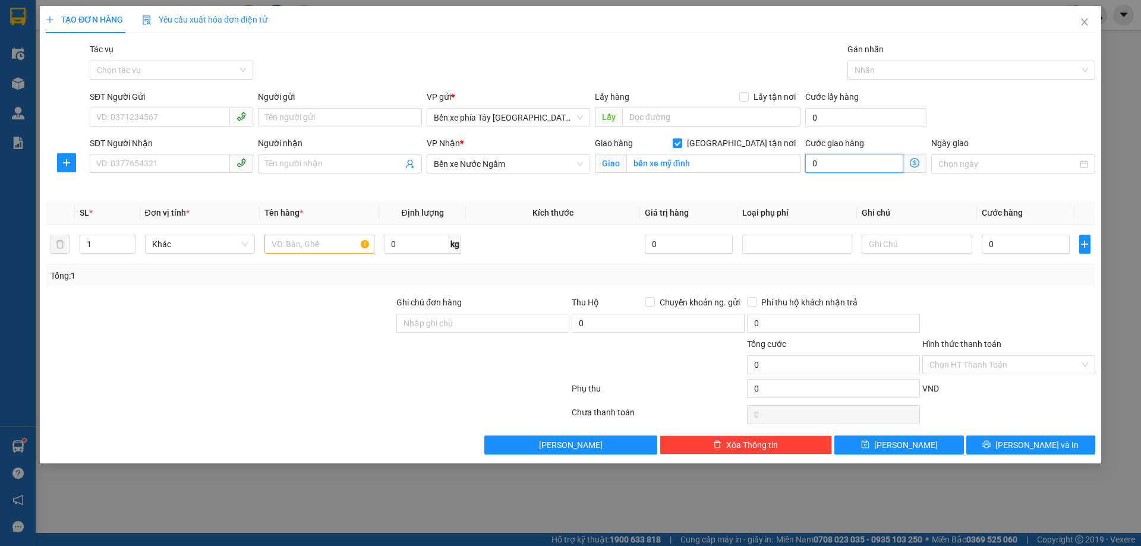
type input "1"
type input "12"
type input "120"
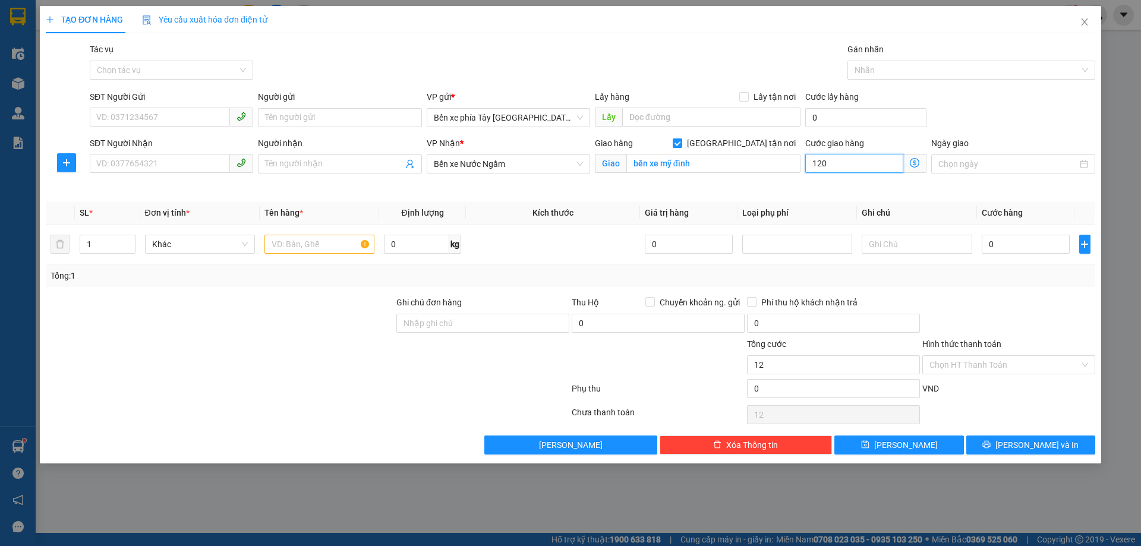
type input "120"
type input "120.000"
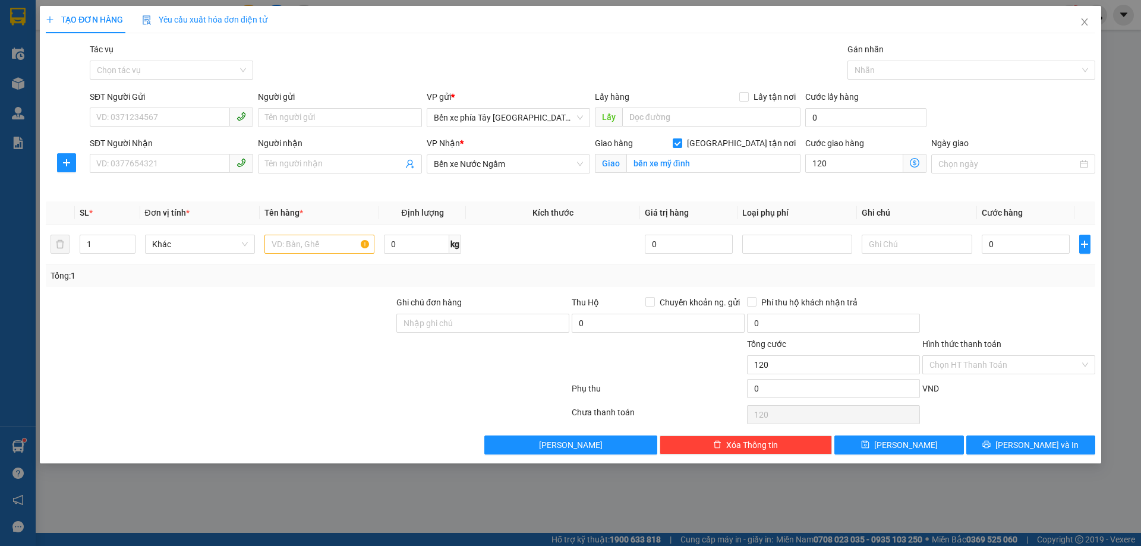
type input "120.000"
click at [907, 202] on th "Ghi chú" at bounding box center [916, 212] width 119 height 23
click at [1090, 27] on span "Close" at bounding box center [1084, 22] width 33 height 33
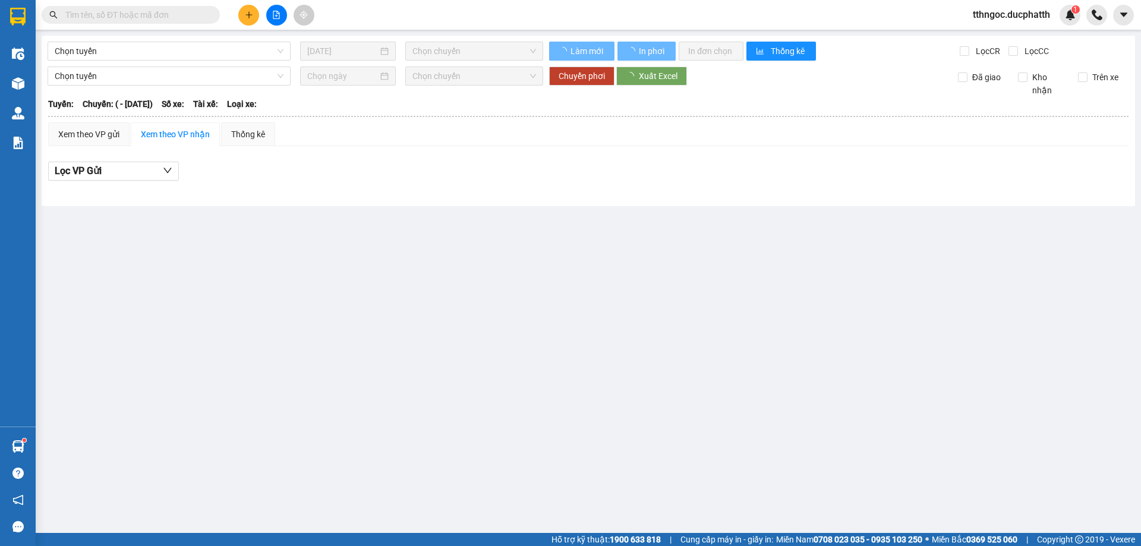
click at [1035, 18] on span "tthngoc.ducphatth" at bounding box center [1011, 14] width 96 height 15
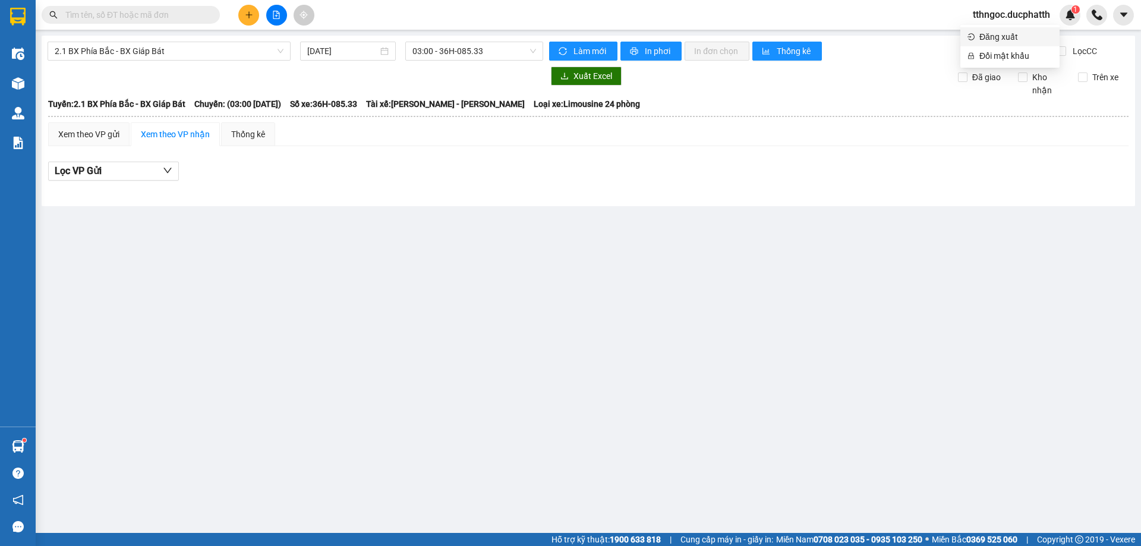
click at [1013, 37] on span "Đăng xuất" at bounding box center [1015, 36] width 73 height 13
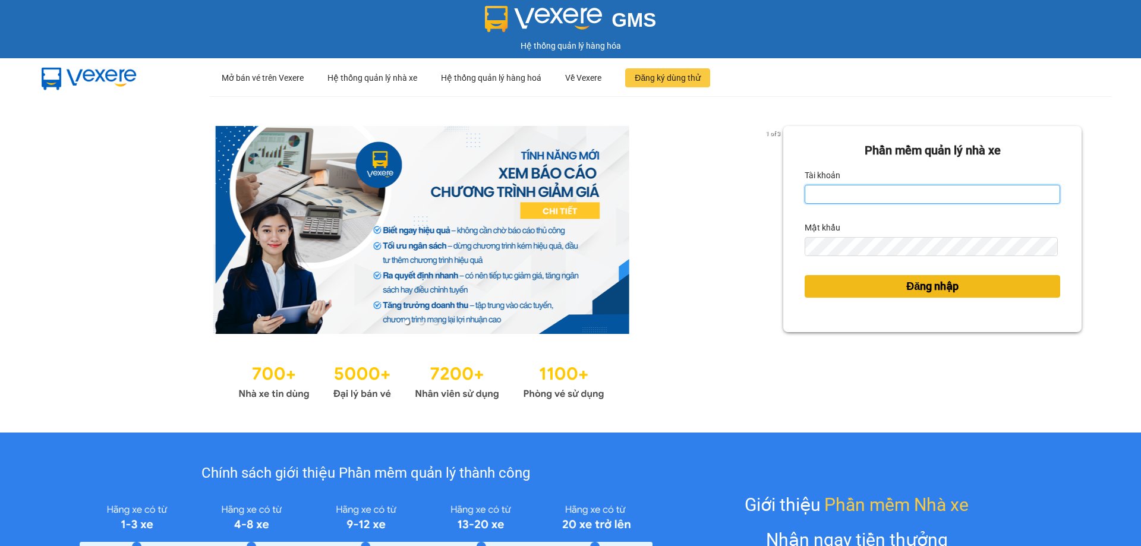
type input "tthngoc.ducphatth"
click at [873, 286] on button "Đăng nhập" at bounding box center [931, 286] width 255 height 23
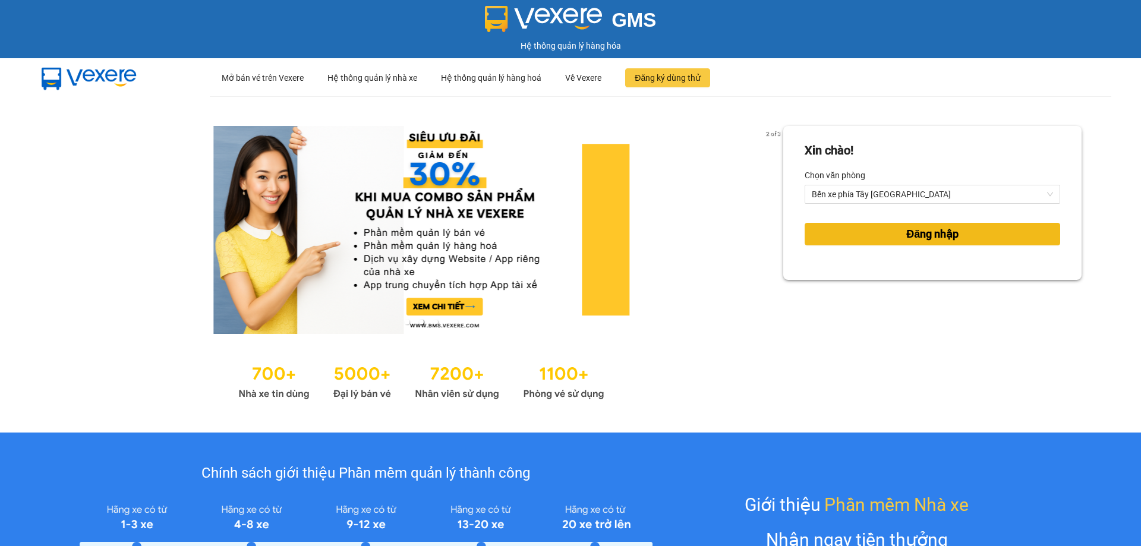
click at [874, 225] on button "Đăng nhập" at bounding box center [931, 234] width 255 height 23
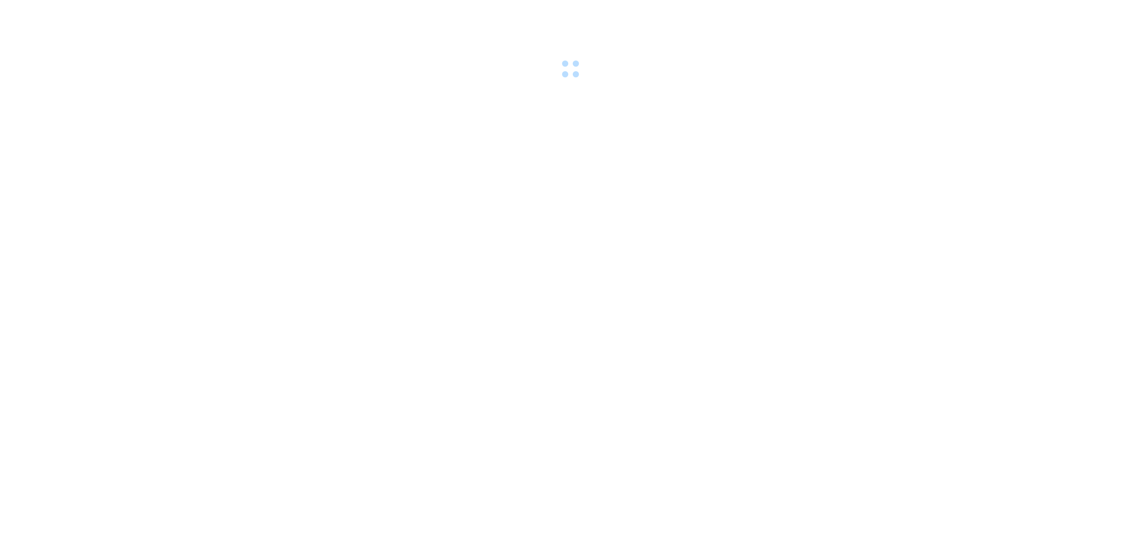
click at [867, 235] on body at bounding box center [570, 273] width 1141 height 546
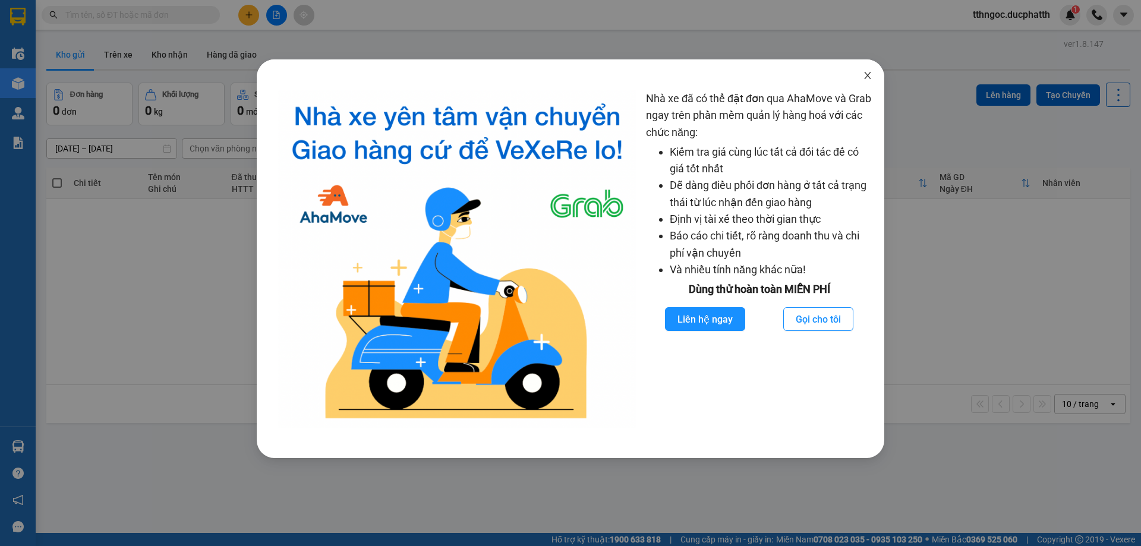
click at [858, 71] on span "Close" at bounding box center [867, 75] width 33 height 33
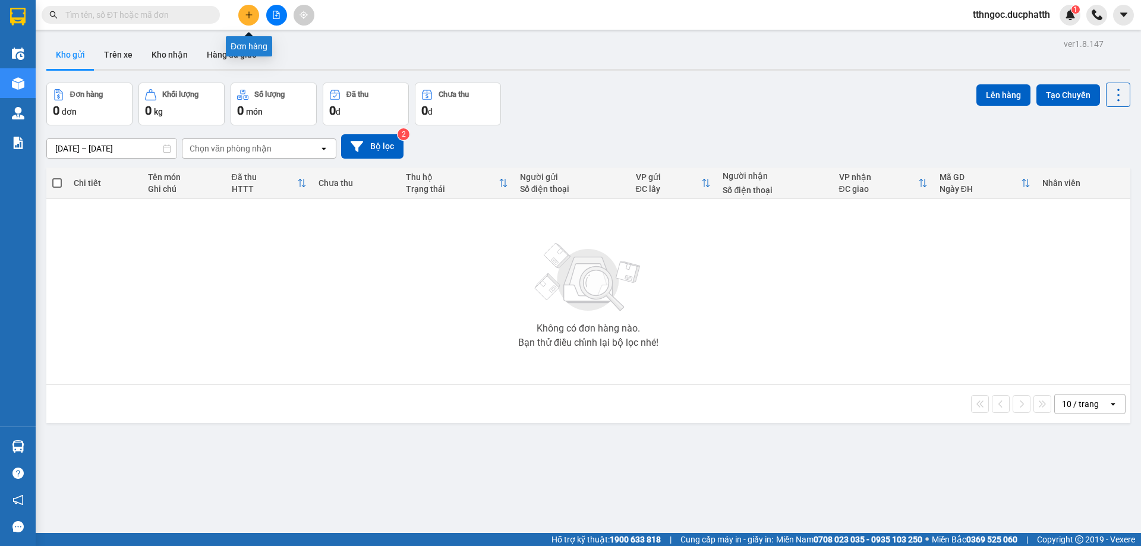
click at [250, 16] on icon "plus" at bounding box center [249, 15] width 8 height 8
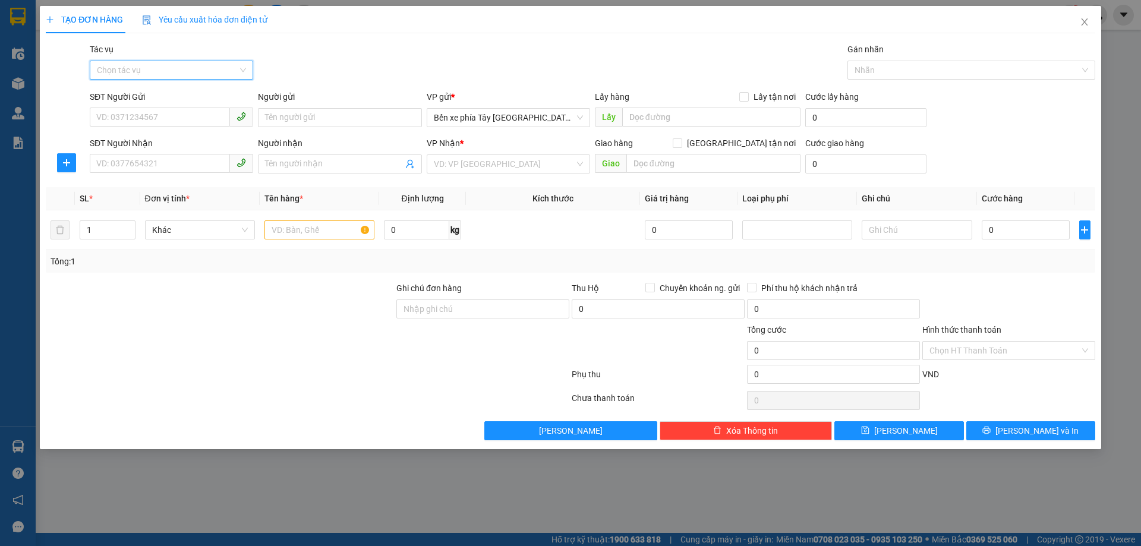
drag, startPoint x: 146, startPoint y: 75, endPoint x: 145, endPoint y: 67, distance: 8.4
click at [146, 74] on input "Tác vụ" at bounding box center [167, 70] width 141 height 18
click at [154, 90] on div "Nhập hàng lên xe" at bounding box center [171, 93] width 149 height 13
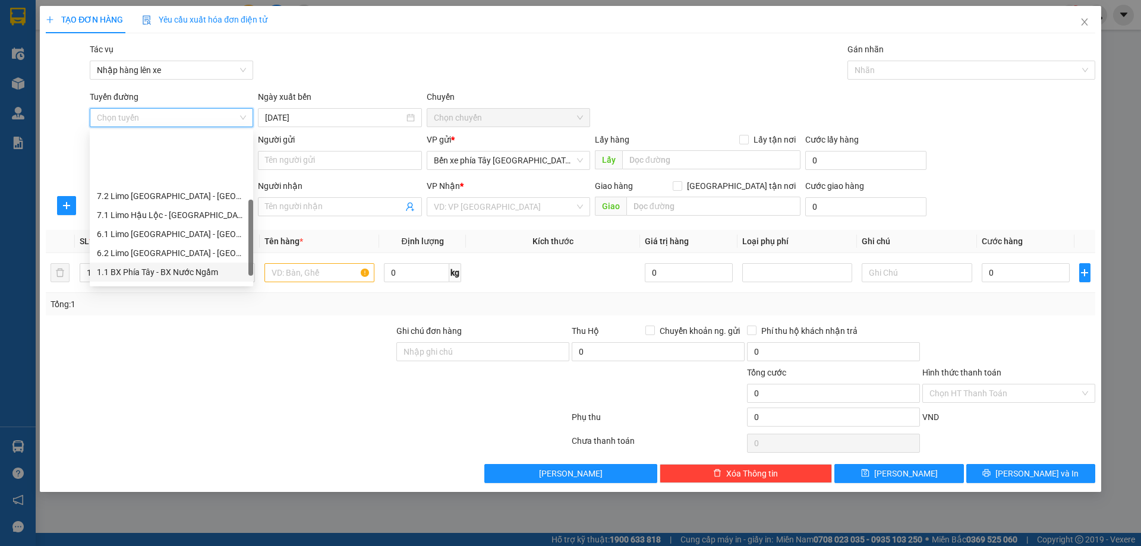
scroll to position [133, 0]
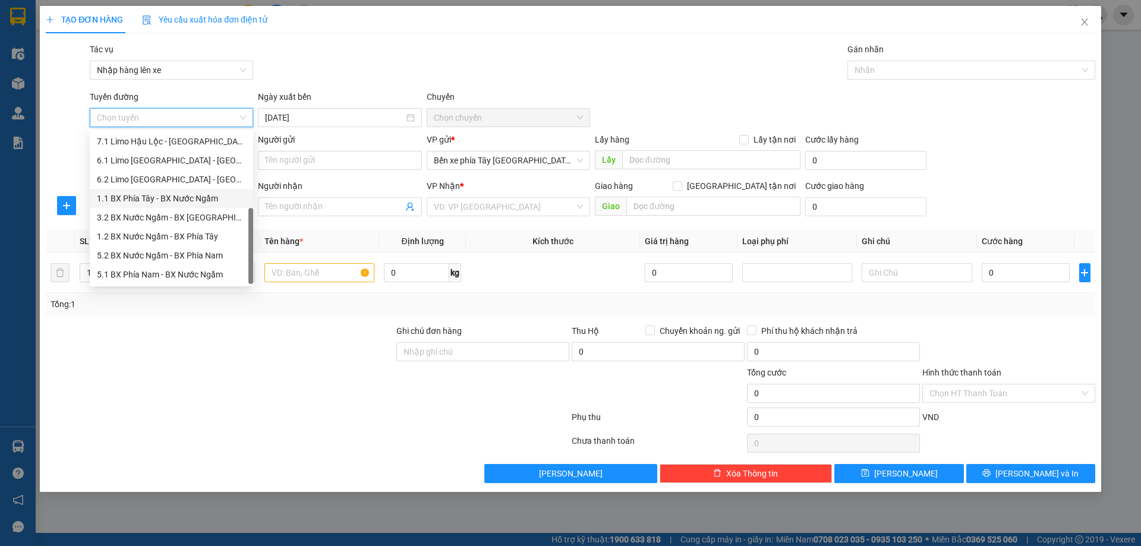
click at [169, 196] on div "1.1 BX Phía Tây - BX Nước Ngầm" at bounding box center [171, 198] width 149 height 13
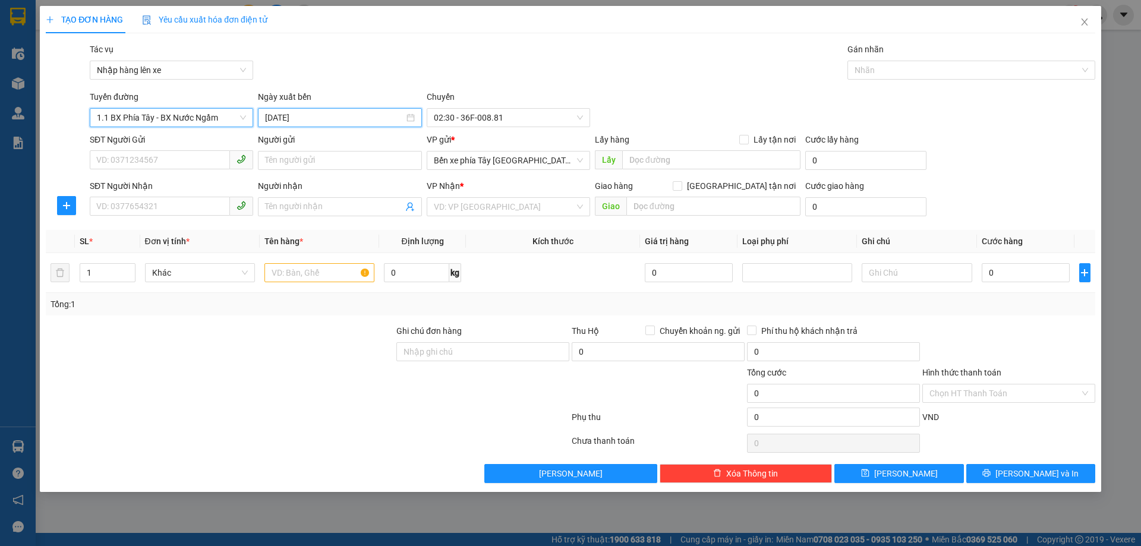
drag, startPoint x: 339, startPoint y: 120, endPoint x: 318, endPoint y: 157, distance: 42.6
click at [339, 120] on input "14/10/2025" at bounding box center [334, 117] width 138 height 13
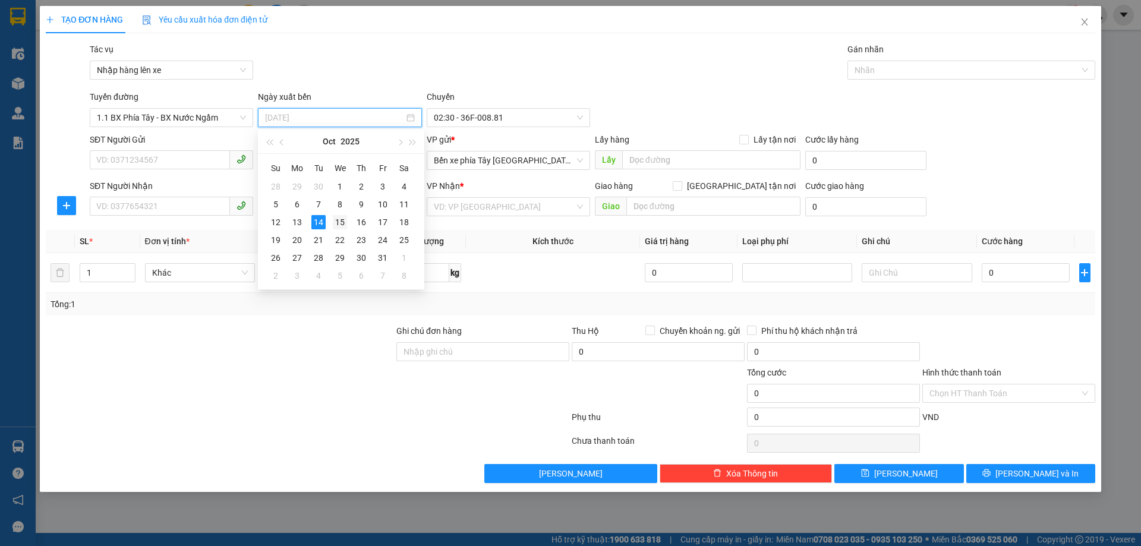
click at [336, 222] on div "15" at bounding box center [340, 222] width 14 height 14
type input "15/10/2025"
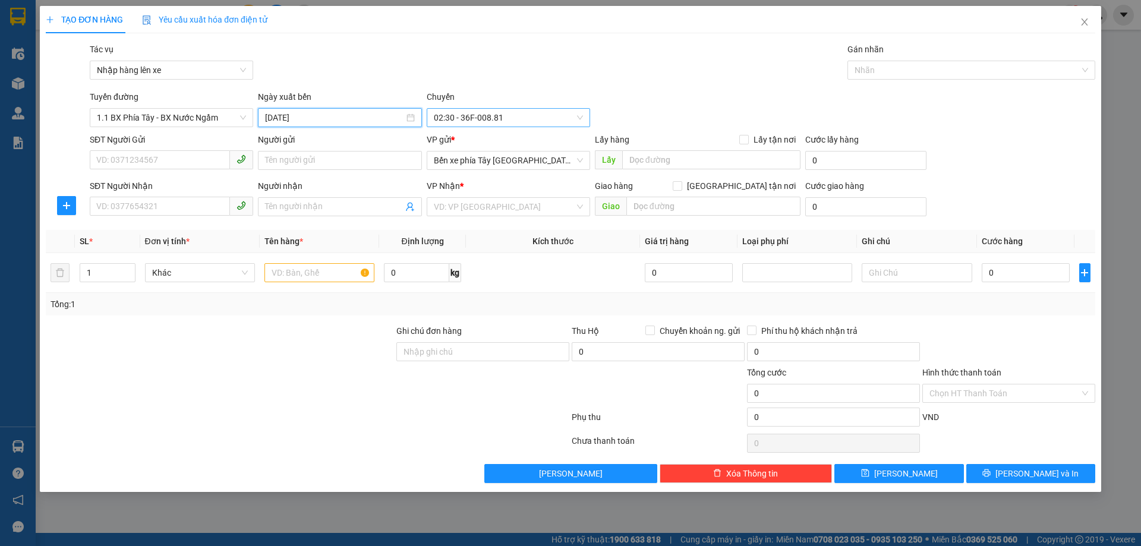
click at [510, 121] on span "02:30 - 36F-008.81" at bounding box center [508, 118] width 149 height 18
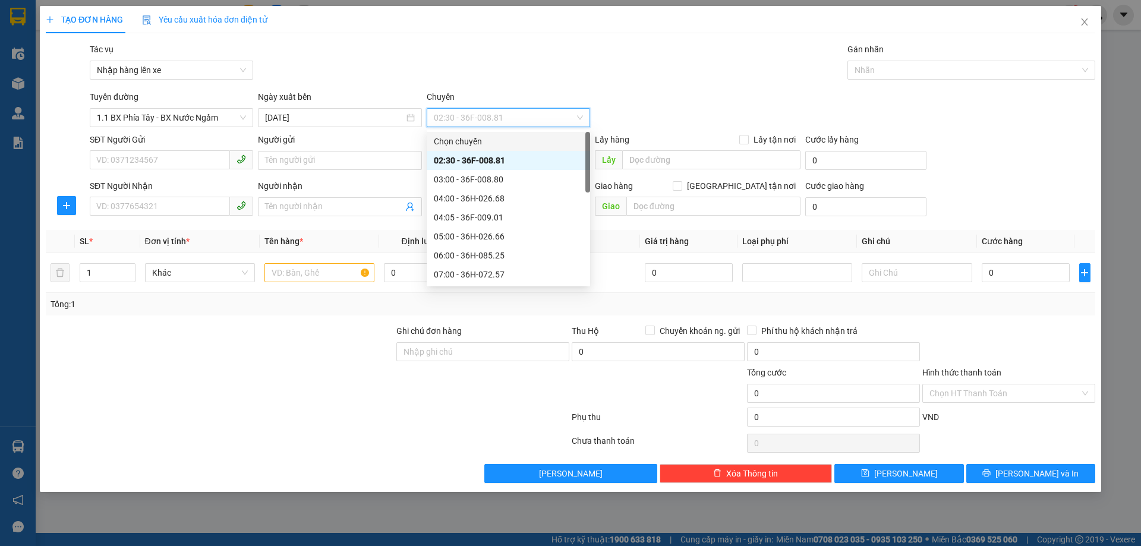
click at [531, 105] on div "Chuyến" at bounding box center [508, 99] width 163 height 18
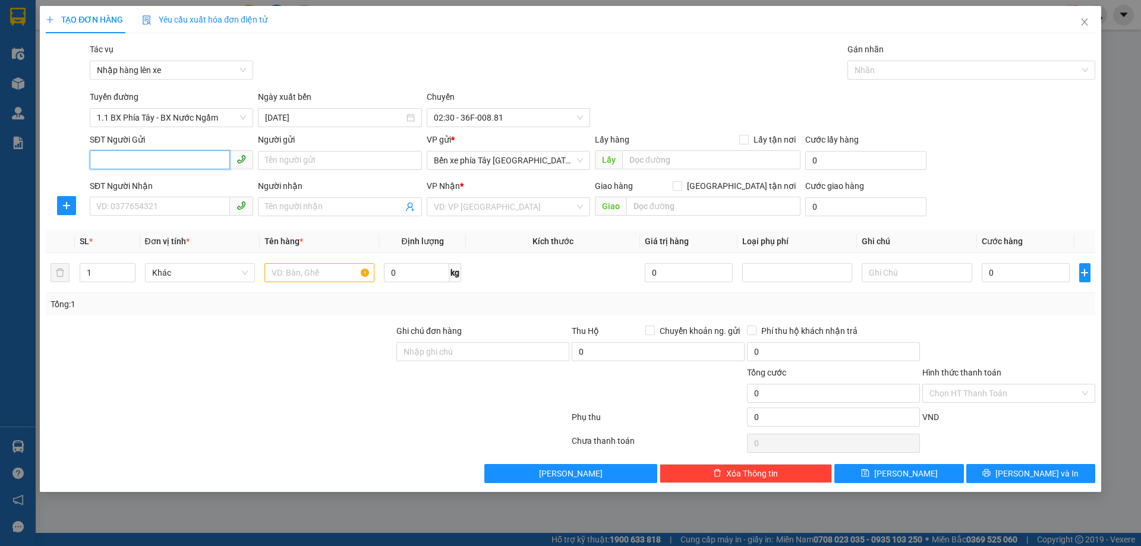
click at [175, 162] on input "SĐT Người Gửi" at bounding box center [160, 159] width 140 height 19
type input "0981945865"
click at [330, 165] on input "Người gửi" at bounding box center [339, 160] width 163 height 19
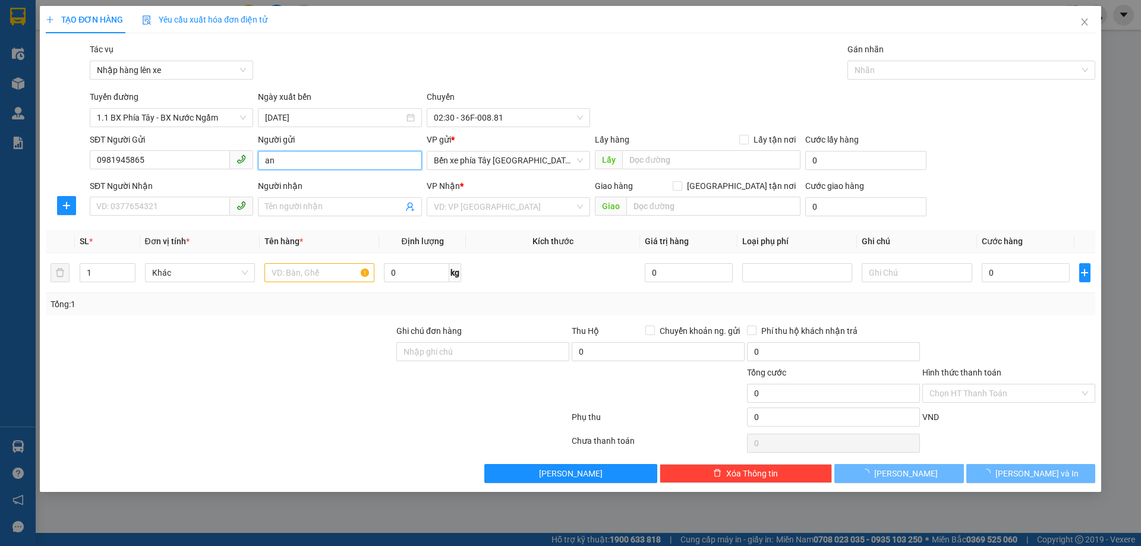
type input "a"
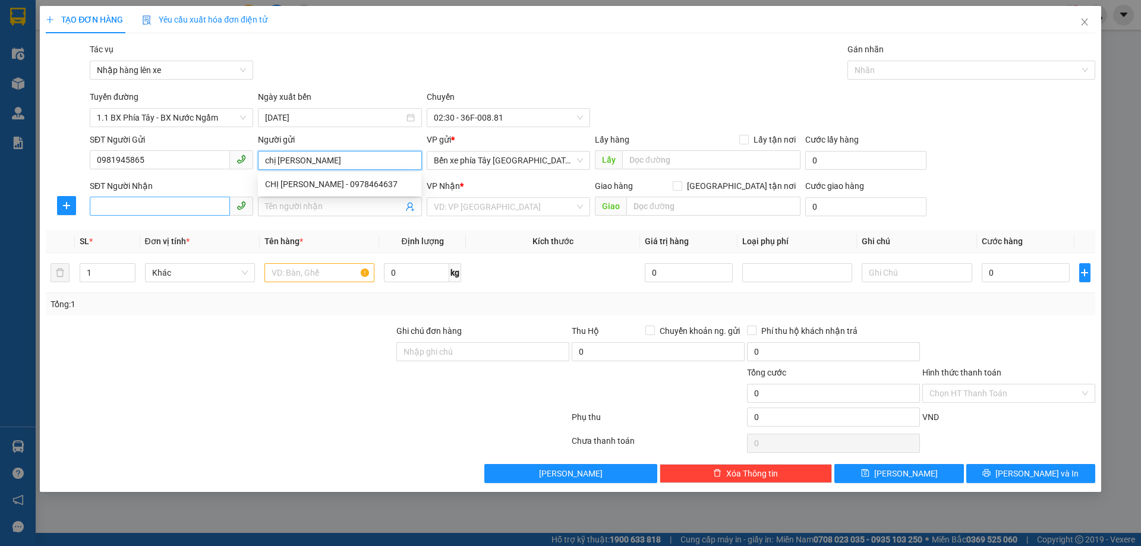
type input "chị lê"
click at [130, 212] on input "SĐT Người Nhận" at bounding box center [160, 206] width 140 height 19
click at [109, 206] on input "09868642786" at bounding box center [160, 206] width 140 height 19
click at [173, 209] on input "0968642786" at bounding box center [160, 206] width 140 height 19
type input "0968642786"
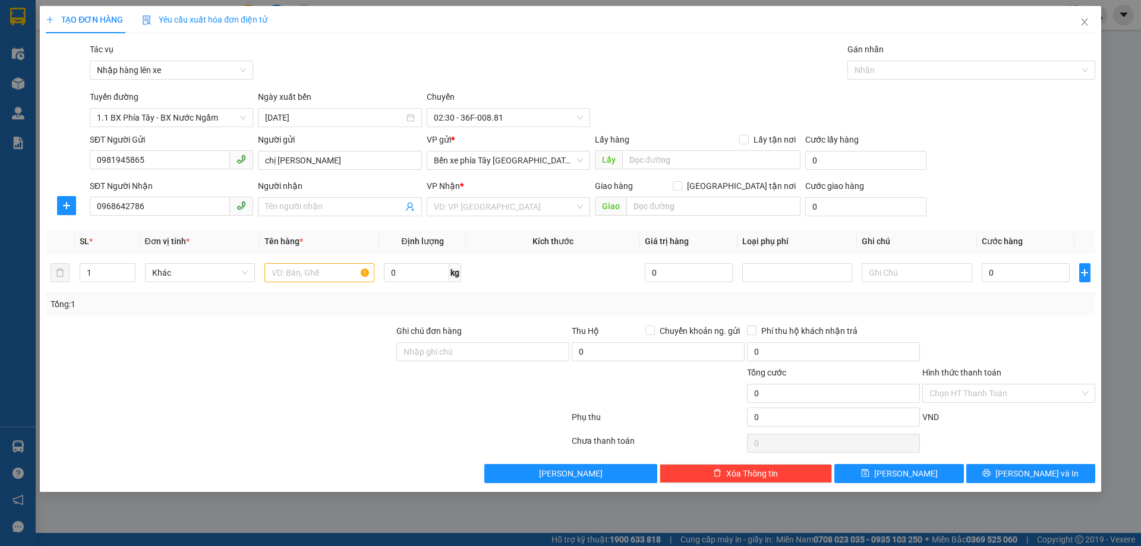
click at [374, 216] on div "Người nhận Tên người nhận" at bounding box center [339, 200] width 163 height 42
click at [364, 208] on input "Người nhận" at bounding box center [333, 206] width 137 height 13
type input "chị thuỷ quỳnh"
click at [511, 211] on input "search" at bounding box center [504, 207] width 141 height 18
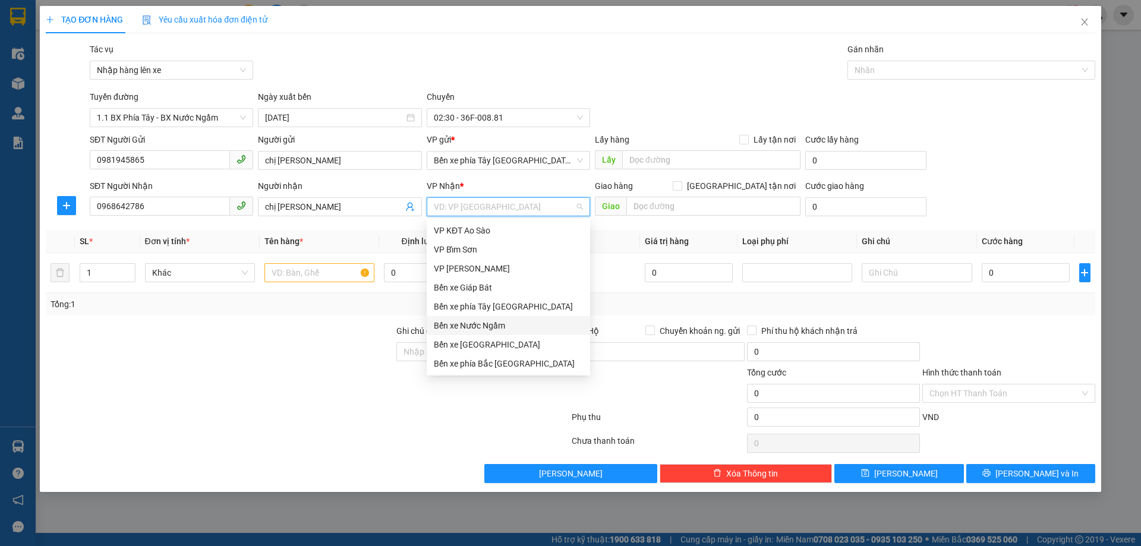
click at [506, 323] on div "Bến xe Nước Ngầm" at bounding box center [508, 325] width 149 height 13
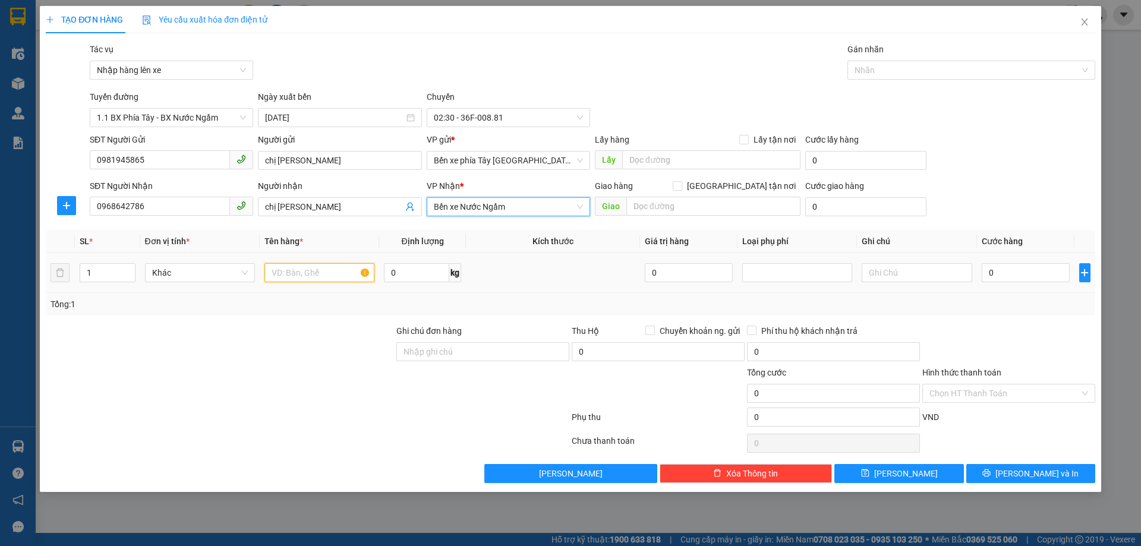
click at [304, 277] on input "text" at bounding box center [319, 272] width 110 height 19
type input "1 bì xanh qao"
click at [1016, 276] on input "0" at bounding box center [1025, 272] width 89 height 19
type input "8"
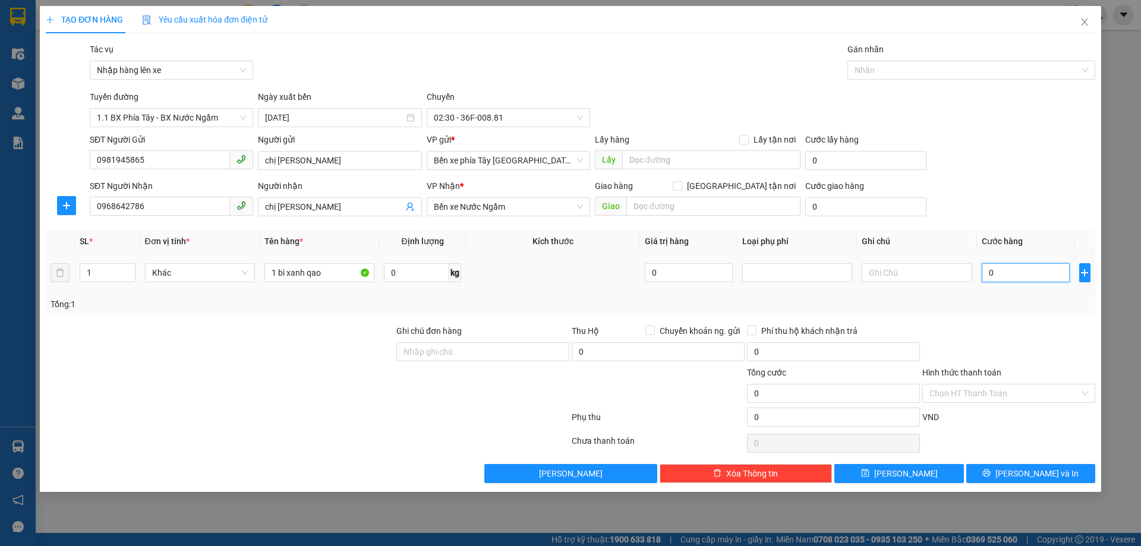
type input "8"
type input "80"
type input "80.000"
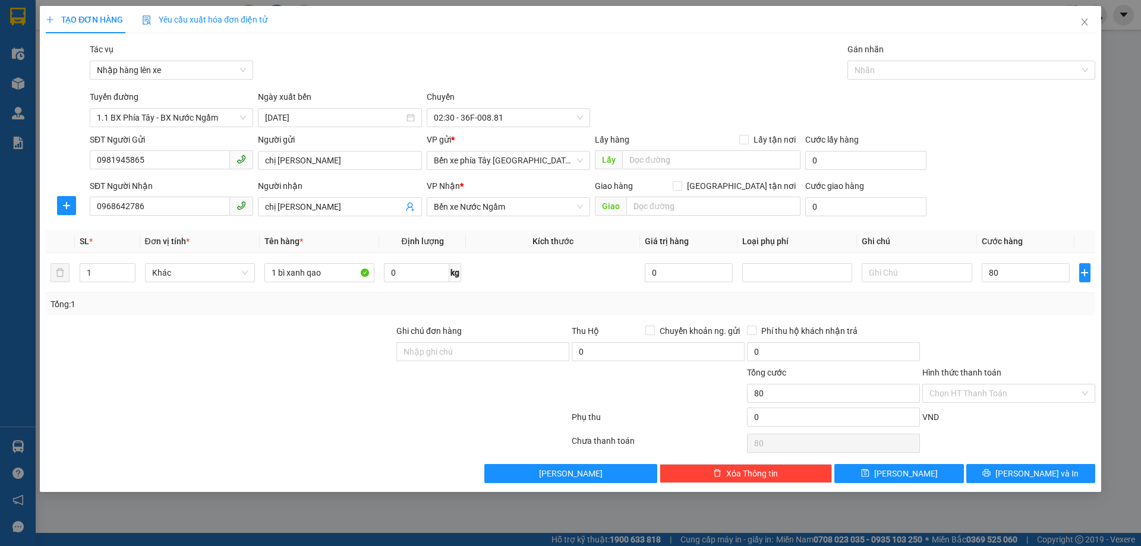
type input "80.000"
click at [1004, 343] on div at bounding box center [1008, 345] width 175 height 42
click at [503, 359] on input "Ghi chú đơn hàng" at bounding box center [482, 351] width 173 height 19
type input "nntt"
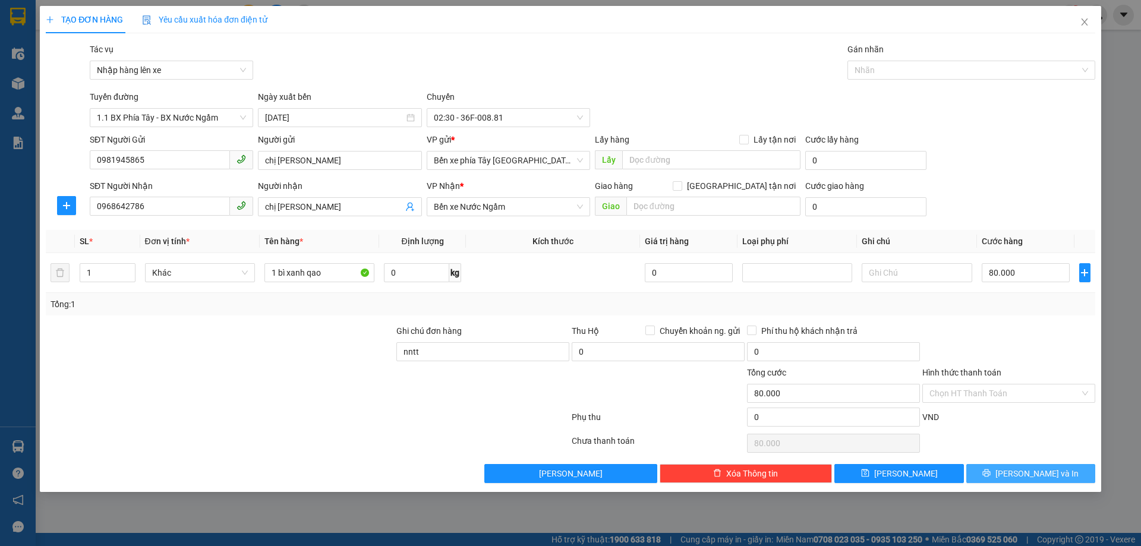
click at [1030, 471] on span "Lưu và In" at bounding box center [1036, 473] width 83 height 13
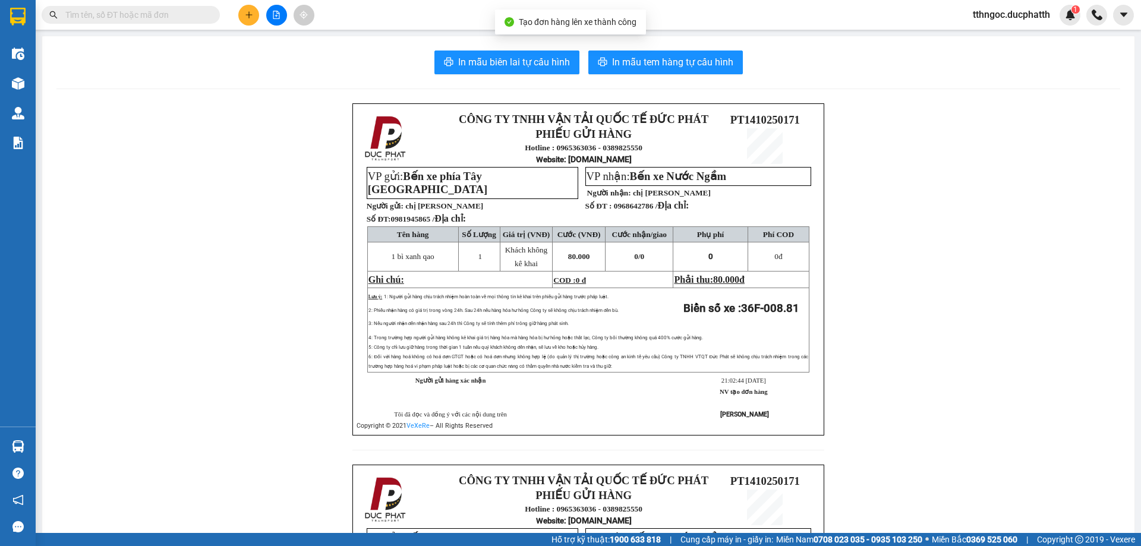
click at [644, 49] on div "In mẫu biên lai tự cấu hình In mẫu tem hàng tự cấu hình CÔNG TY TNHH VẬN TẢI QU…" at bounding box center [588, 438] width 1092 height 804
click at [643, 60] on span "In mẫu tem hàng tự cấu hình" at bounding box center [672, 62] width 121 height 15
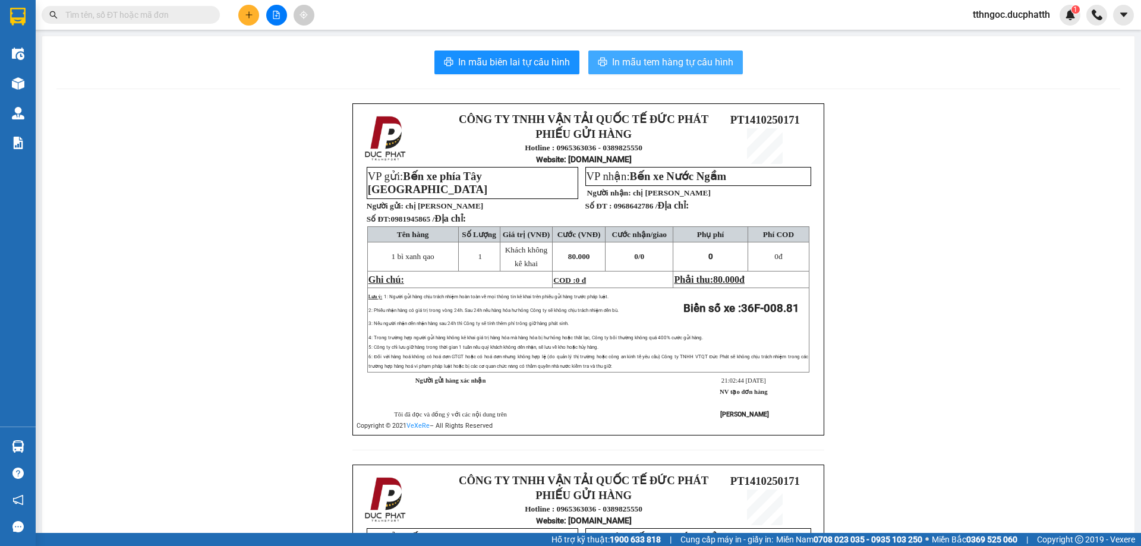
click at [711, 56] on span "In mẫu tem hàng tự cấu hình" at bounding box center [672, 62] width 121 height 15
click at [1016, 26] on div "Kết quả tìm kiếm ( 0 ) Bộ lọc No Data tthngoc.ducphatth 1" at bounding box center [570, 15] width 1141 height 30
click at [1006, 14] on span "tthngoc.ducphatth" at bounding box center [1011, 14] width 96 height 15
click at [996, 35] on span "Đăng xuất" at bounding box center [1015, 36] width 73 height 13
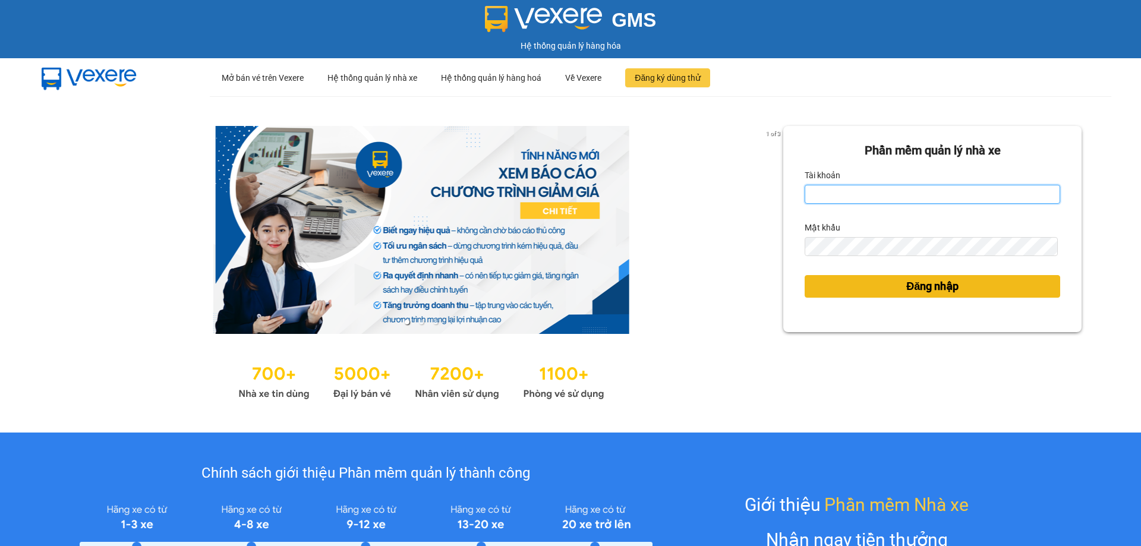
type input "tthngoc.ducphatth"
click at [918, 291] on span "Đăng nhập" at bounding box center [932, 286] width 52 height 17
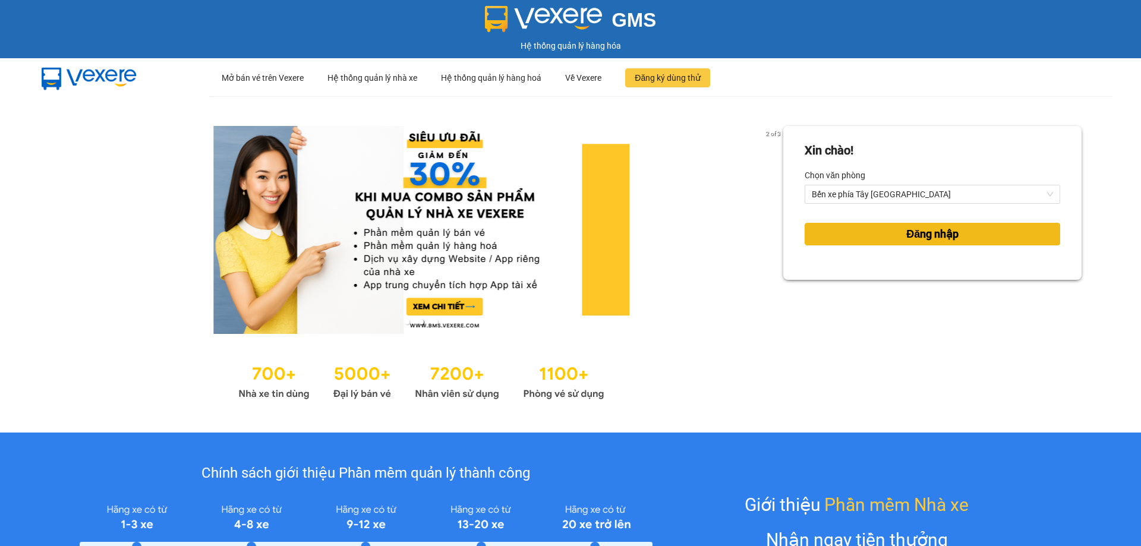
click at [888, 238] on button "Đăng nhập" at bounding box center [931, 234] width 255 height 23
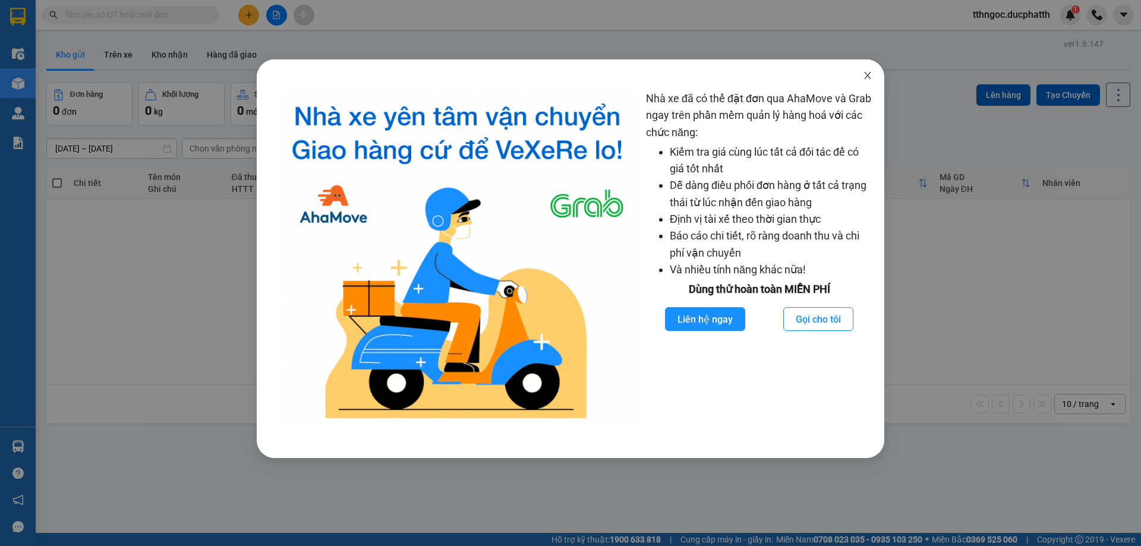
click at [865, 79] on icon "close" at bounding box center [867, 75] width 7 height 7
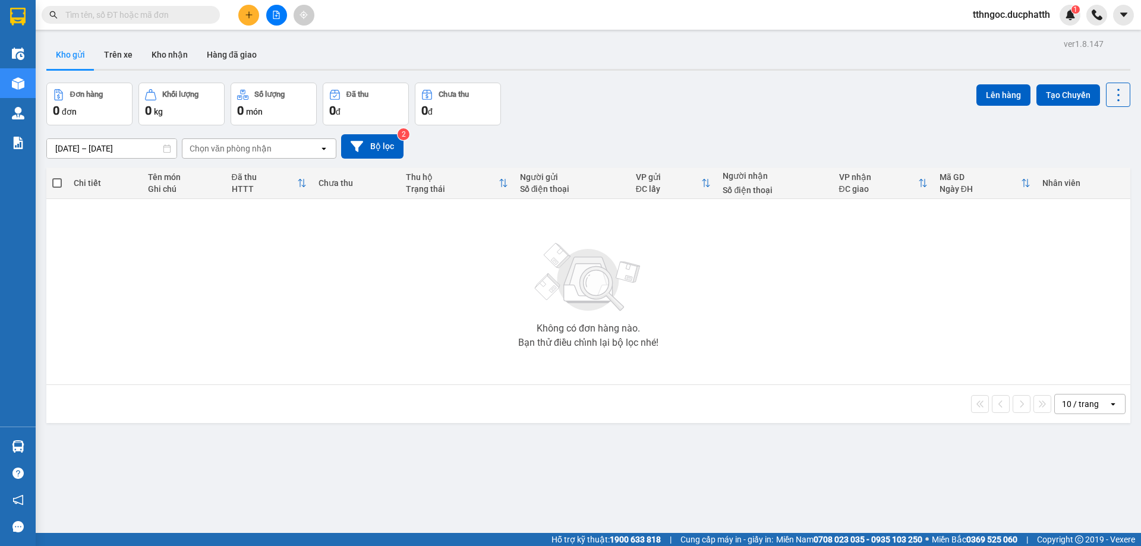
click at [247, 13] on icon "plus" at bounding box center [249, 15] width 8 height 8
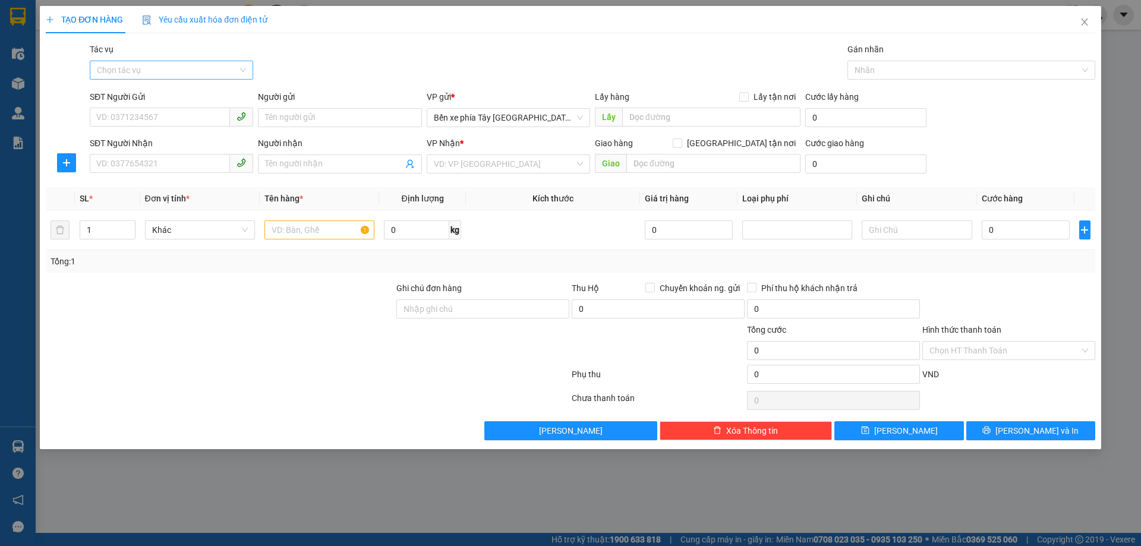
click at [160, 67] on input "Tác vụ" at bounding box center [167, 70] width 141 height 18
drag, startPoint x: 1077, startPoint y: 23, endPoint x: 1050, endPoint y: 22, distance: 27.3
click at [1078, 23] on span "Close" at bounding box center [1084, 22] width 33 height 33
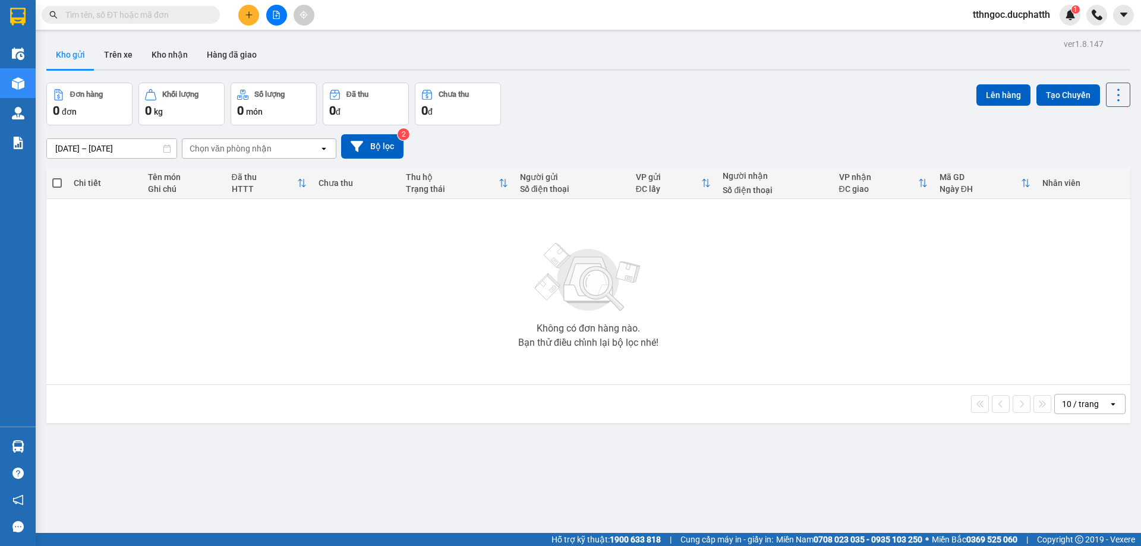
click at [247, 15] on icon "plus" at bounding box center [249, 15] width 8 height 8
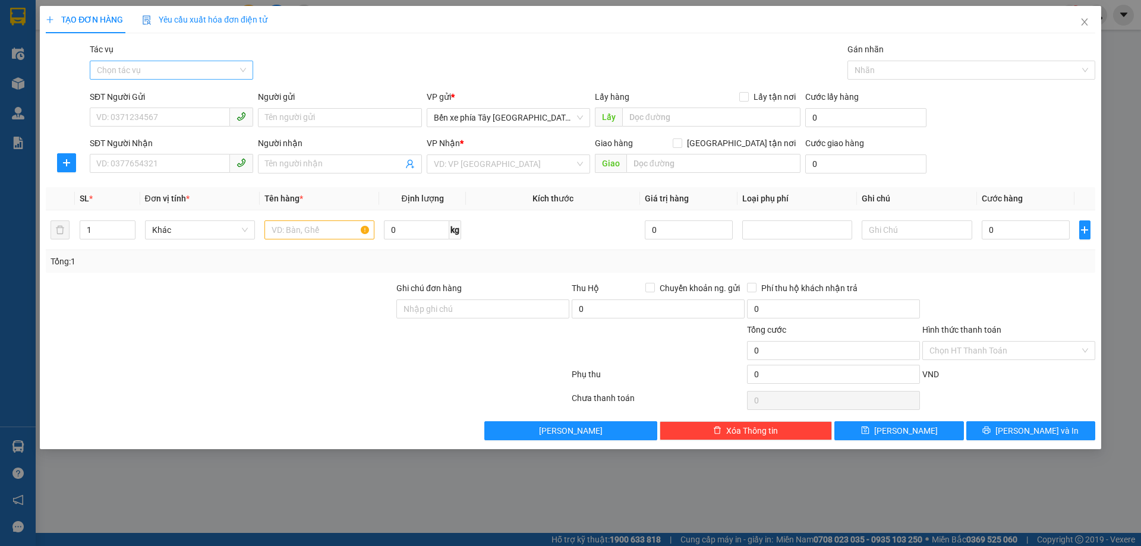
click at [169, 64] on input "Tác vụ" at bounding box center [167, 70] width 141 height 18
click at [176, 91] on div "Nhập hàng lên xe" at bounding box center [171, 93] width 149 height 13
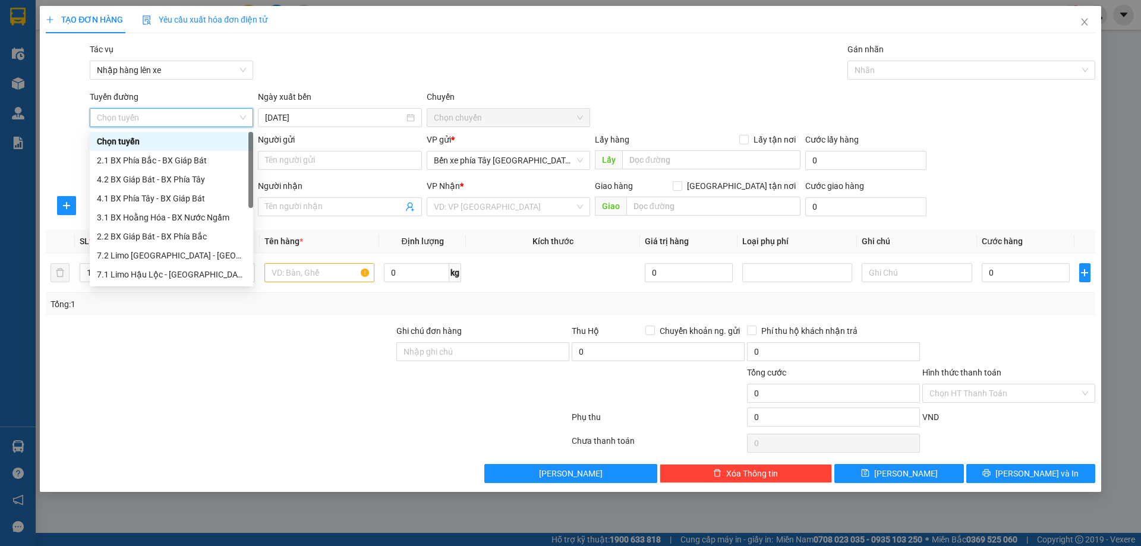
click at [177, 121] on span "Chọn tuyến" at bounding box center [171, 118] width 149 height 18
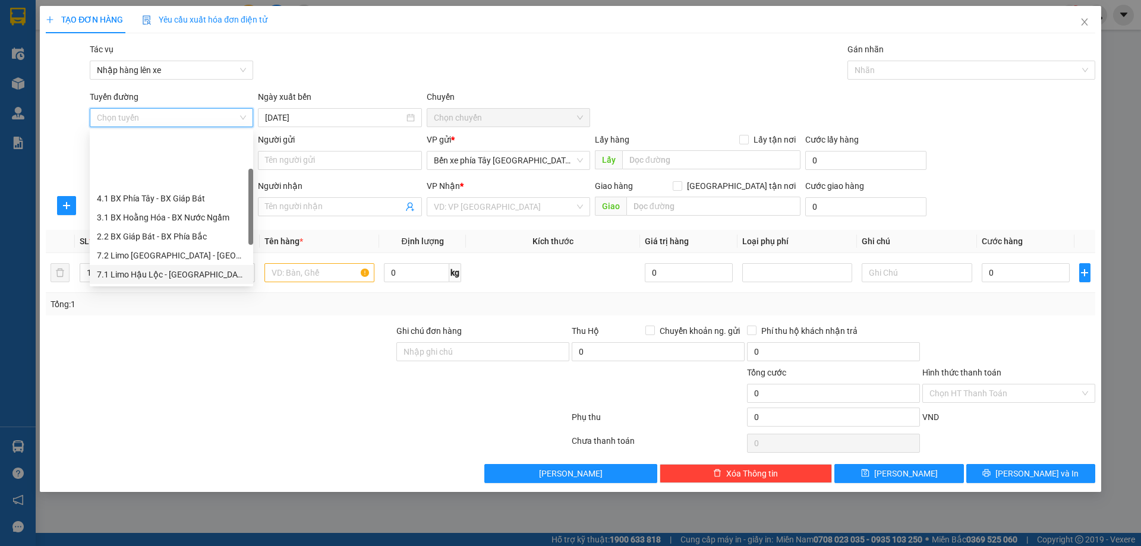
scroll to position [119, 0]
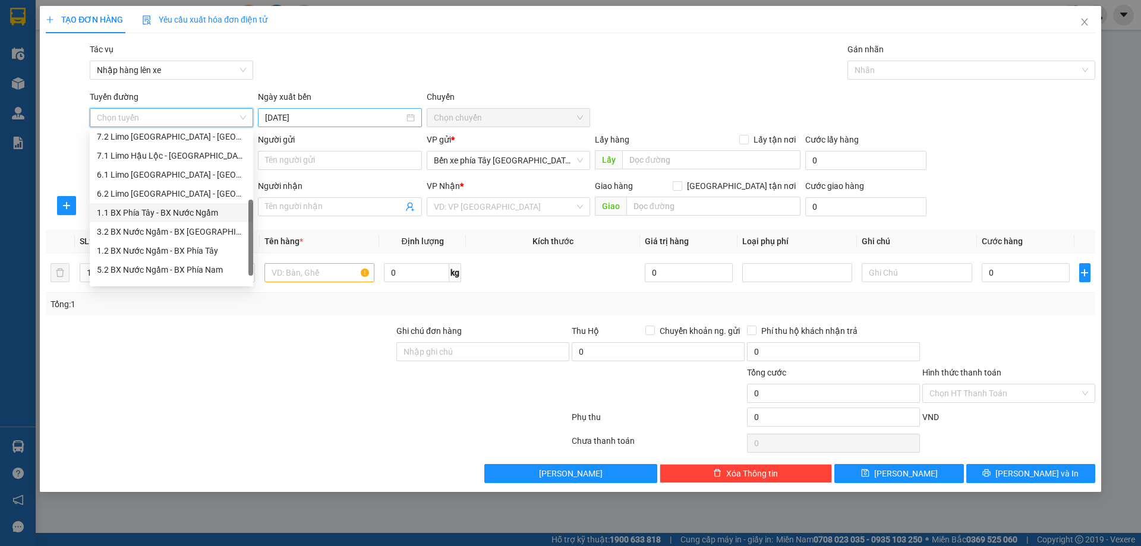
drag, startPoint x: 176, startPoint y: 211, endPoint x: 319, endPoint y: 124, distance: 167.4
click at [178, 207] on div "1.1 BX Phía Tây - BX Nước Ngầm" at bounding box center [171, 212] width 149 height 13
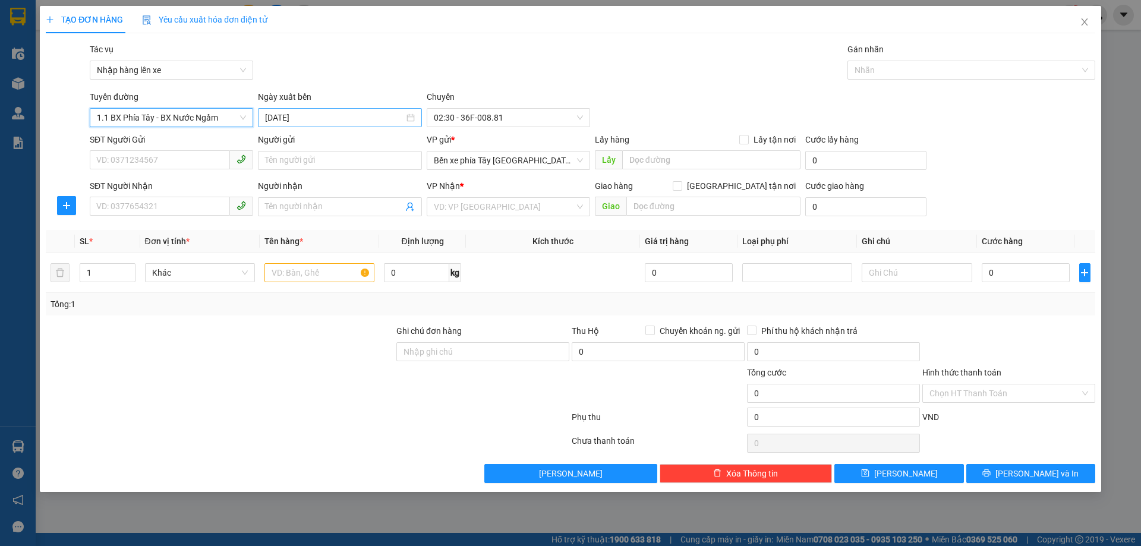
click at [358, 118] on input "14/10/2025" at bounding box center [334, 117] width 138 height 13
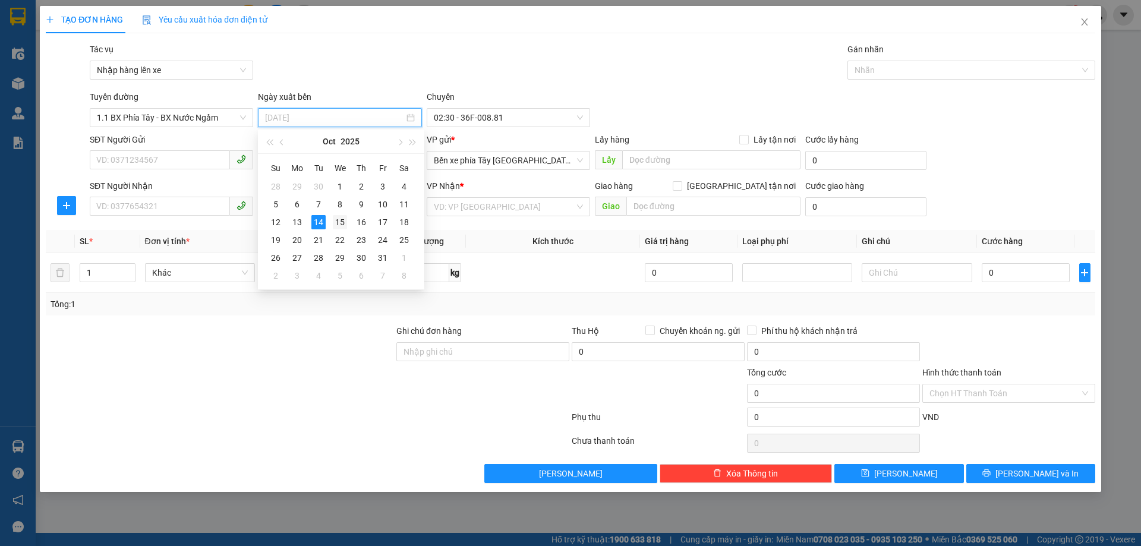
drag, startPoint x: 338, startPoint y: 219, endPoint x: 402, endPoint y: 178, distance: 75.3
click at [339, 218] on div "15" at bounding box center [340, 222] width 14 height 14
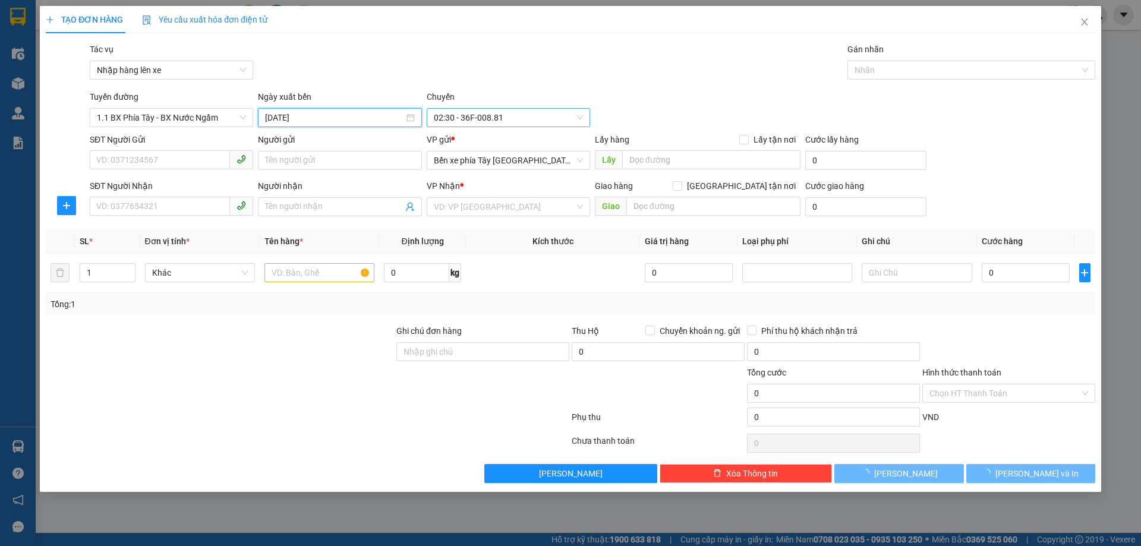
type input "15/10/2025"
click at [493, 117] on span "02:30 - 36F-008.81" at bounding box center [508, 118] width 149 height 18
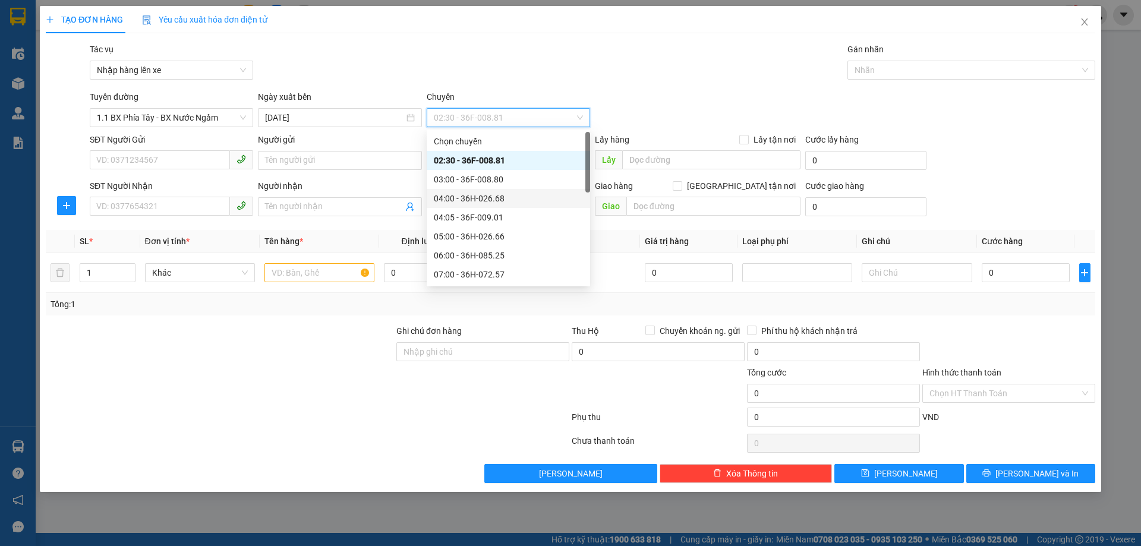
click at [349, 135] on div "Người gửi" at bounding box center [339, 139] width 163 height 13
click at [349, 151] on input "Người gửi" at bounding box center [339, 160] width 163 height 19
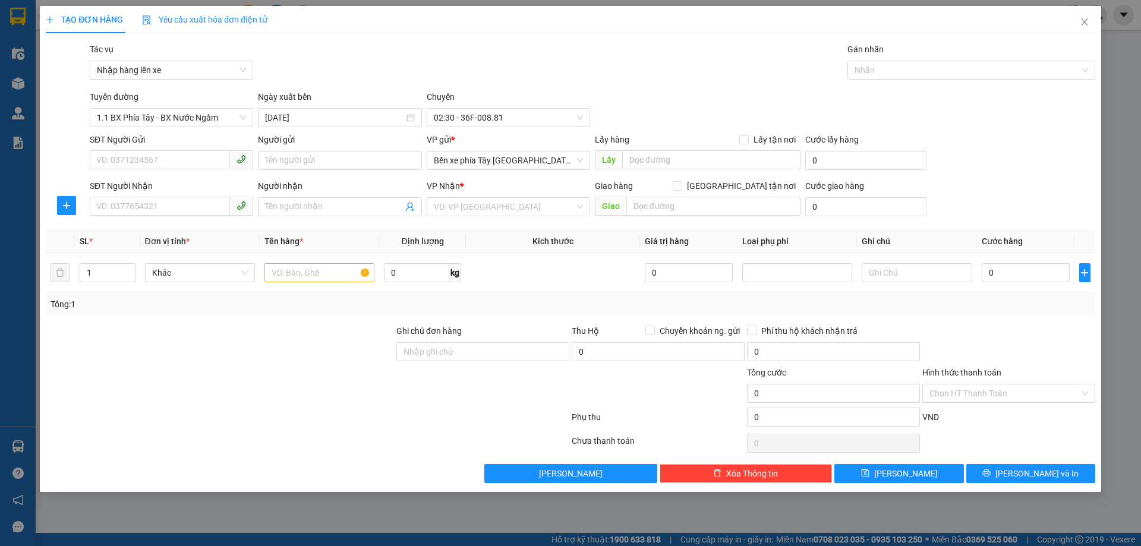
click at [163, 171] on div "SĐT Người Gửi VD: 0371234567" at bounding box center [171, 154] width 163 height 42
click at [168, 160] on input "SĐT Người Gửi" at bounding box center [160, 159] width 140 height 19
type input "0967097247"
click at [369, 165] on input "Người gửi" at bounding box center [339, 160] width 163 height 19
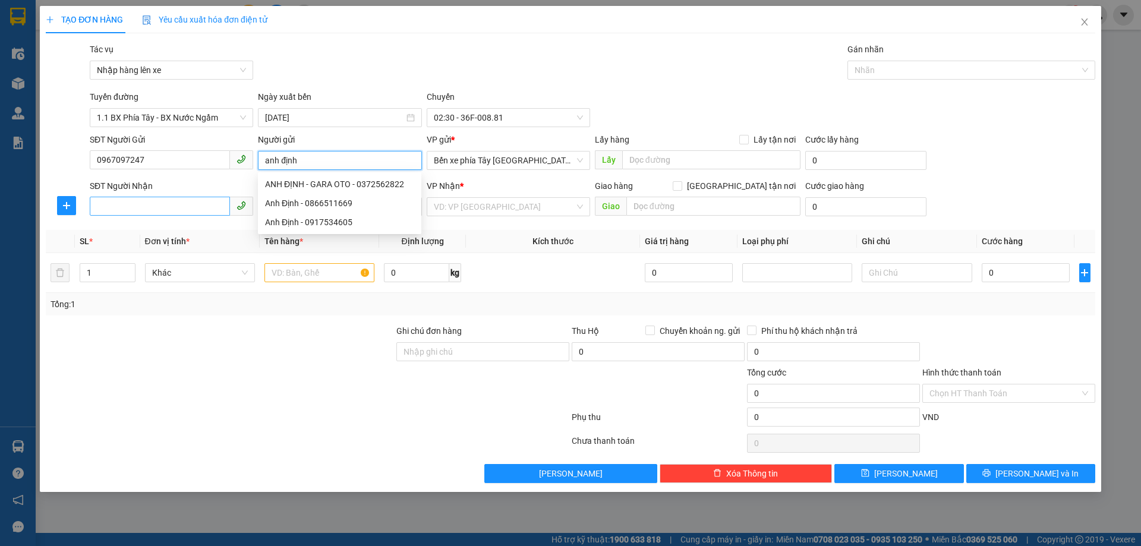
type input "anh định"
click at [116, 207] on input "SĐT Người Nhận" at bounding box center [160, 206] width 140 height 19
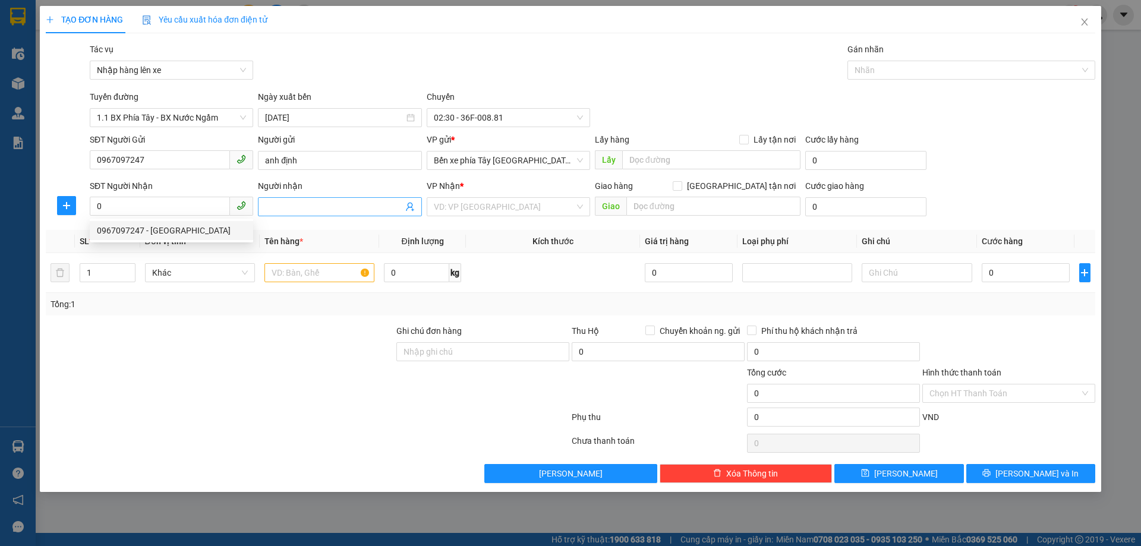
click at [321, 204] on input "Người nhận" at bounding box center [333, 206] width 137 height 13
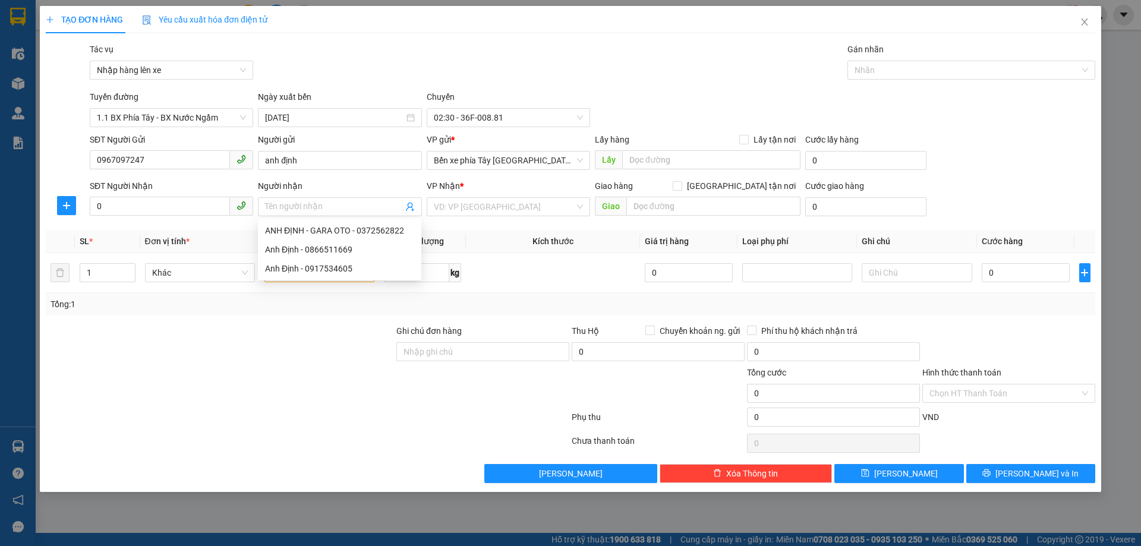
click at [168, 190] on div "SĐT Người Nhận" at bounding box center [171, 185] width 163 height 13
click at [168, 197] on input "0" at bounding box center [160, 206] width 140 height 19
click at [153, 201] on input "0" at bounding box center [160, 206] width 140 height 19
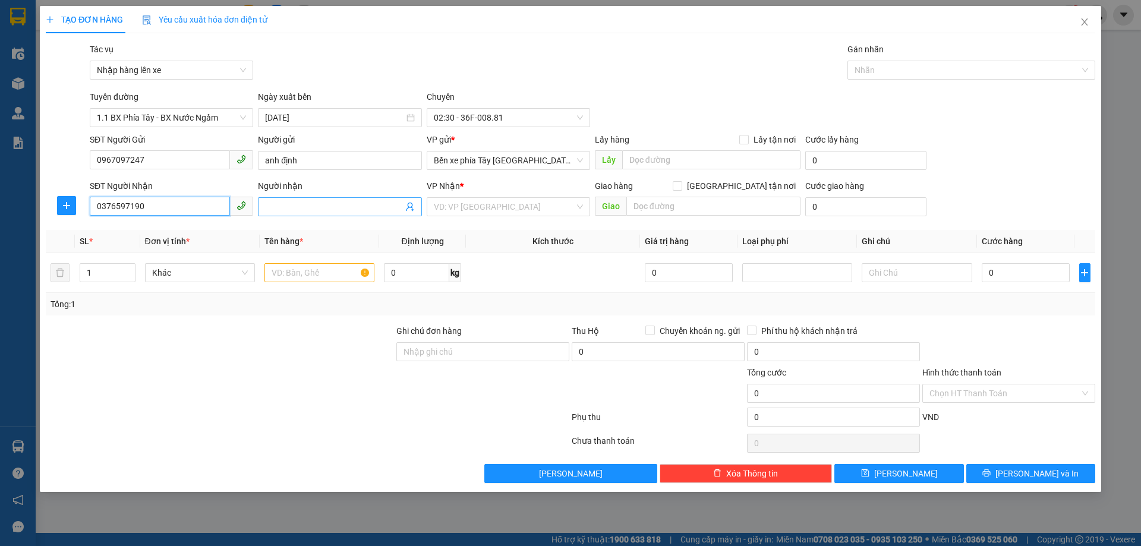
type input "0376597190"
click at [353, 211] on input "Người nhận" at bounding box center [333, 206] width 137 height 13
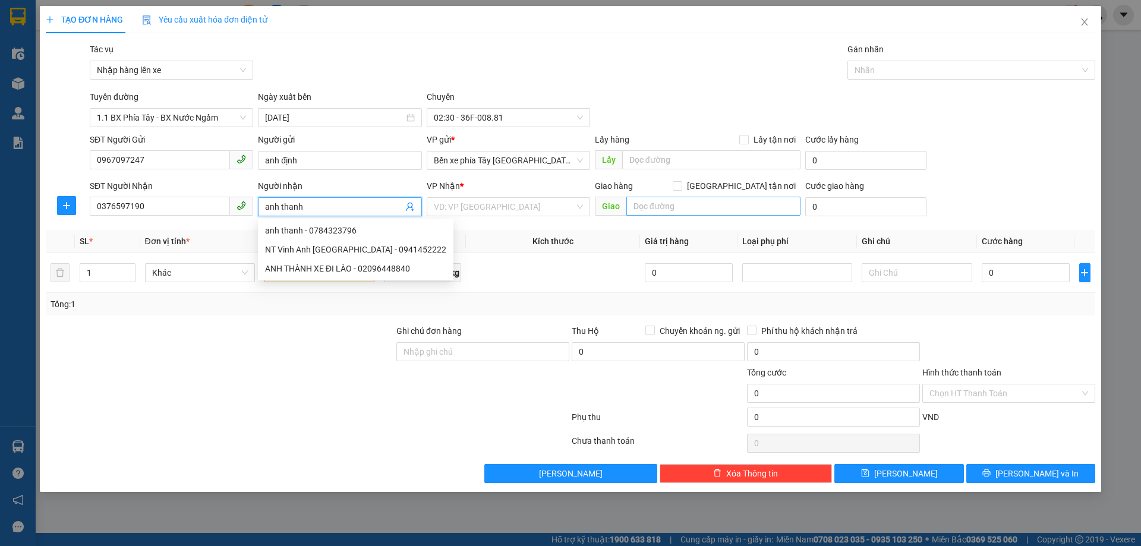
type input "anh thanh"
drag, startPoint x: 657, startPoint y: 213, endPoint x: 675, endPoint y: 210, distance: 18.6
click at [659, 213] on input "text" at bounding box center [713, 206] width 174 height 19
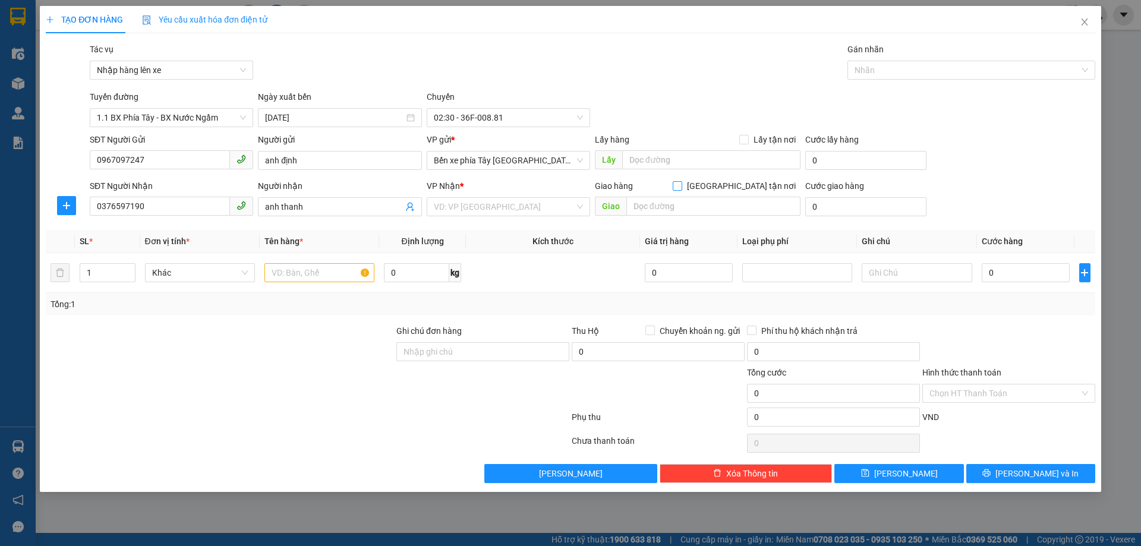
click at [745, 184] on label "Giao tận nơi" at bounding box center [737, 185] width 128 height 13
click at [681, 186] on input "Giao tận nơi" at bounding box center [677, 185] width 8 height 8
checkbox input "true"
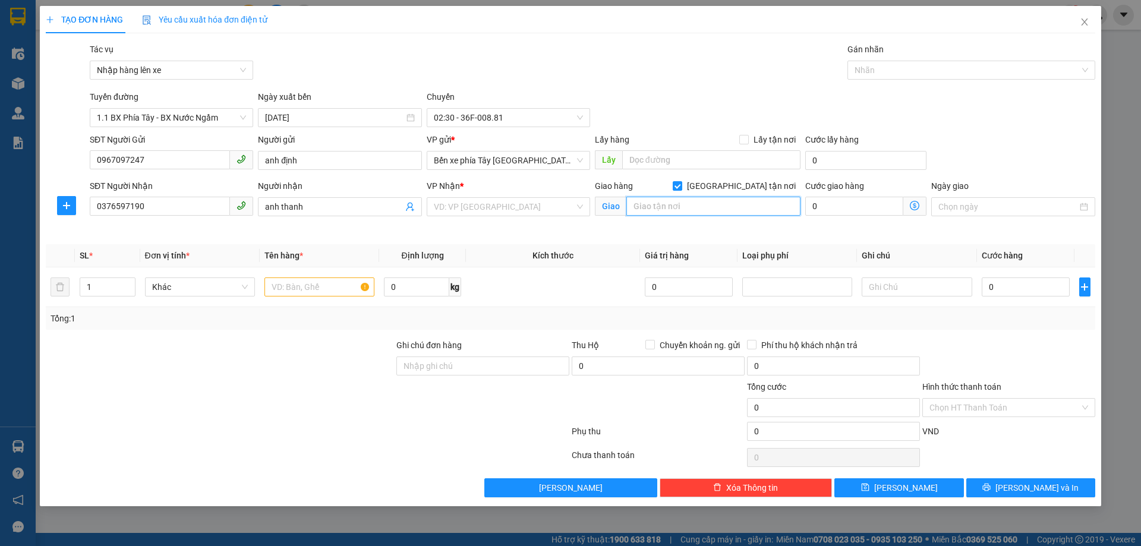
click at [721, 201] on input "text" at bounding box center [713, 206] width 174 height 19
click at [908, 208] on span at bounding box center [914, 206] width 23 height 19
click at [909, 209] on span at bounding box center [914, 206] width 23 height 19
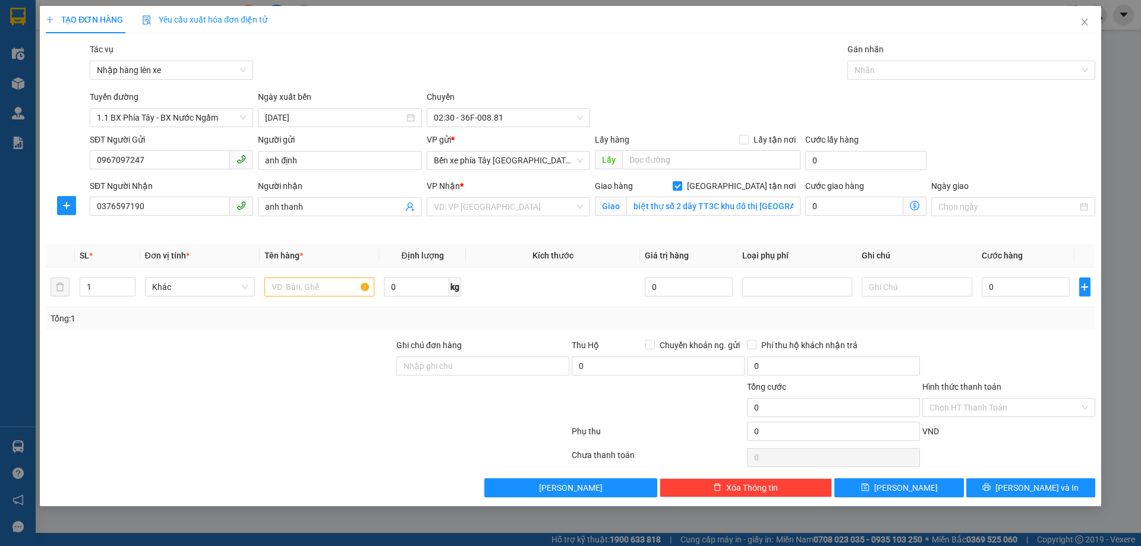
click at [914, 204] on icon "dollar-circle" at bounding box center [915, 206] width 10 height 10
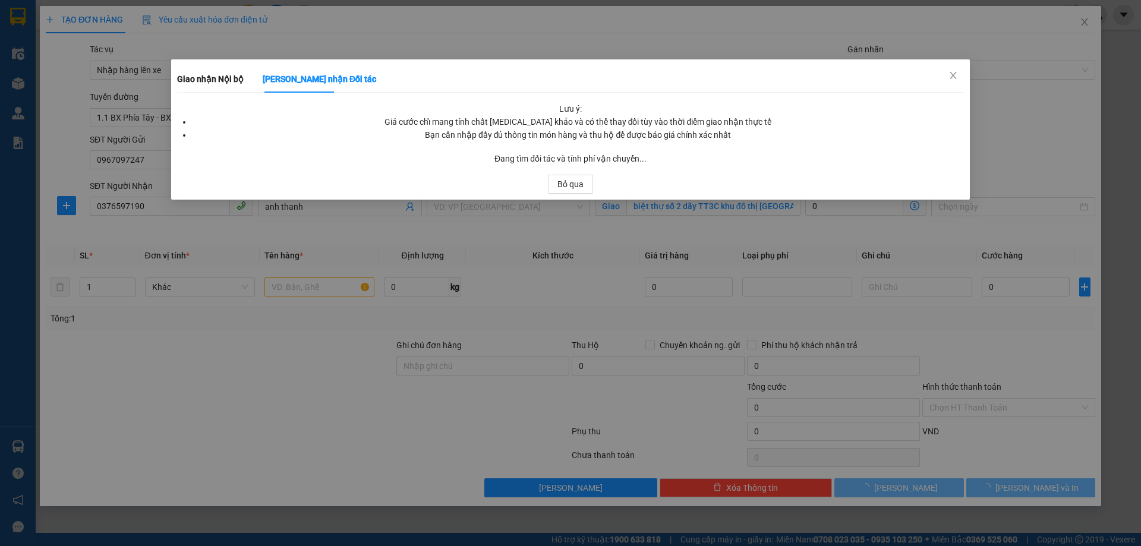
click at [914, 204] on div "Giao nhận Nội bộ Giao nhận Đối tác Lưu ý: Giá cước chỉ mang tính chất tham khảo…" at bounding box center [570, 273] width 1141 height 546
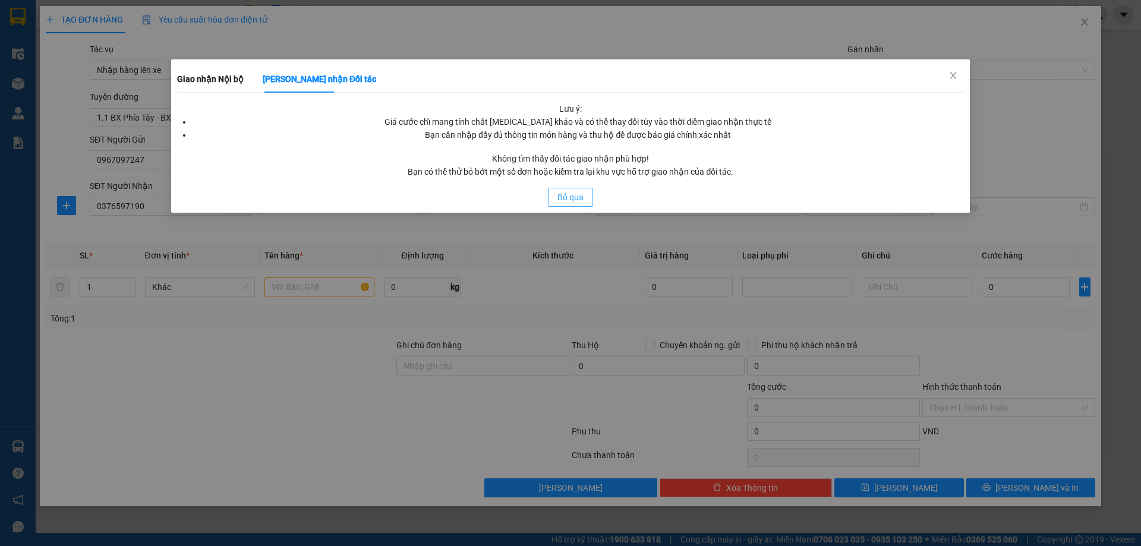
click at [579, 197] on span "Bỏ qua" at bounding box center [570, 197] width 26 height 13
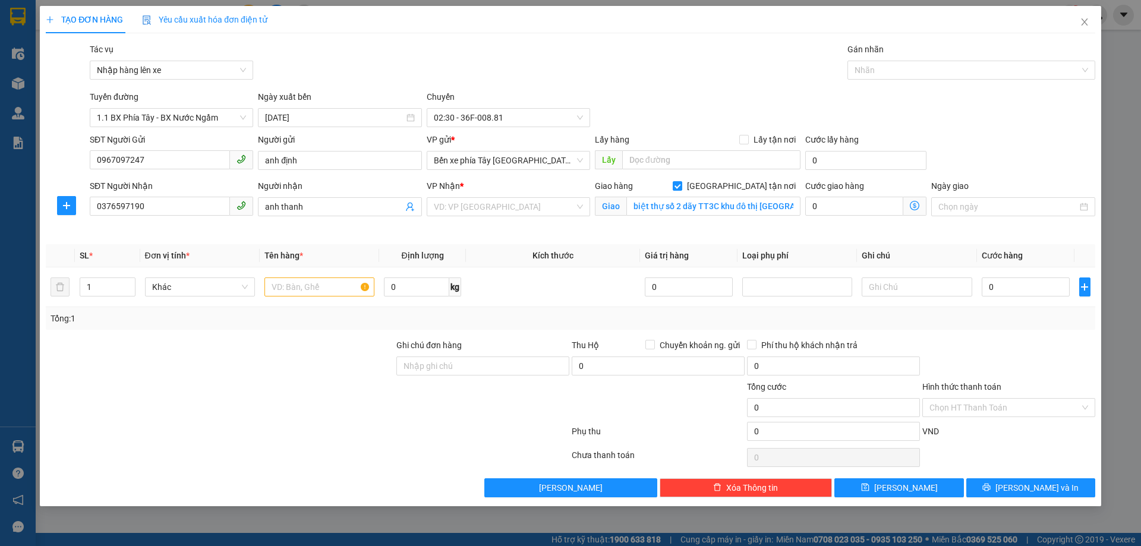
click at [920, 206] on span "Giao nhận Nội bộ Giao nhận Đối tác Lưu ý: Giá cước chỉ mang tính chất tham khảo…" at bounding box center [914, 206] width 23 height 19
click at [914, 206] on icon "dollar-circle" at bounding box center [915, 206] width 10 height 10
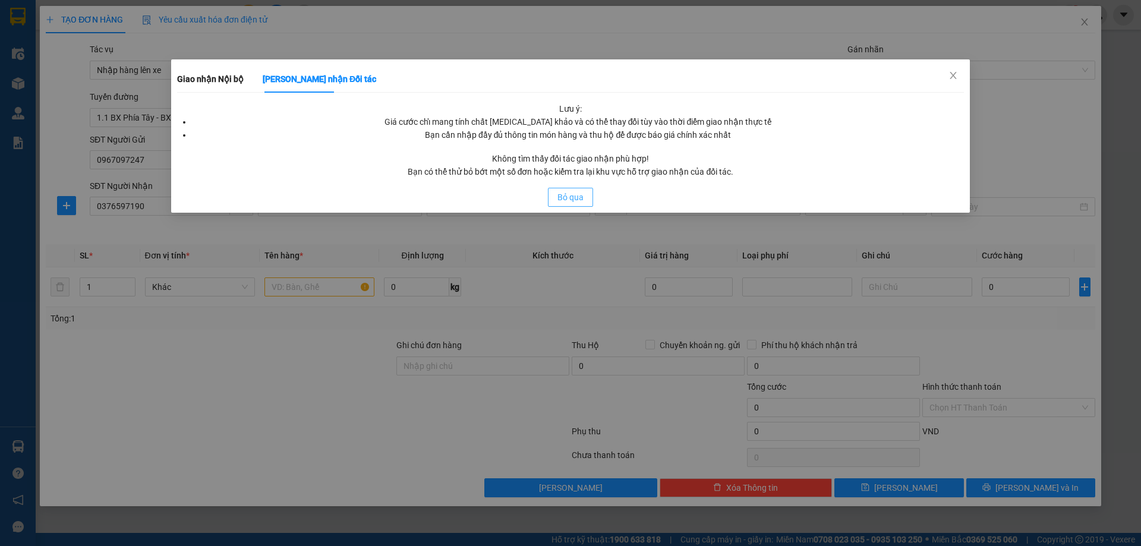
click at [578, 203] on span "Bỏ qua" at bounding box center [570, 197] width 26 height 13
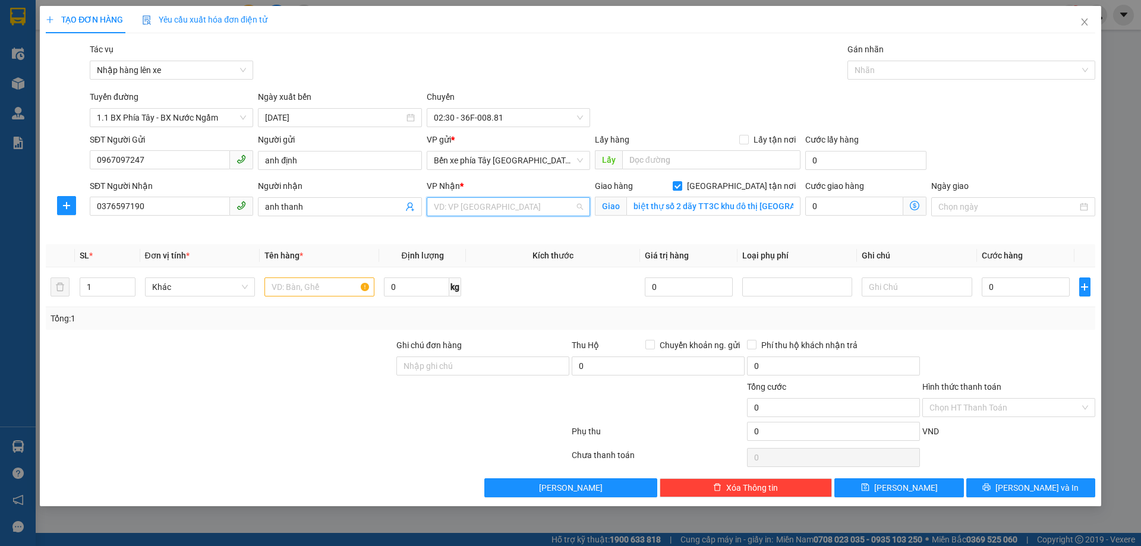
click at [506, 209] on input "search" at bounding box center [504, 207] width 141 height 18
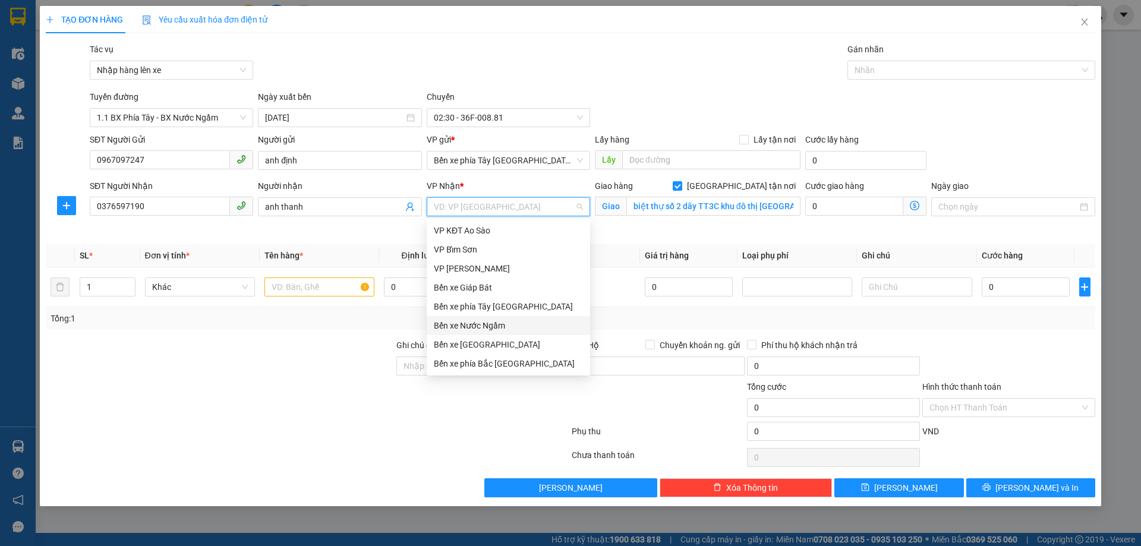
click at [515, 330] on div "Bến xe Nước Ngầm" at bounding box center [508, 325] width 149 height 13
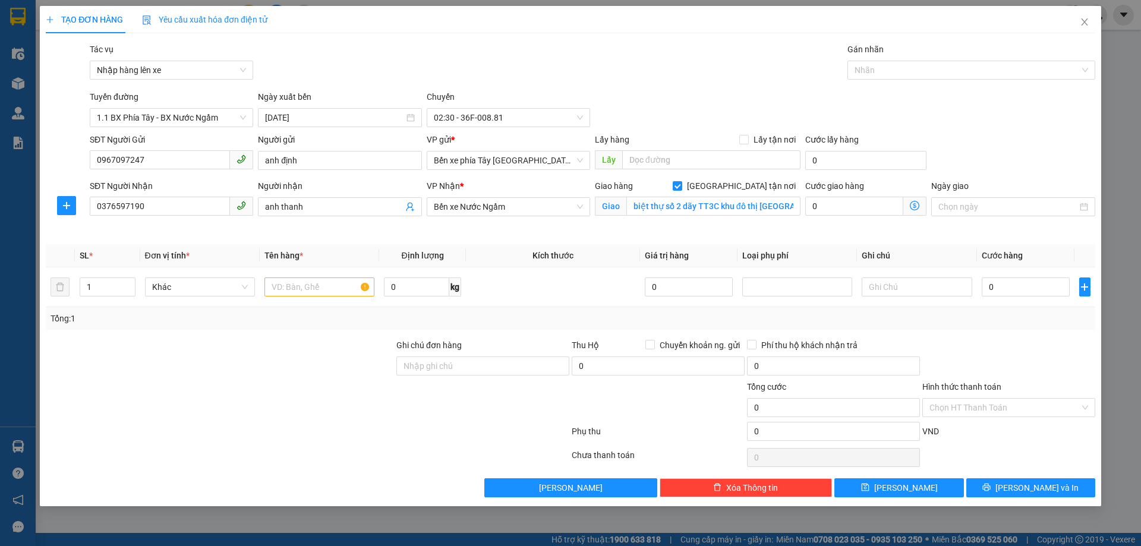
click at [917, 205] on icon "dollar-circle" at bounding box center [915, 206] width 10 height 10
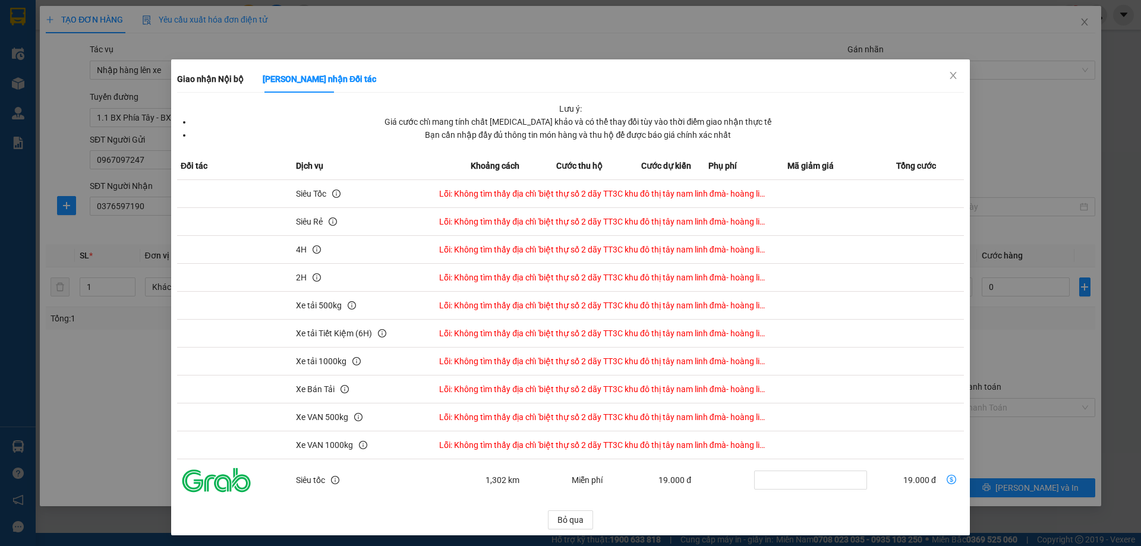
scroll to position [4, 0]
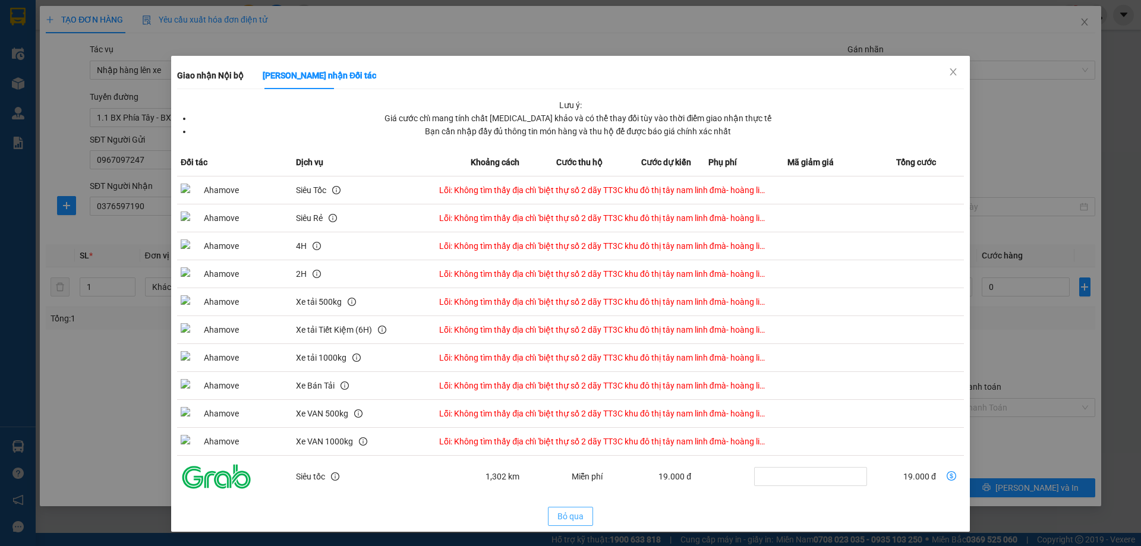
click at [572, 517] on span "Bỏ qua" at bounding box center [570, 516] width 26 height 13
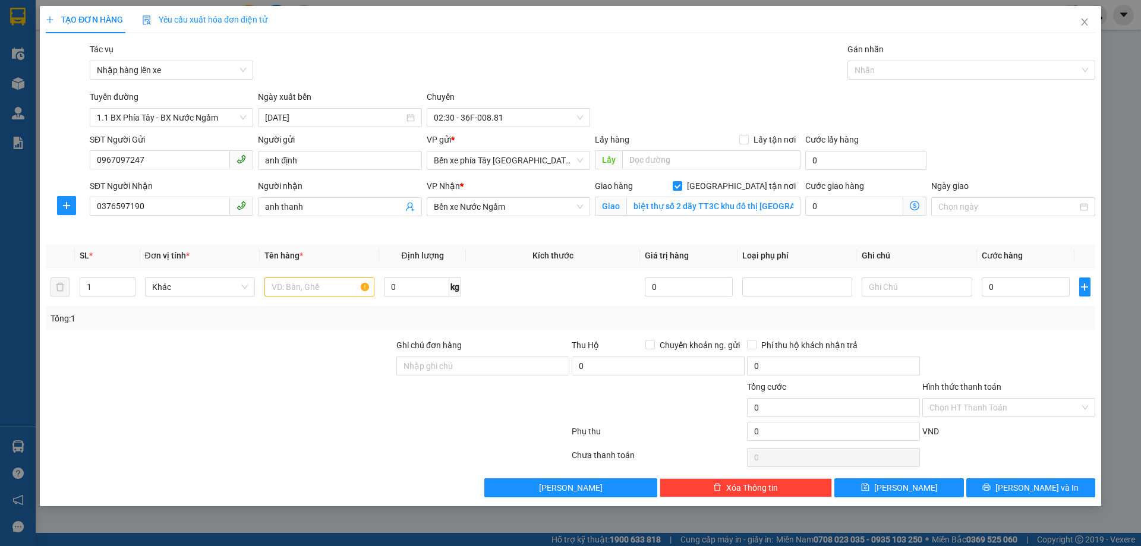
scroll to position [0, 0]
click at [915, 207] on icon "dollar-circle" at bounding box center [915, 206] width 10 height 10
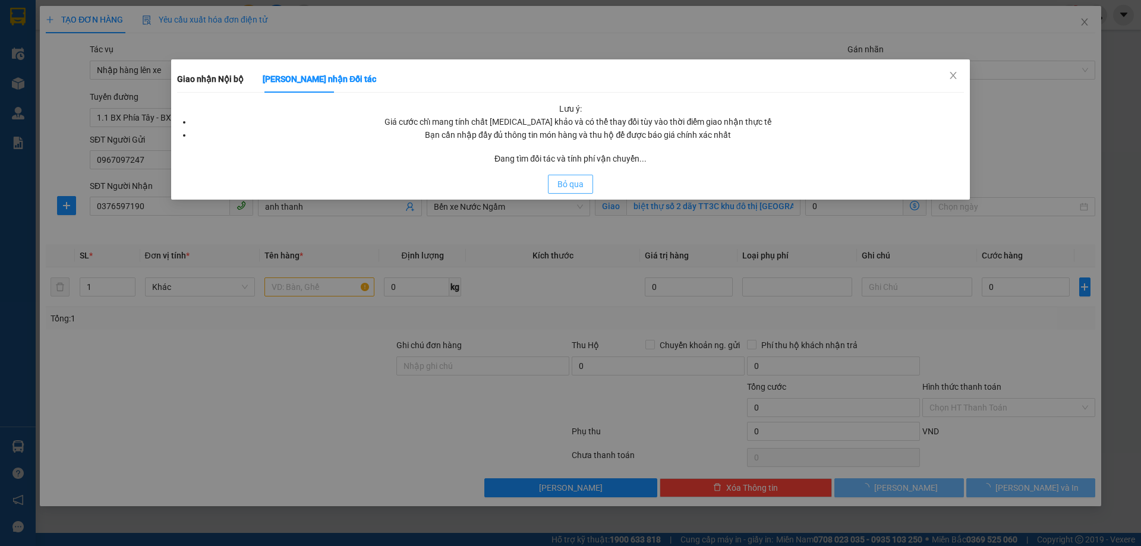
click at [583, 178] on div "Lưu ý: Giá cước chỉ mang tính chất tham khảo và có thể thay đổi tùy vào thời đi…" at bounding box center [570, 147] width 787 height 91
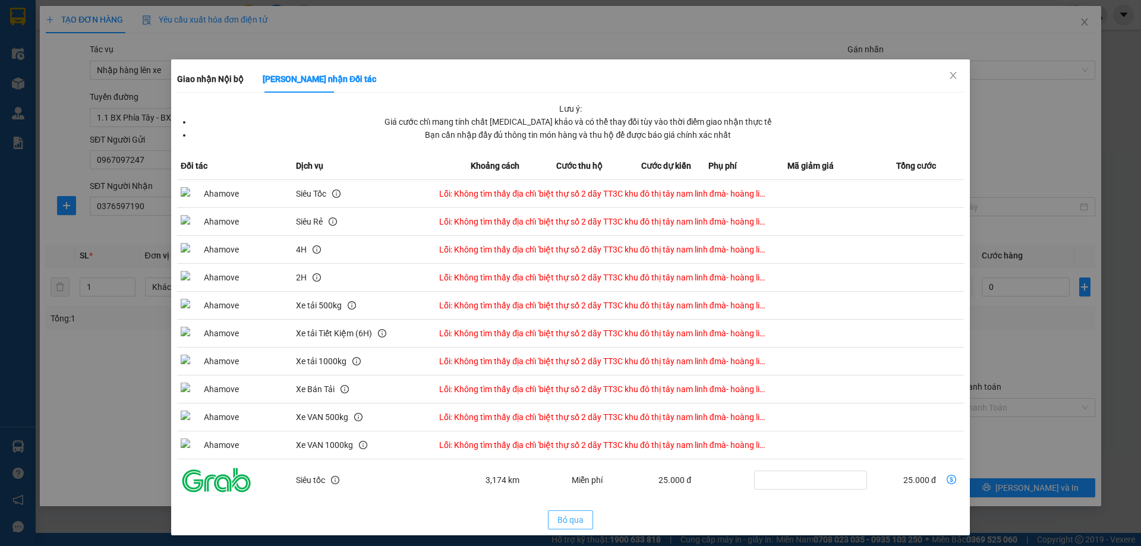
click at [559, 526] on span "Bỏ qua" at bounding box center [570, 519] width 26 height 13
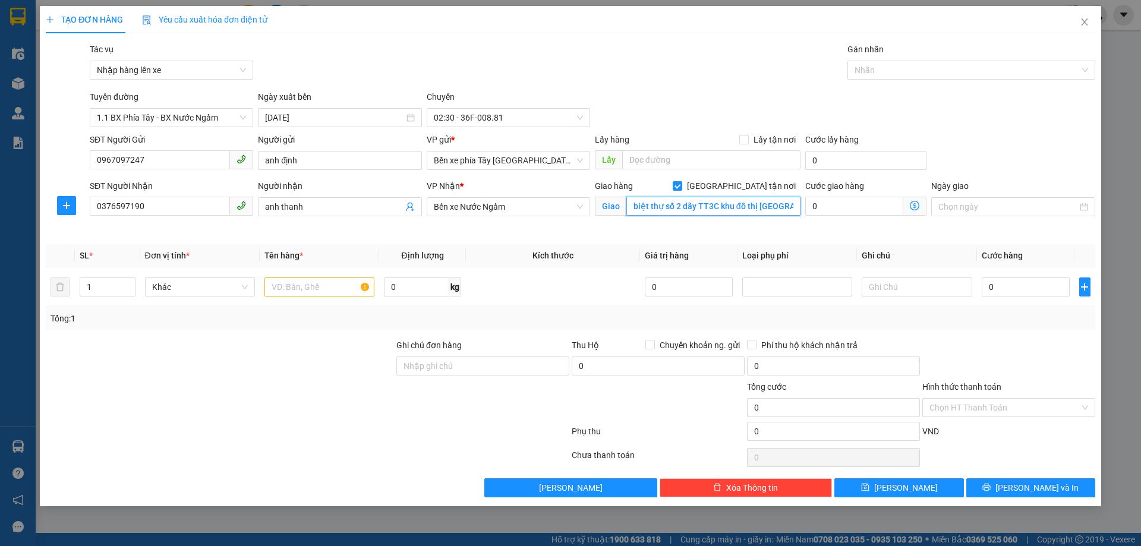
click at [746, 207] on input "biệt thự số 2 dãy TT3C khu đô thị tây nam linh đmà- hoàng liệt" at bounding box center [713, 206] width 174 height 19
drag, startPoint x: 744, startPoint y: 204, endPoint x: 697, endPoint y: 203, distance: 47.0
click at [742, 204] on input "biệt thự số 2 dãy TT3C khu đô thị tây nam linh đmà- hoàng liệt" at bounding box center [713, 206] width 174 height 19
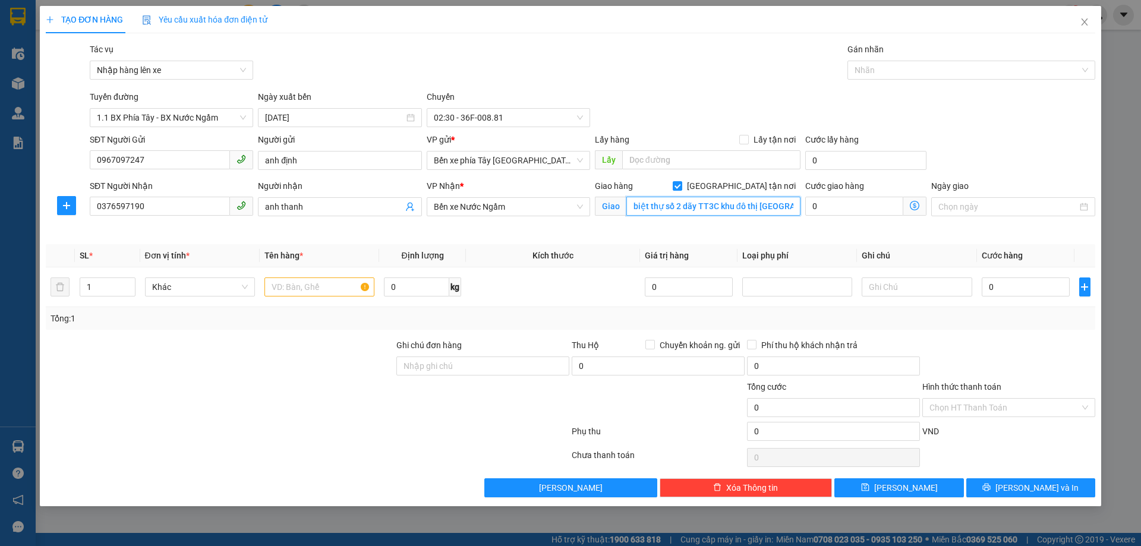
click at [741, 211] on input "biệt thự số 2 dãy TT3C khu đô thị tây nam linh đmà- hoàng liệt" at bounding box center [713, 206] width 174 height 19
drag, startPoint x: 751, startPoint y: 207, endPoint x: 684, endPoint y: 204, distance: 67.2
click at [729, 207] on input "biệt thự số 2 dãy TT3C khu đô thị tây nam linh đmà- hoàng liệt" at bounding box center [713, 206] width 174 height 19
drag, startPoint x: 741, startPoint y: 211, endPoint x: 738, endPoint y: 206, distance: 6.1
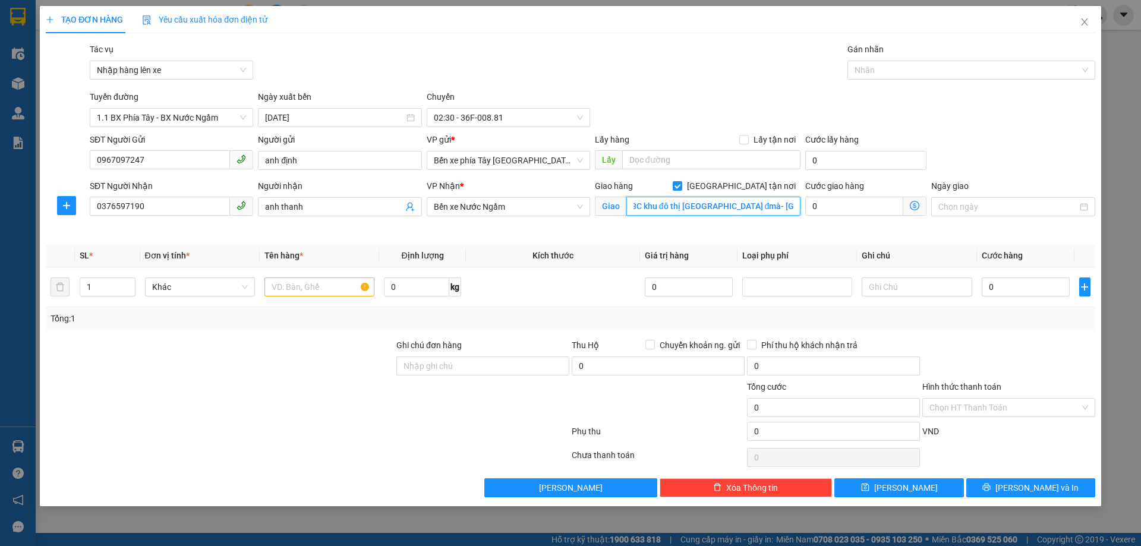
click at [741, 210] on input "biệt thự số 2 dãy TT3C khu đô thị tây nam linh đmà- hoàng liệt" at bounding box center [713, 206] width 174 height 19
drag, startPoint x: 738, startPoint y: 206, endPoint x: 749, endPoint y: 206, distance: 10.1
click at [749, 206] on input "biệt thự số 2 dãy TT3C khu đô thị tây nam linh đmà- hoàng liệt" at bounding box center [713, 206] width 174 height 19
type input "biệt thự số 2 dãy TT3C khu đô thị tây nam linh đàm- hoàng liệt"
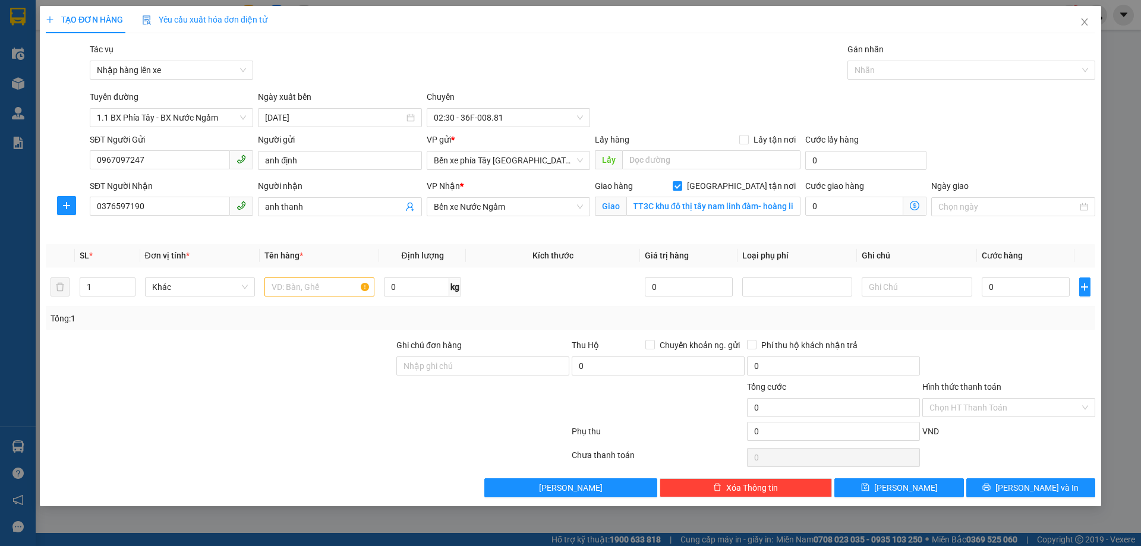
click at [915, 206] on icon "dollar-circle" at bounding box center [915, 206] width 10 height 10
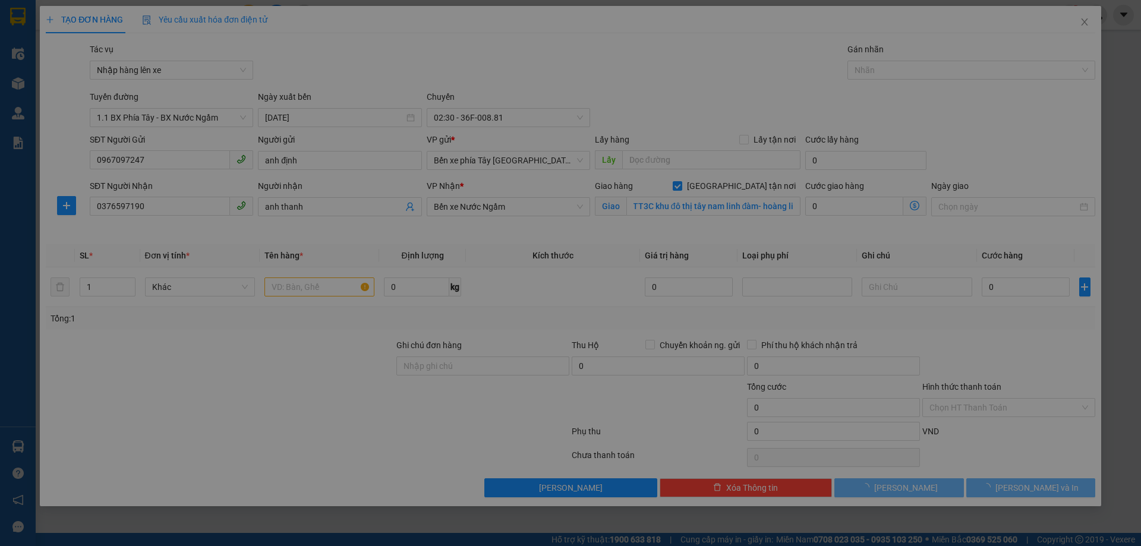
scroll to position [0, 0]
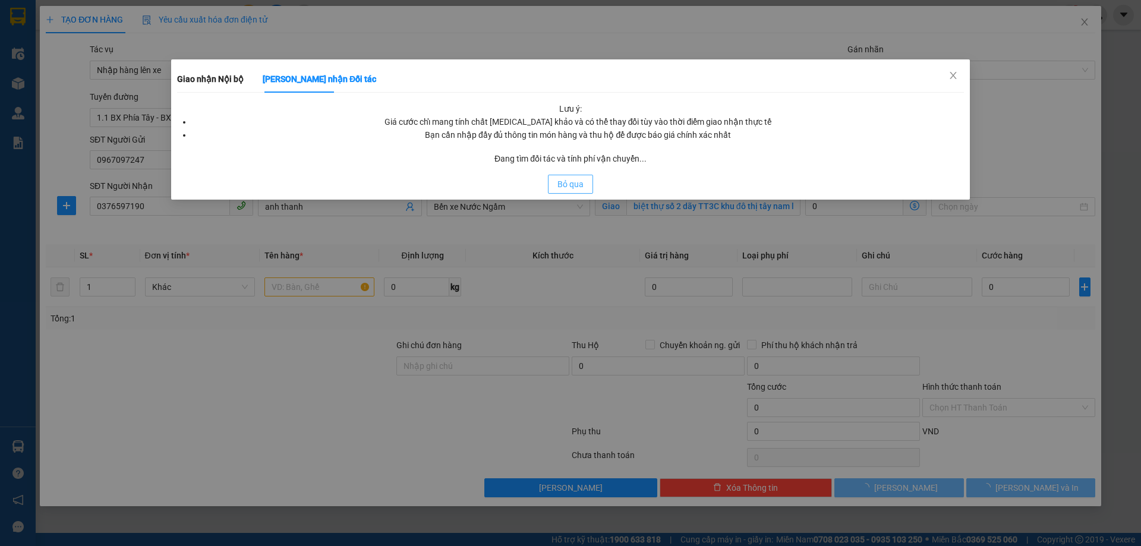
click at [571, 184] on span "Bỏ qua" at bounding box center [570, 184] width 26 height 13
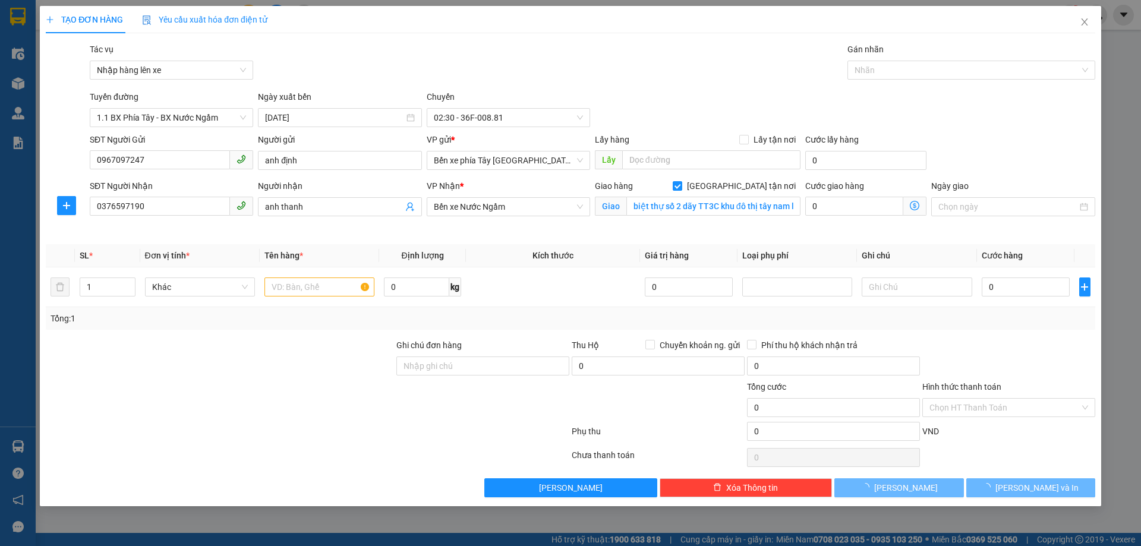
click at [913, 208] on icon "dollar-circle" at bounding box center [915, 206] width 10 height 10
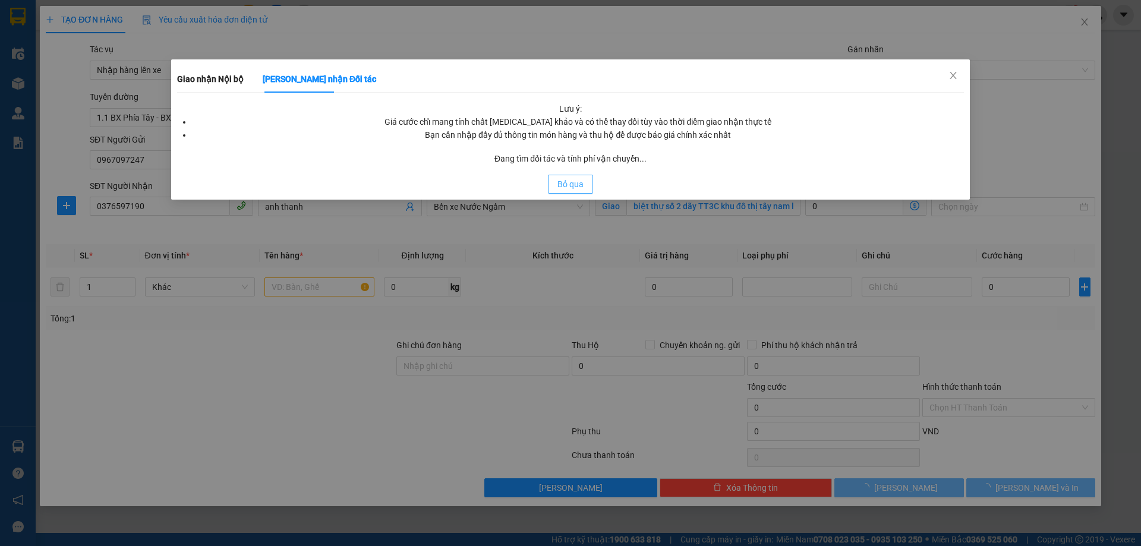
click at [576, 182] on span "Bỏ qua" at bounding box center [570, 184] width 26 height 13
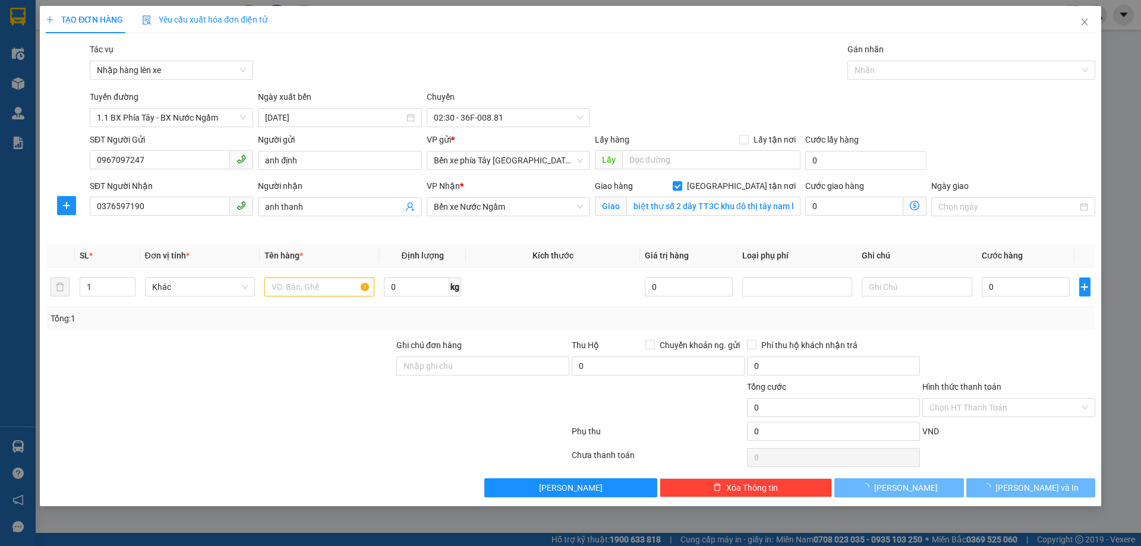
click at [915, 208] on icon "dollar-circle" at bounding box center [915, 206] width 10 height 10
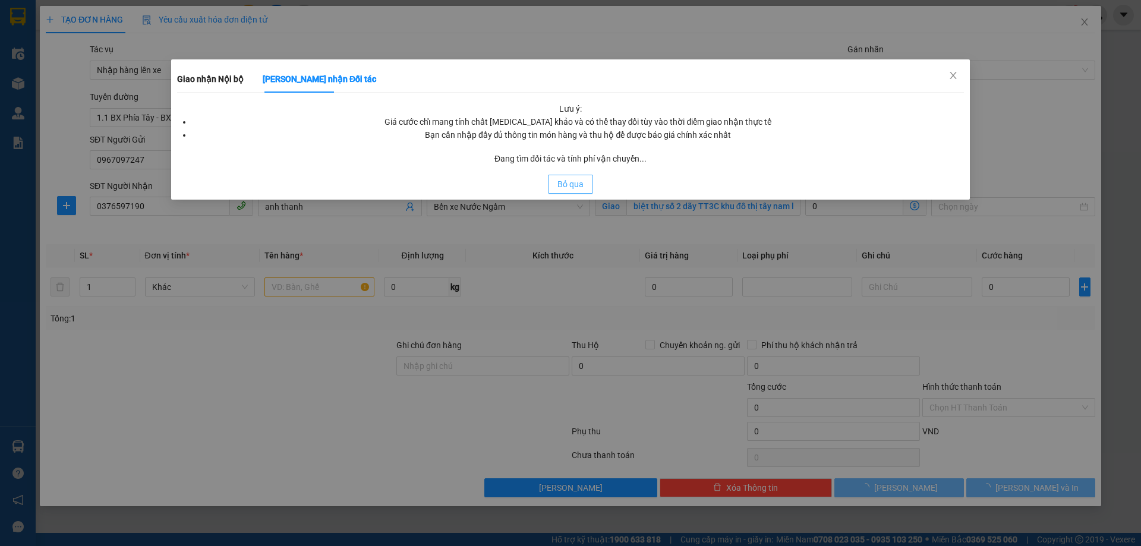
click at [584, 182] on button "Bỏ qua" at bounding box center [570, 184] width 45 height 19
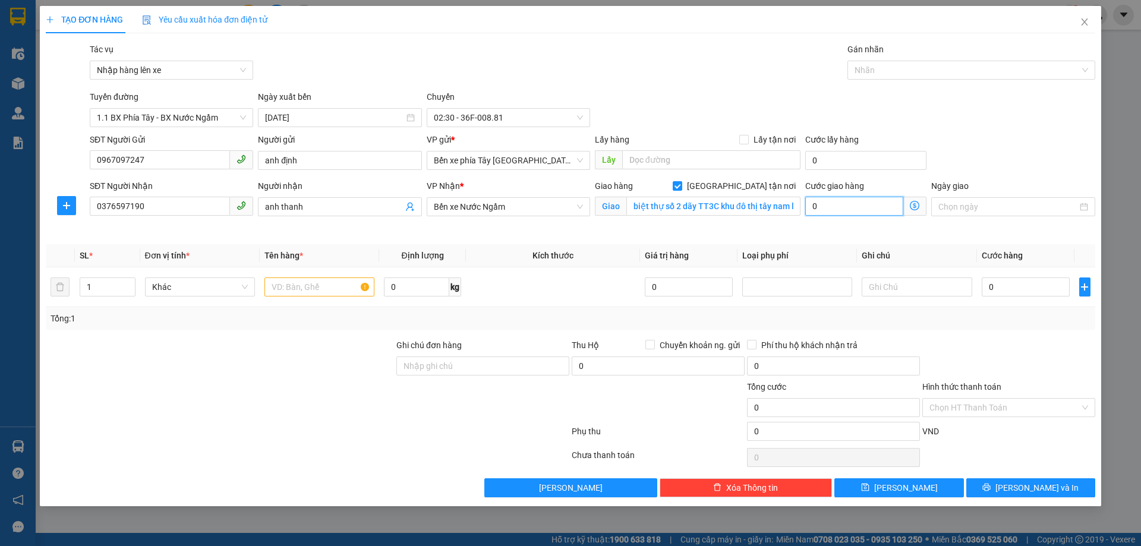
click at [864, 210] on input "0" at bounding box center [854, 206] width 98 height 19
click at [910, 210] on span "Giao nhận Nội bộ Giao nhận Đối tác Lưu ý: Giá cước chỉ mang tính chất tham khảo…" at bounding box center [914, 206] width 23 height 19
click at [913, 204] on icon "dollar-circle" at bounding box center [915, 206] width 10 height 10
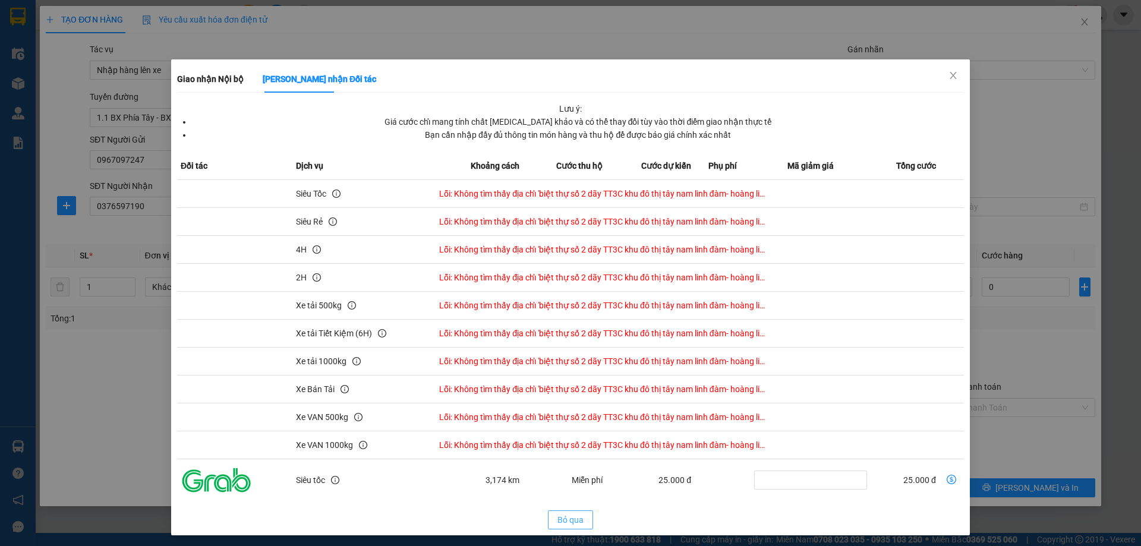
click at [576, 185] on td "Lỗi: Không tìm thấy địa chỉ 'biệt thự số 2 dãy TT3C khu đô thị tây nam linh đàm…" at bounding box center [652, 194] width 434 height 28
click at [561, 519] on span "Bỏ qua" at bounding box center [570, 519] width 26 height 13
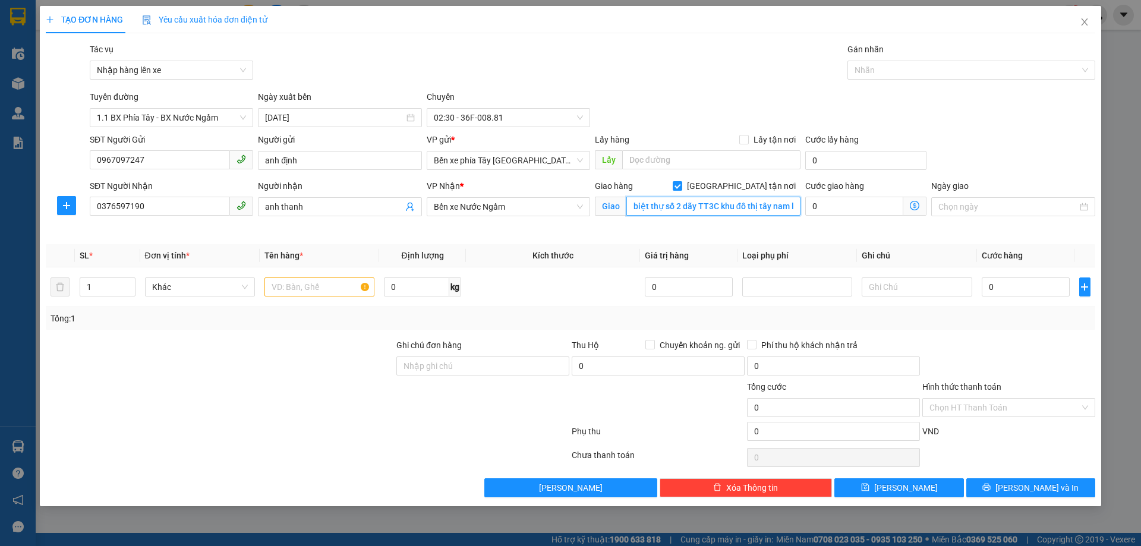
click at [693, 207] on input "biệt thự số 2 dãy TT3C khu đô thị tây nam linh đàm- hoàng liệt" at bounding box center [713, 206] width 174 height 19
click at [756, 516] on div "TẠO ĐƠN HÀNG Yêu cầu xuất hóa đơn điện tử Transit Pickup Surcharge Ids Transit …" at bounding box center [570, 273] width 1141 height 546
paste input "Khu đô thị Tây Nam Linh Đàm, Hoàng Liệt, Hoàng Mai, Hà Nội, Việt Nam"
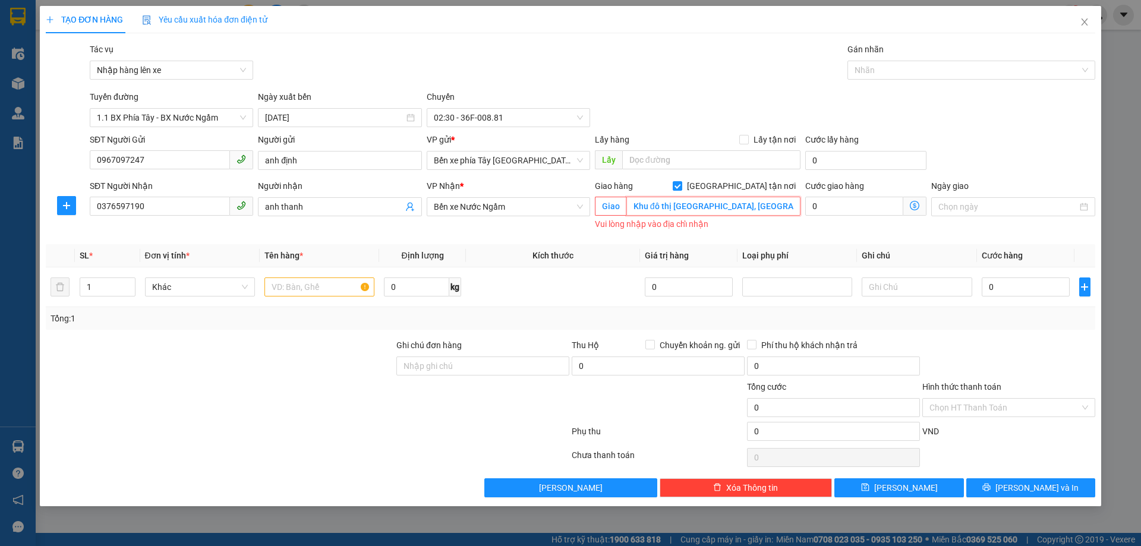
scroll to position [0, 113]
click at [717, 207] on input "Khu đô thị Tây Nam Linh Đàm, Hoàng Liệt, Hoàng Mai, Hà Nội, Việt Nam" at bounding box center [713, 206] width 174 height 19
drag, startPoint x: 713, startPoint y: 209, endPoint x: 582, endPoint y: 208, distance: 131.9
click at [582, 208] on div "SĐT Người Nhận 0376597190 Người nhận anh thanh VP Nhận * Bến xe Nước Ngầm Giao …" at bounding box center [592, 207] width 1010 height 56
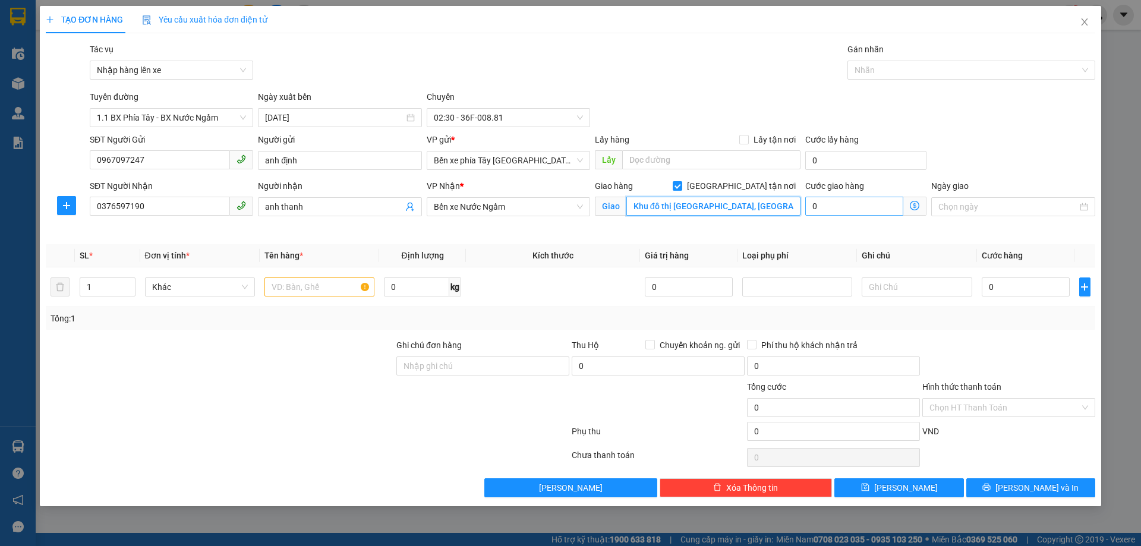
type input "Khu đô thị Tây Nam Linh Đàm, Hoàng Liệt, Hoàng Mai, Hà Nội, Việt Nam"
click at [860, 210] on input "0" at bounding box center [854, 206] width 98 height 19
click at [918, 204] on icon "dollar-circle" at bounding box center [915, 206] width 10 height 10
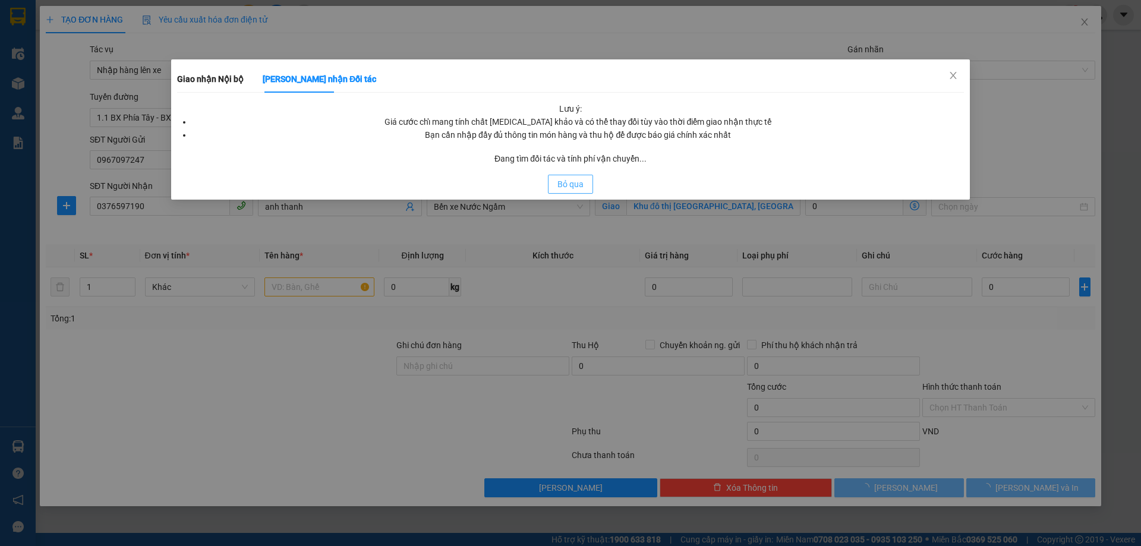
click at [579, 185] on span "Bỏ qua" at bounding box center [570, 184] width 26 height 13
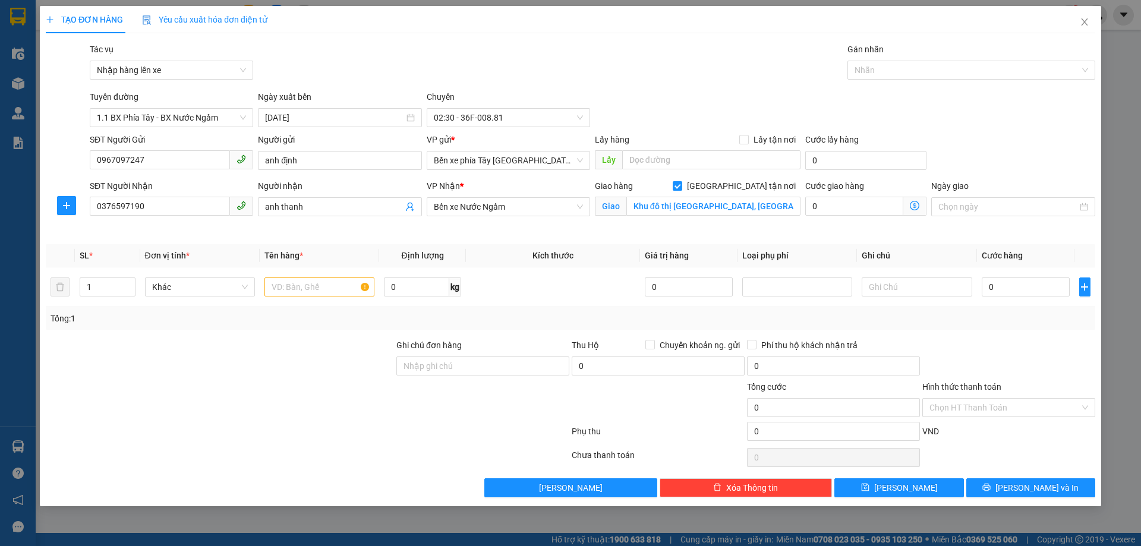
drag, startPoint x: 917, startPoint y: 207, endPoint x: 908, endPoint y: 207, distance: 8.3
click at [915, 207] on icon "dollar-circle" at bounding box center [915, 206] width 10 height 10
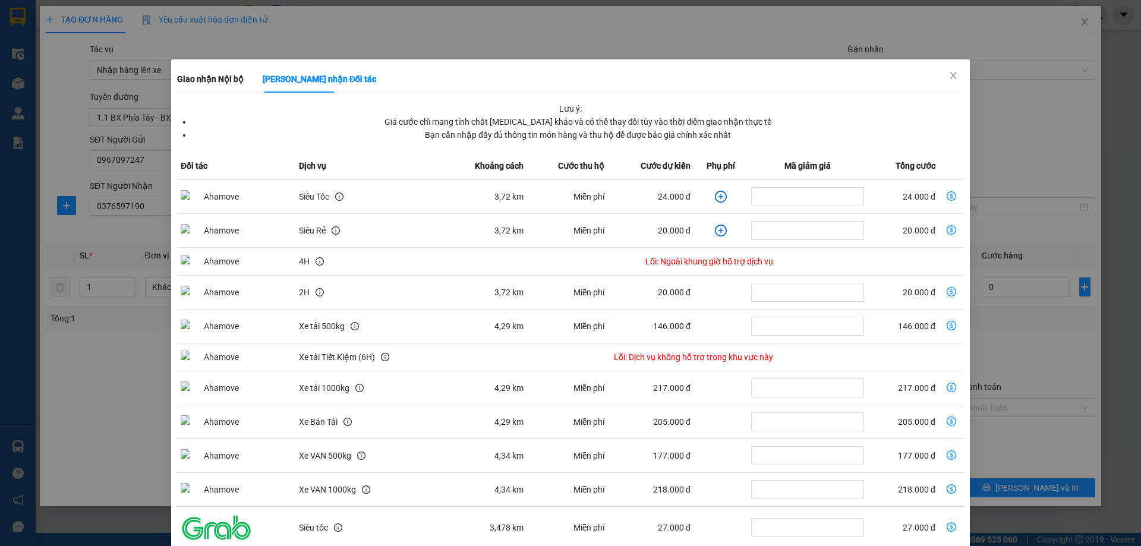
click at [575, 187] on td "Miễn phí" at bounding box center [567, 197] width 81 height 34
click at [715, 198] on icon "plus-circle" at bounding box center [721, 197] width 12 height 12
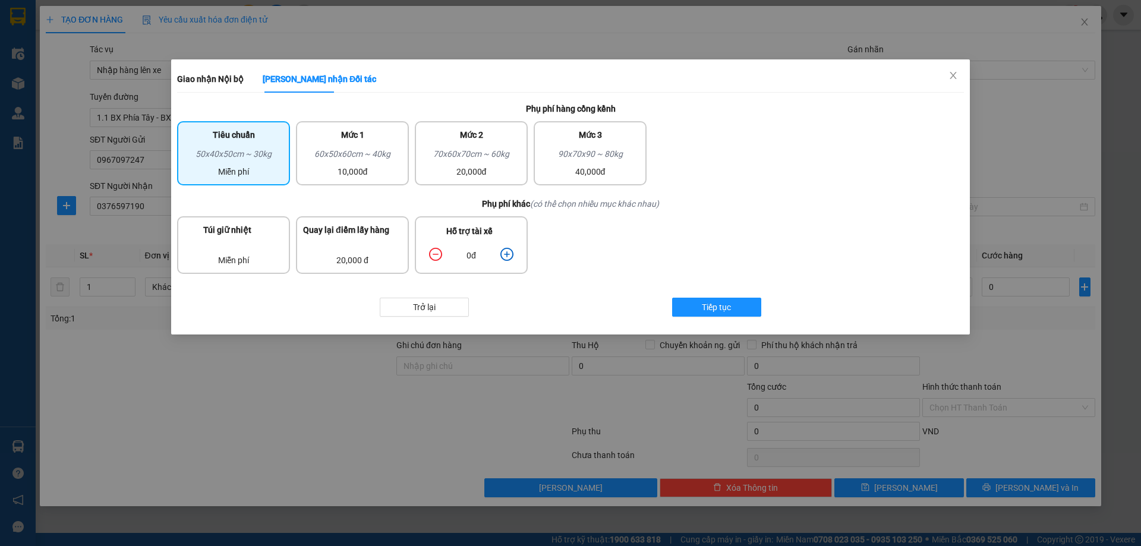
click at [506, 256] on icon "plus-circle" at bounding box center [506, 254] width 13 height 13
click at [713, 306] on span "Tiếp tục" at bounding box center [716, 307] width 29 height 13
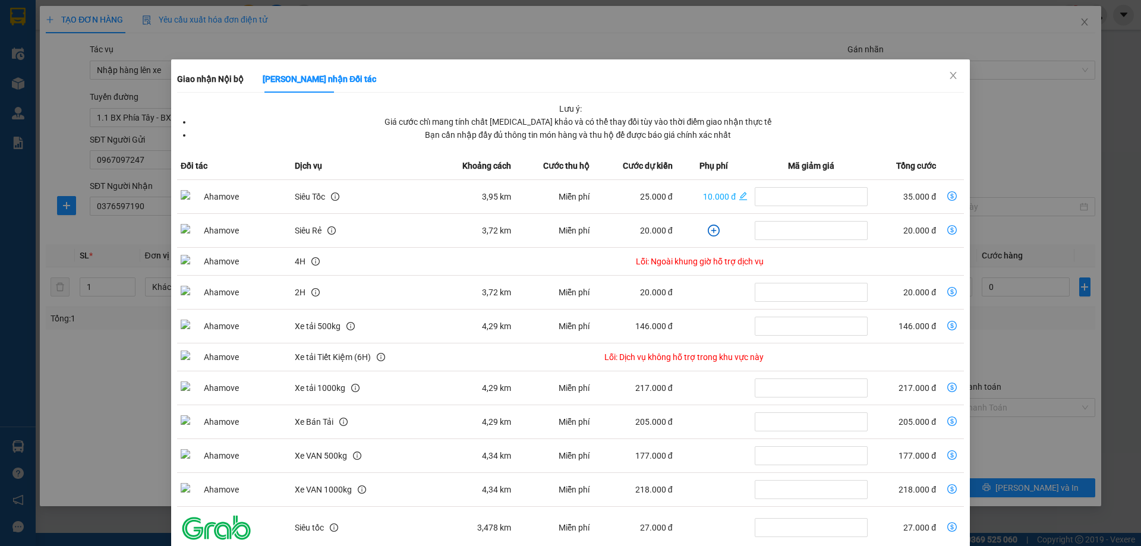
drag, startPoint x: 943, startPoint y: 194, endPoint x: 932, endPoint y: 191, distance: 11.1
click at [947, 194] on icon "dollar-circle" at bounding box center [952, 196] width 10 height 10
type input "35.000"
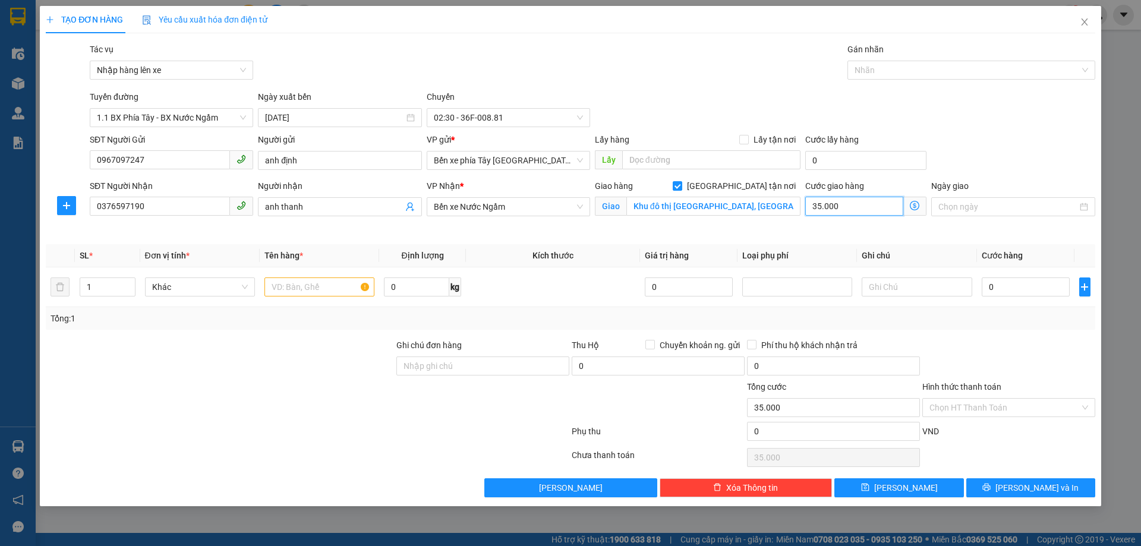
click at [852, 202] on input "35.000" at bounding box center [854, 206] width 98 height 19
type input "0"
type input "4"
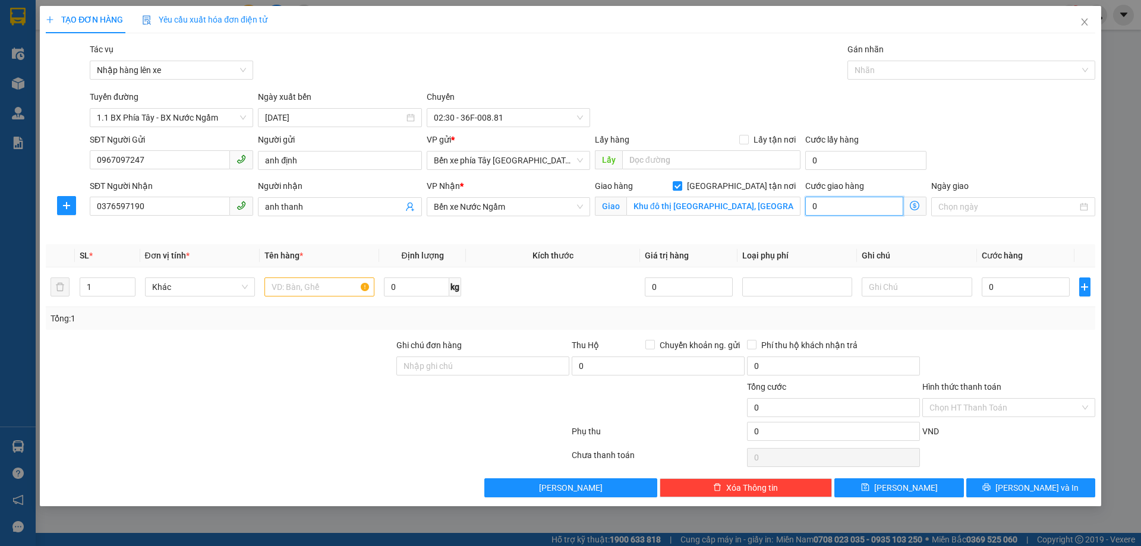
type input "4"
type input "40"
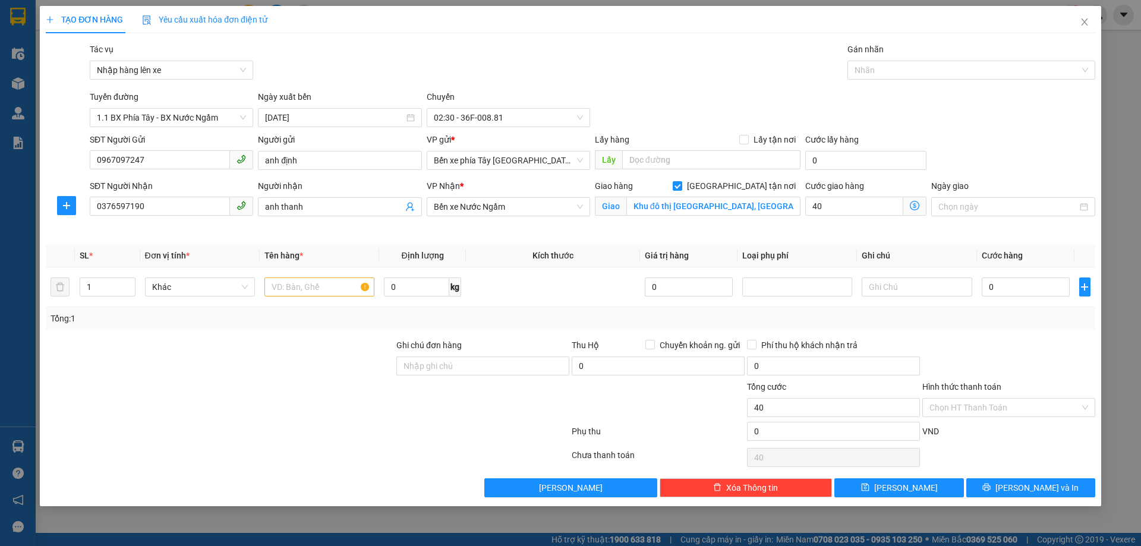
click at [1031, 315] on div "Tổng: 1" at bounding box center [570, 318] width 1040 height 13
type input "40.000"
click at [1029, 296] on input "0" at bounding box center [1025, 286] width 89 height 19
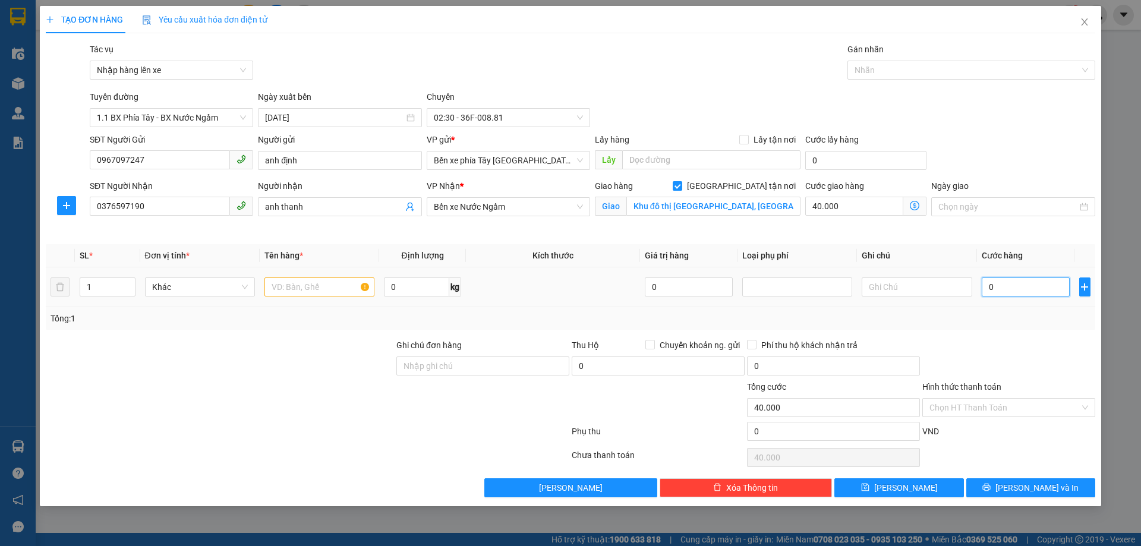
type input "3"
type input "40.003"
type input "30"
type input "40.030"
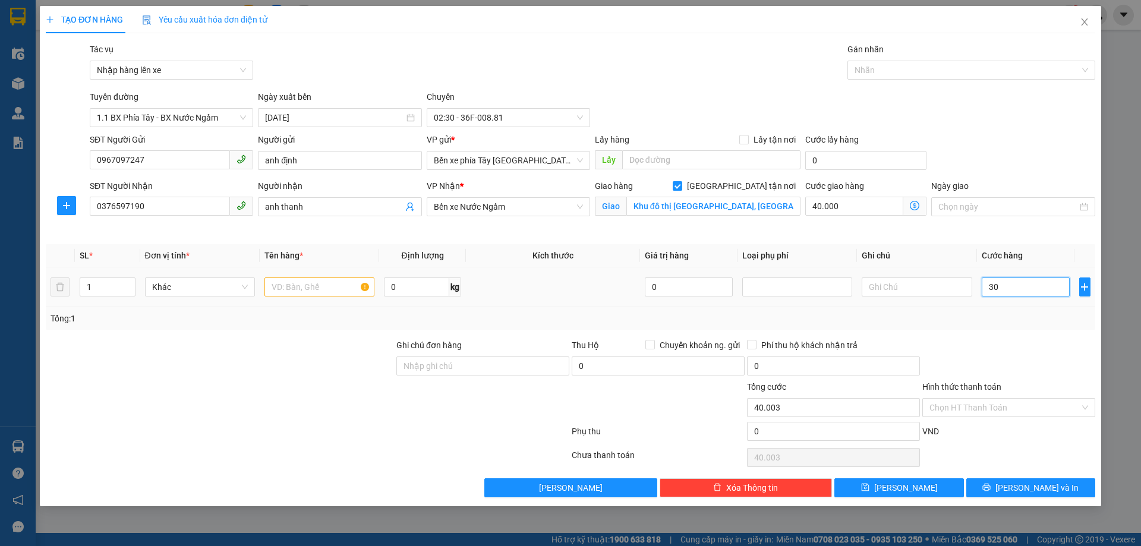
type input "40.030"
type input "30.000"
type input "70.000"
click at [990, 303] on td "30.000" at bounding box center [1026, 287] width 98 height 40
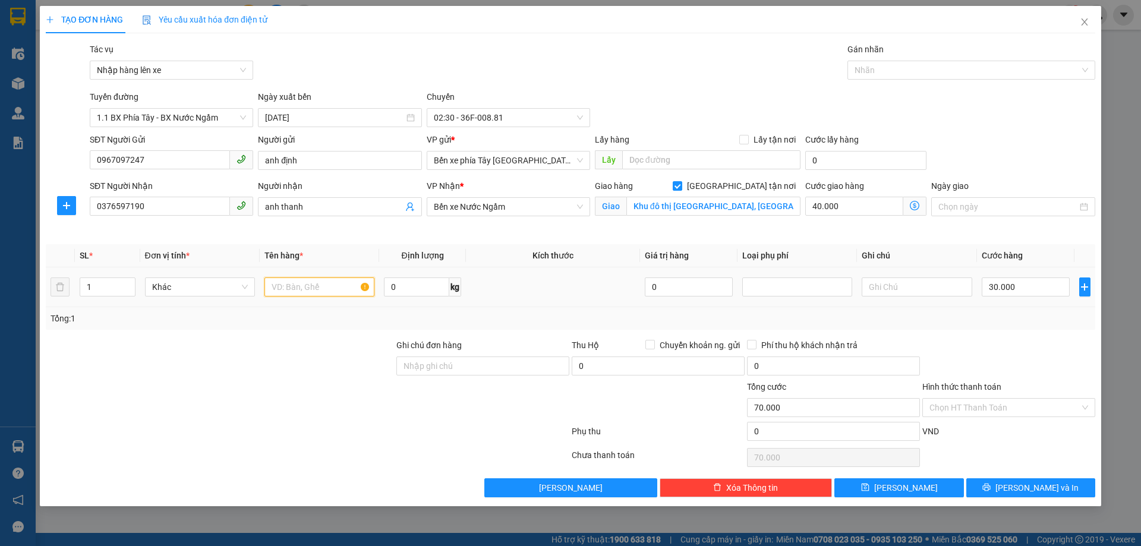
click at [318, 289] on input "text" at bounding box center [319, 286] width 110 height 19
type input "1 pbi USB"
click at [481, 368] on input "Ghi chú đơn hàng" at bounding box center [482, 365] width 173 height 19
type input "nntt"
click at [288, 394] on div at bounding box center [220, 401] width 351 height 42
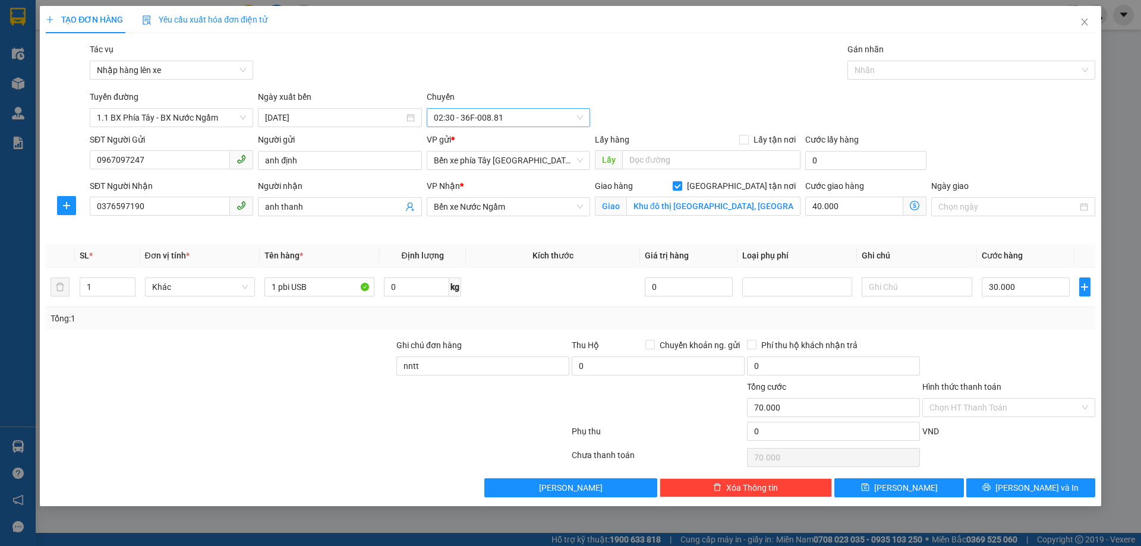
click at [533, 112] on span "02:30 - 36F-008.81" at bounding box center [508, 118] width 149 height 18
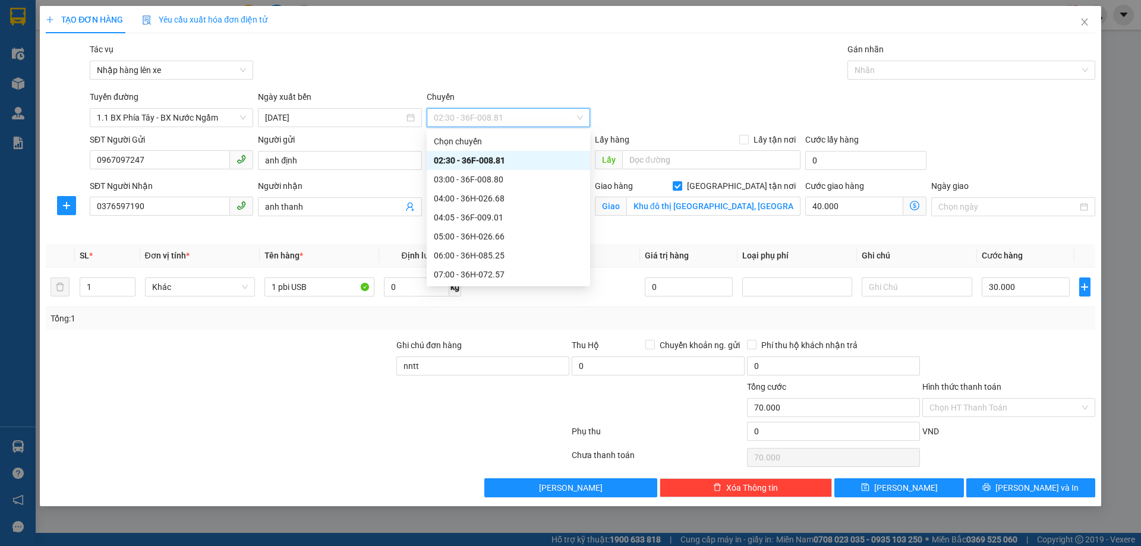
click at [533, 112] on span "02:30 - 36F-008.81" at bounding box center [508, 118] width 149 height 18
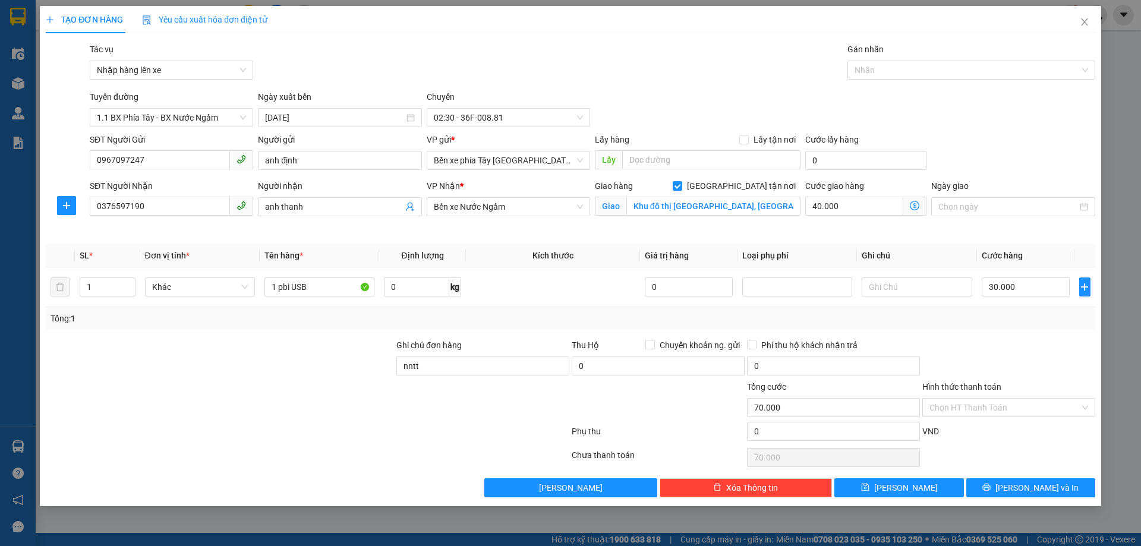
click at [704, 49] on div "Tác vụ Nhập hàng lên xe Gán nhãn Nhãn" at bounding box center [592, 64] width 1010 height 42
click at [990, 489] on icon "printer" at bounding box center [986, 487] width 8 height 8
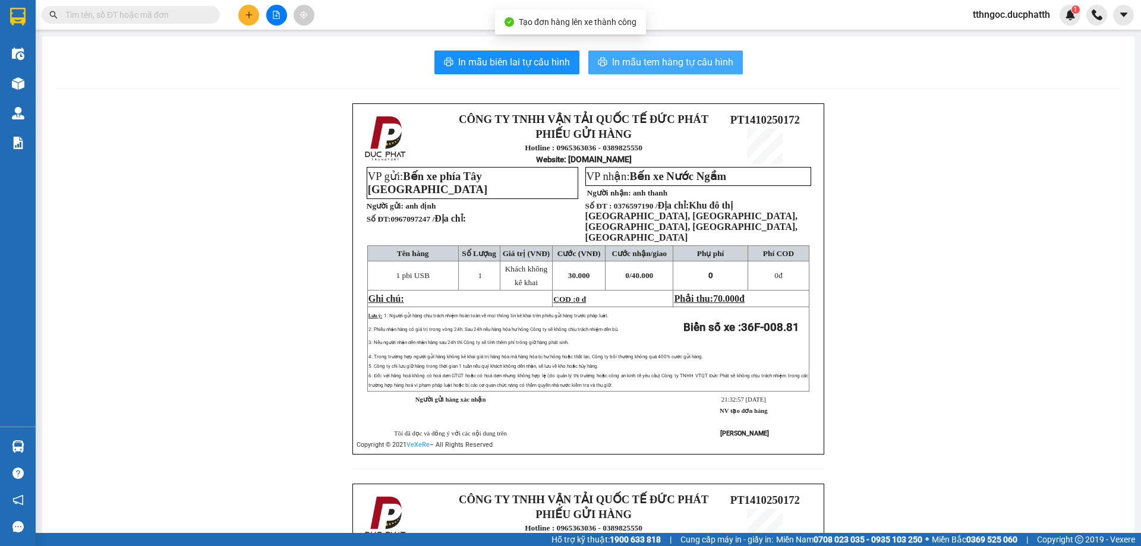
click at [682, 68] on span "In mẫu tem hàng tự cấu hình" at bounding box center [672, 62] width 121 height 15
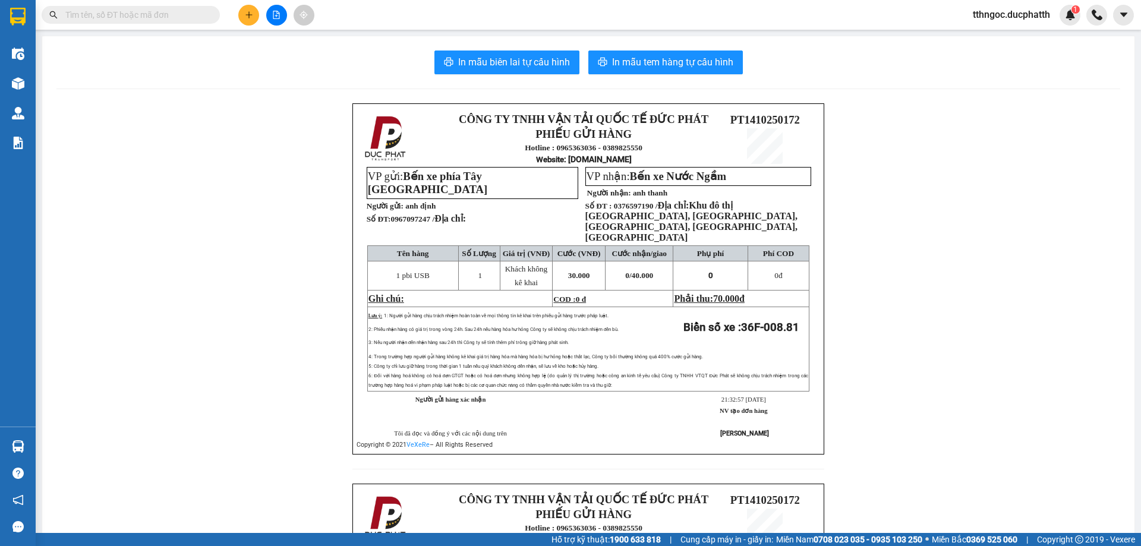
click at [1015, 14] on span "tthngoc.ducphatth" at bounding box center [1011, 14] width 96 height 15
click at [999, 31] on span "Đăng xuất" at bounding box center [1015, 36] width 73 height 13
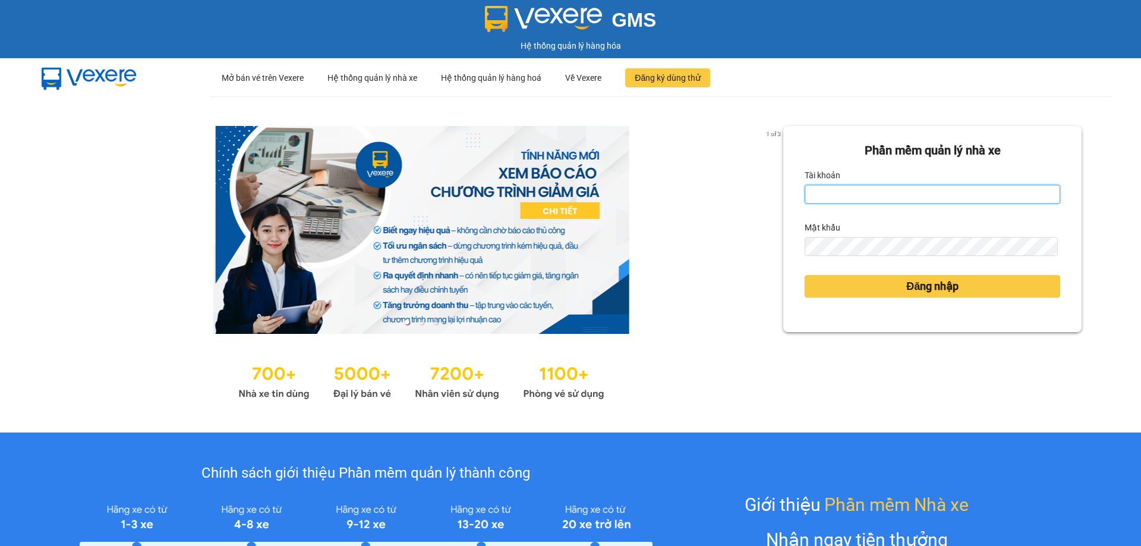
type input "tthngoc.ducphatth"
drag, startPoint x: 882, startPoint y: 193, endPoint x: 776, endPoint y: 217, distance: 108.4
click at [776, 217] on div "1 of 3 Phần mềm quản lý nhà xe Tài khoản tthngoc.ducphatth Mật khẩu Đăng nhập" at bounding box center [570, 264] width 1141 height 336
